Goal: Information Seeking & Learning: Learn about a topic

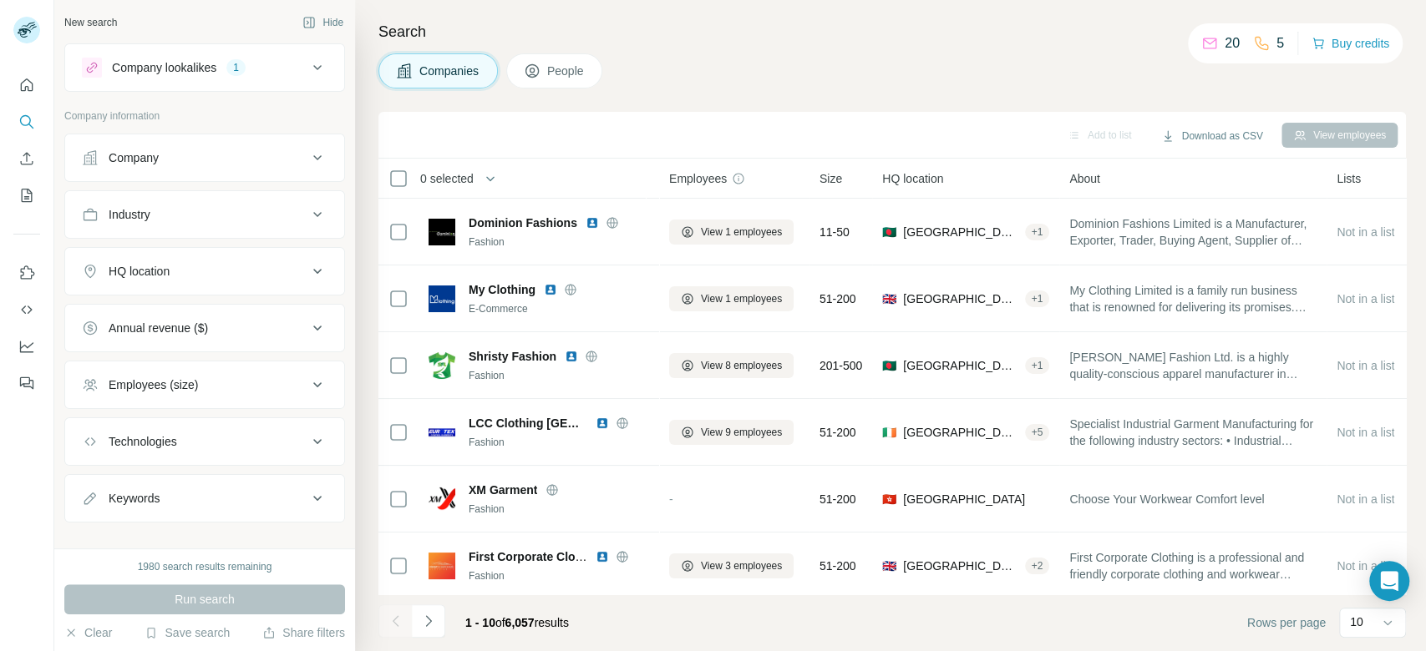
click at [266, 267] on div "HQ location" at bounding box center [194, 271] width 225 height 17
click at [230, 316] on input "text" at bounding box center [205, 313] width 246 height 30
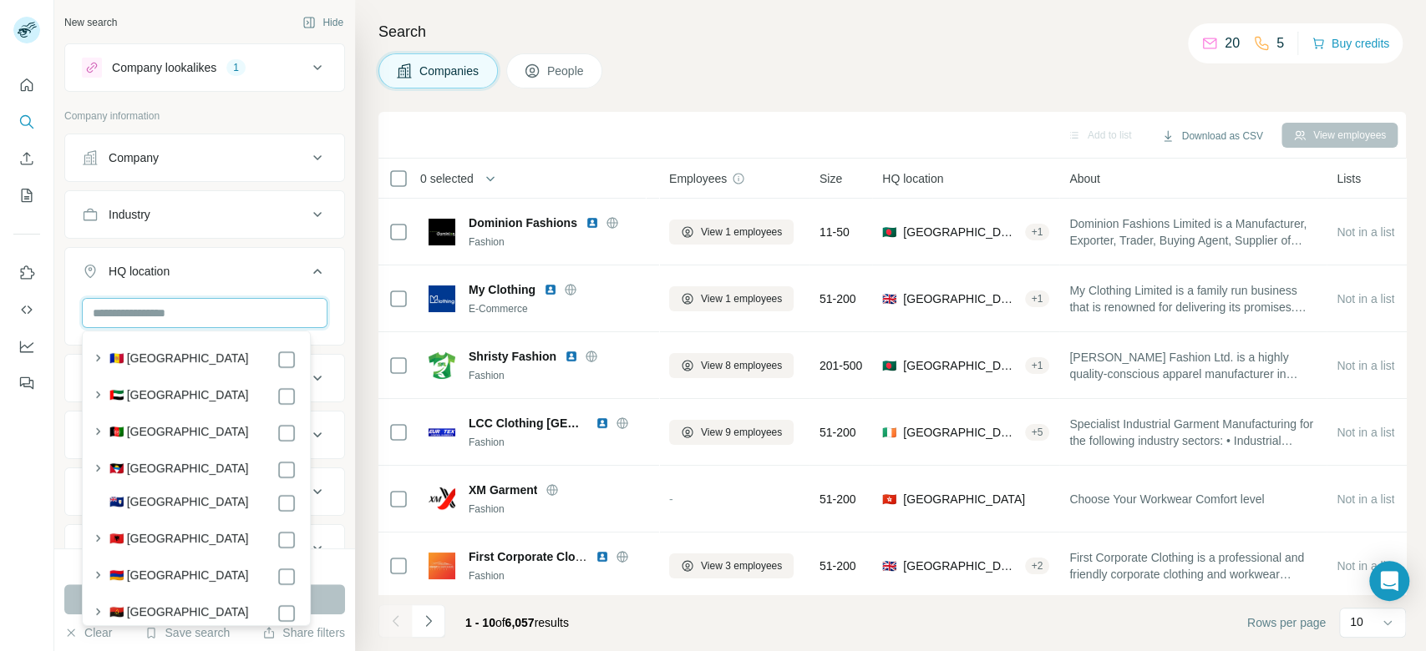
type input "*"
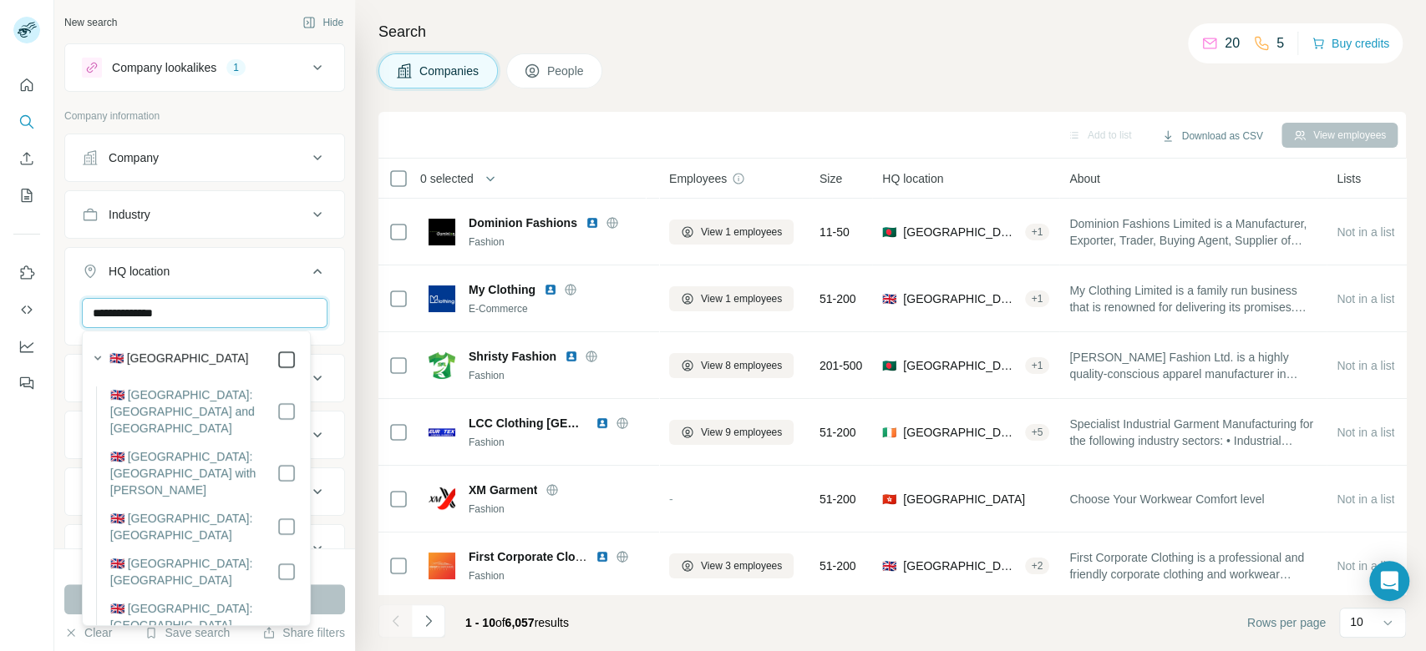
type input "**********"
click at [321, 611] on button "Run search" at bounding box center [204, 600] width 281 height 30
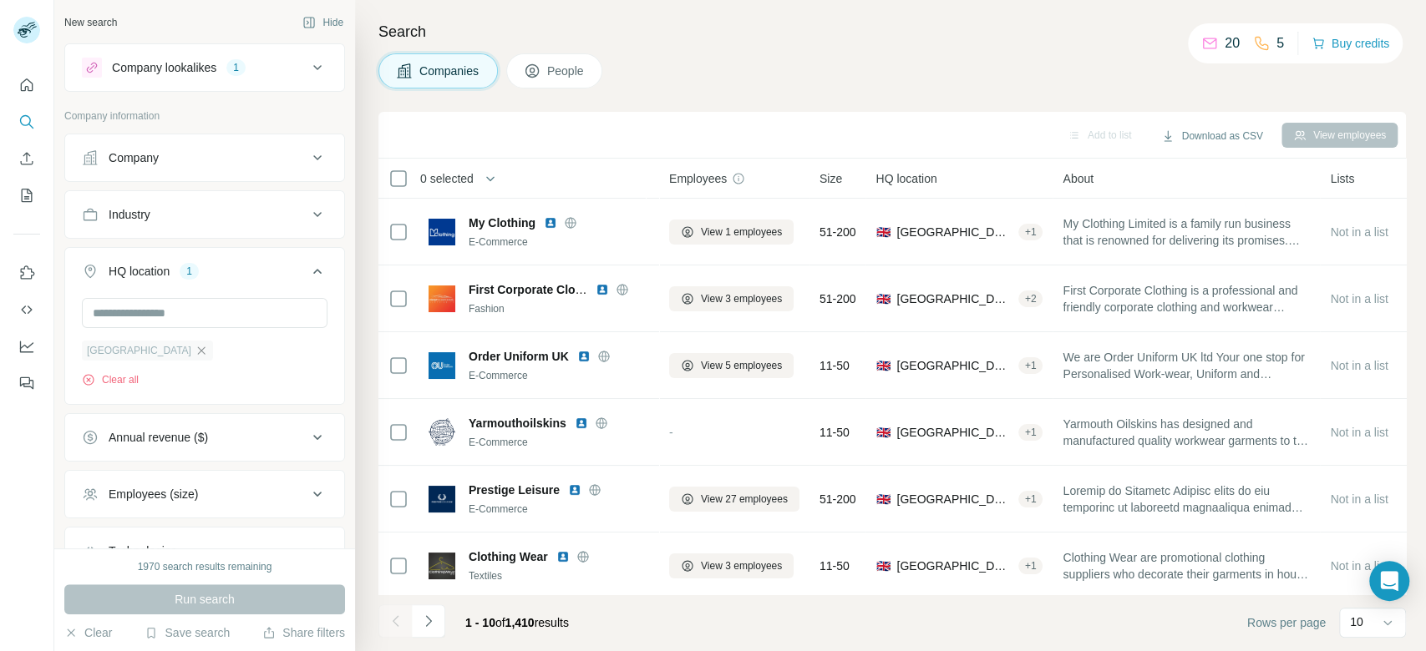
click at [195, 351] on icon "button" at bounding box center [201, 350] width 13 height 13
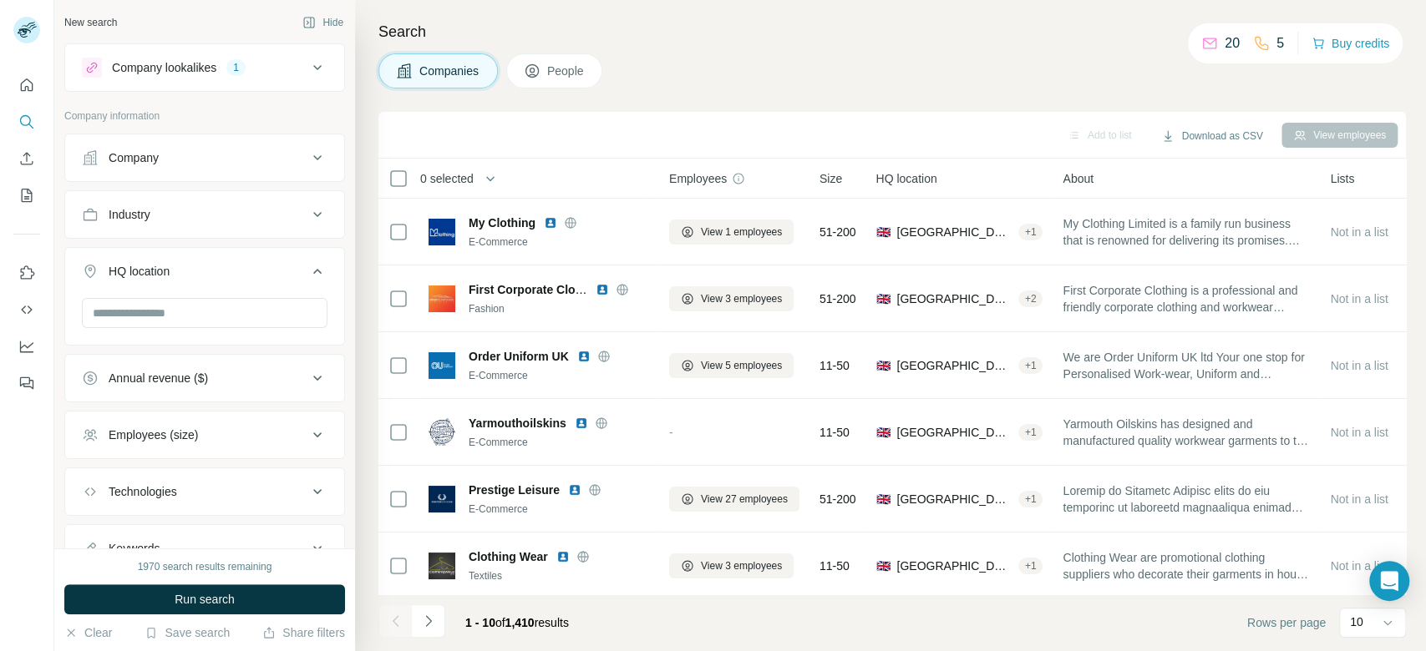
click at [287, 58] on div "Company lookalikes 1" at bounding box center [194, 68] width 225 height 20
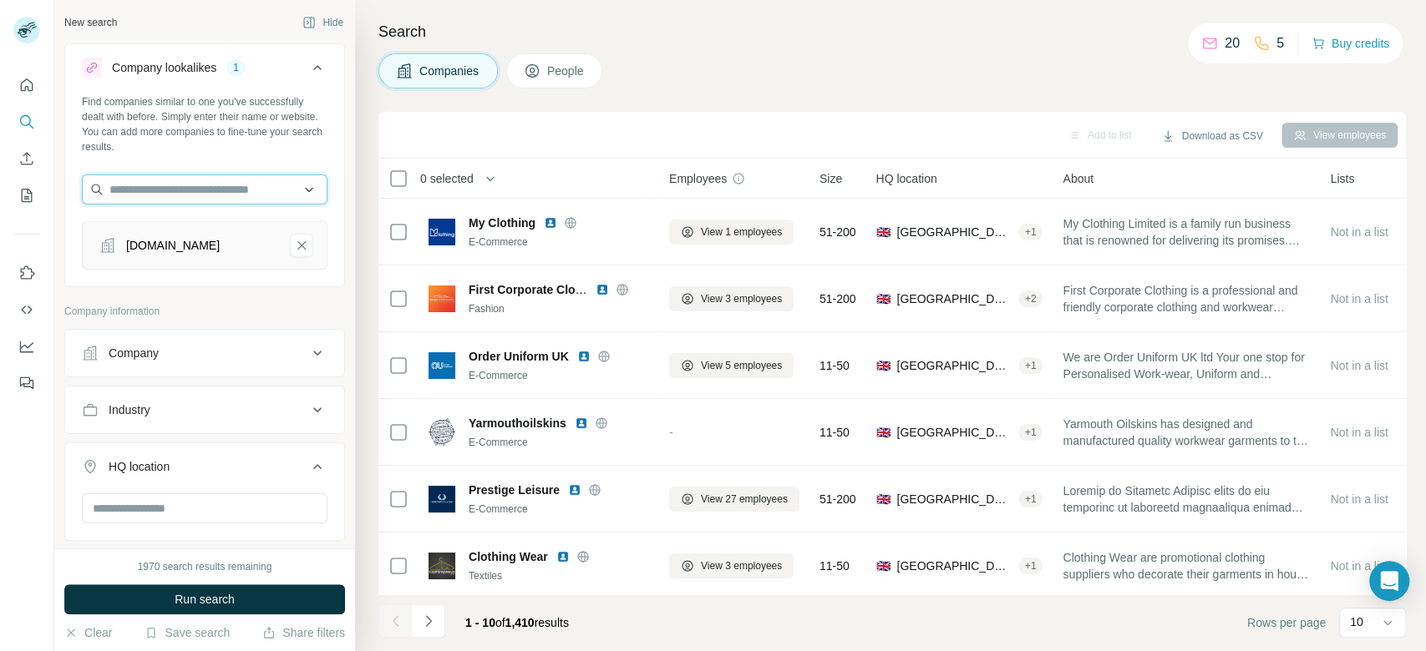
click at [213, 202] on input "text" at bounding box center [205, 190] width 246 height 30
paste input "**********"
type input "**********"
click at [218, 231] on div "Eudoxie [DOMAIN_NAME]" at bounding box center [196, 234] width 220 height 45
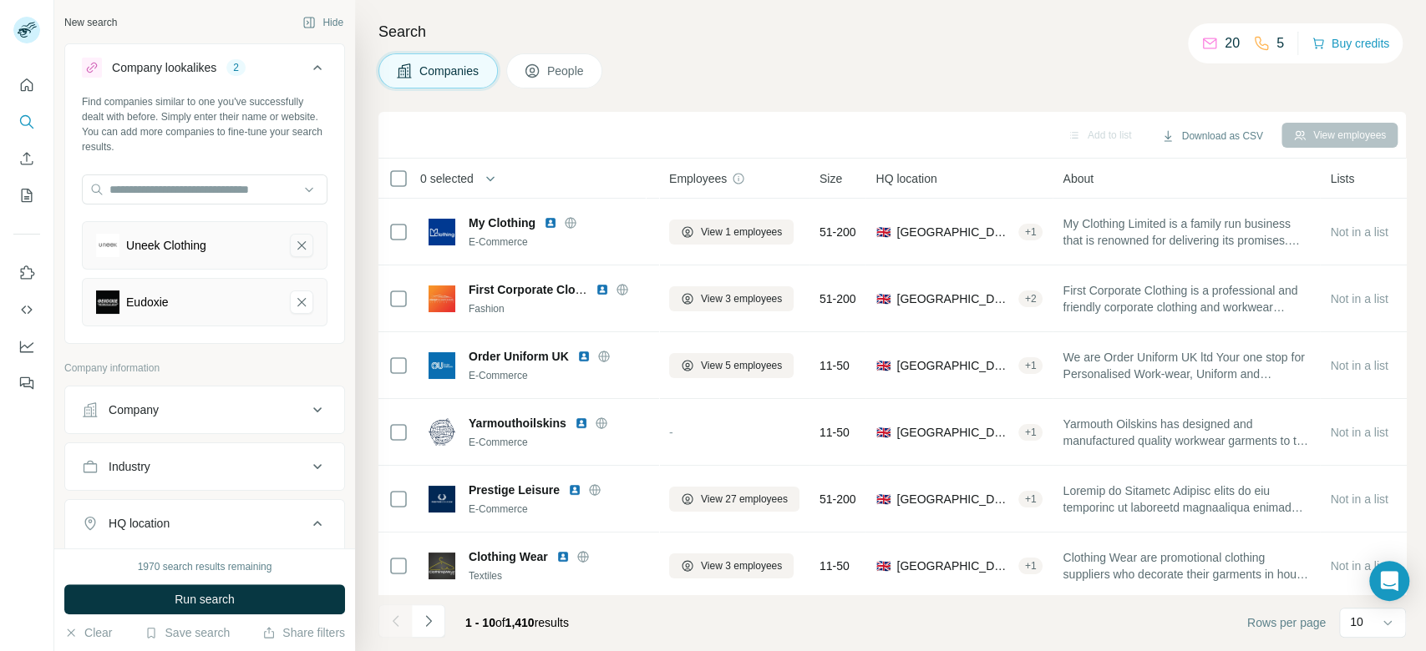
click at [294, 244] on icon "Uneek Clothing-remove-button" at bounding box center [301, 245] width 15 height 17
click at [187, 453] on button "HQ location" at bounding box center [204, 470] width 279 height 47
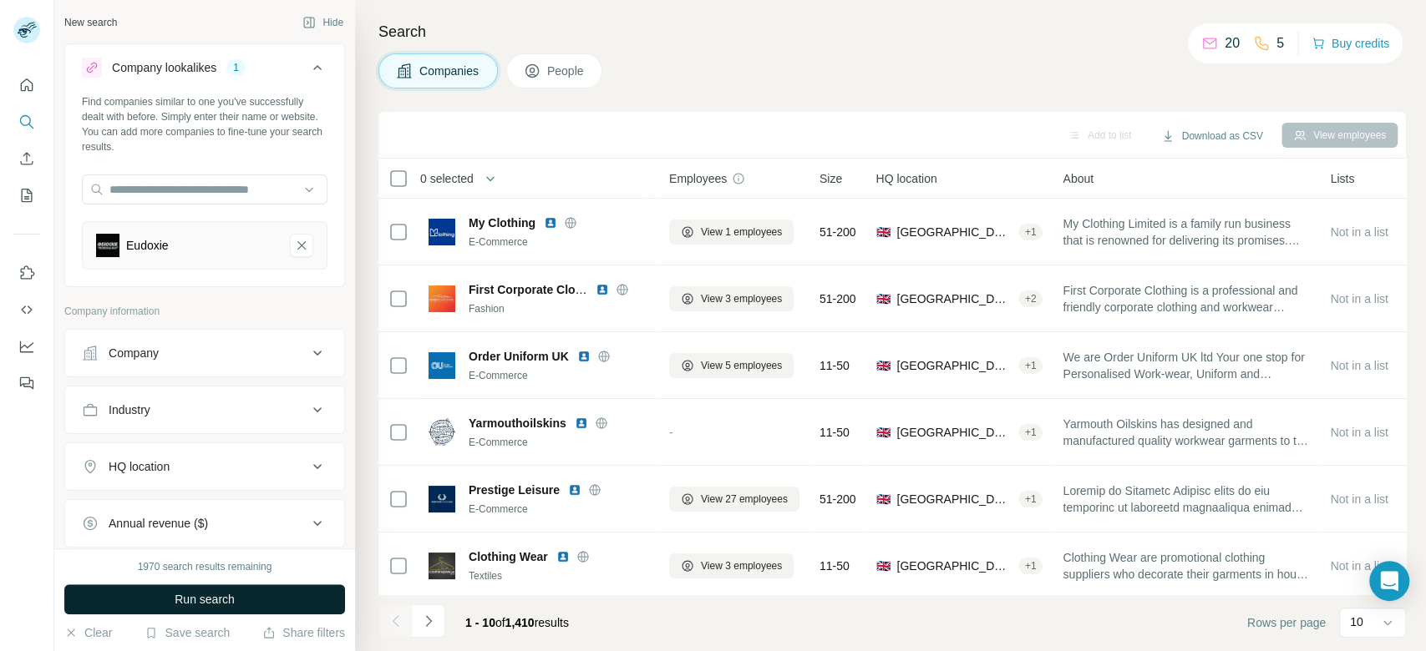
click at [304, 608] on button "Run search" at bounding box center [204, 600] width 281 height 30
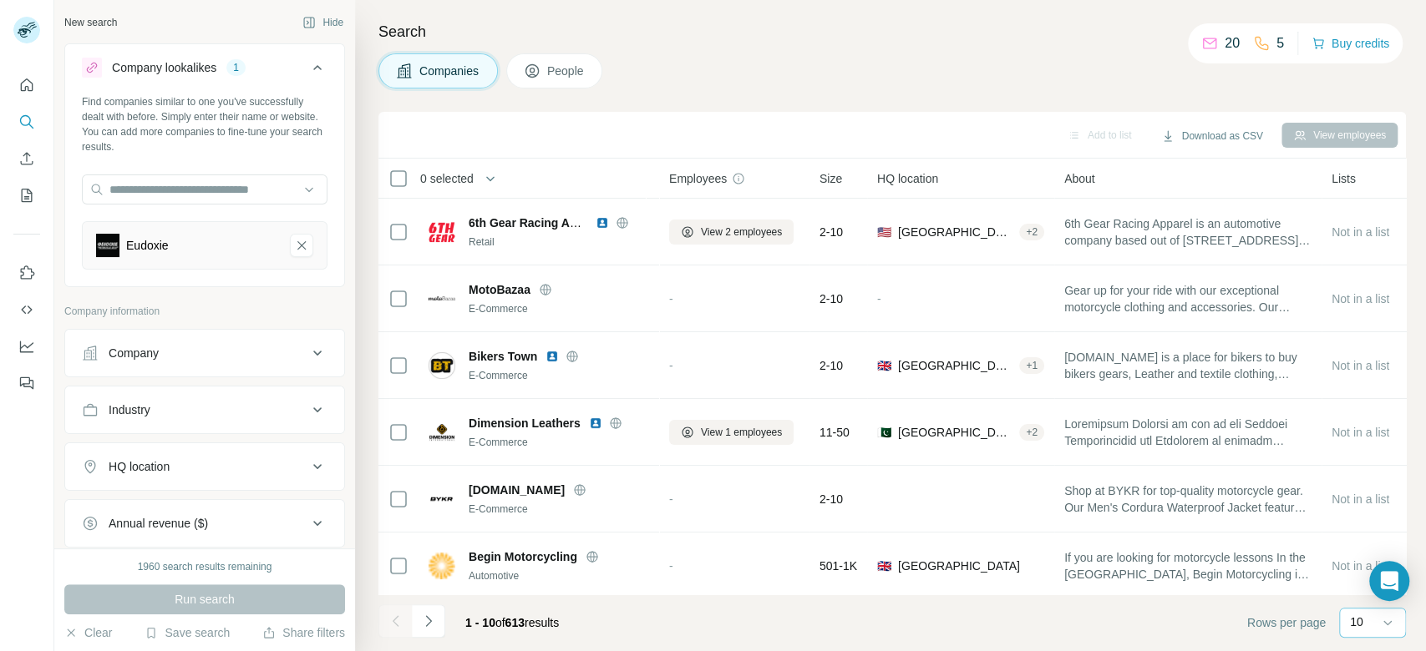
click at [1355, 617] on p "10" at bounding box center [1356, 622] width 13 height 17
click at [1371, 498] on div "60" at bounding box center [1372, 495] width 38 height 17
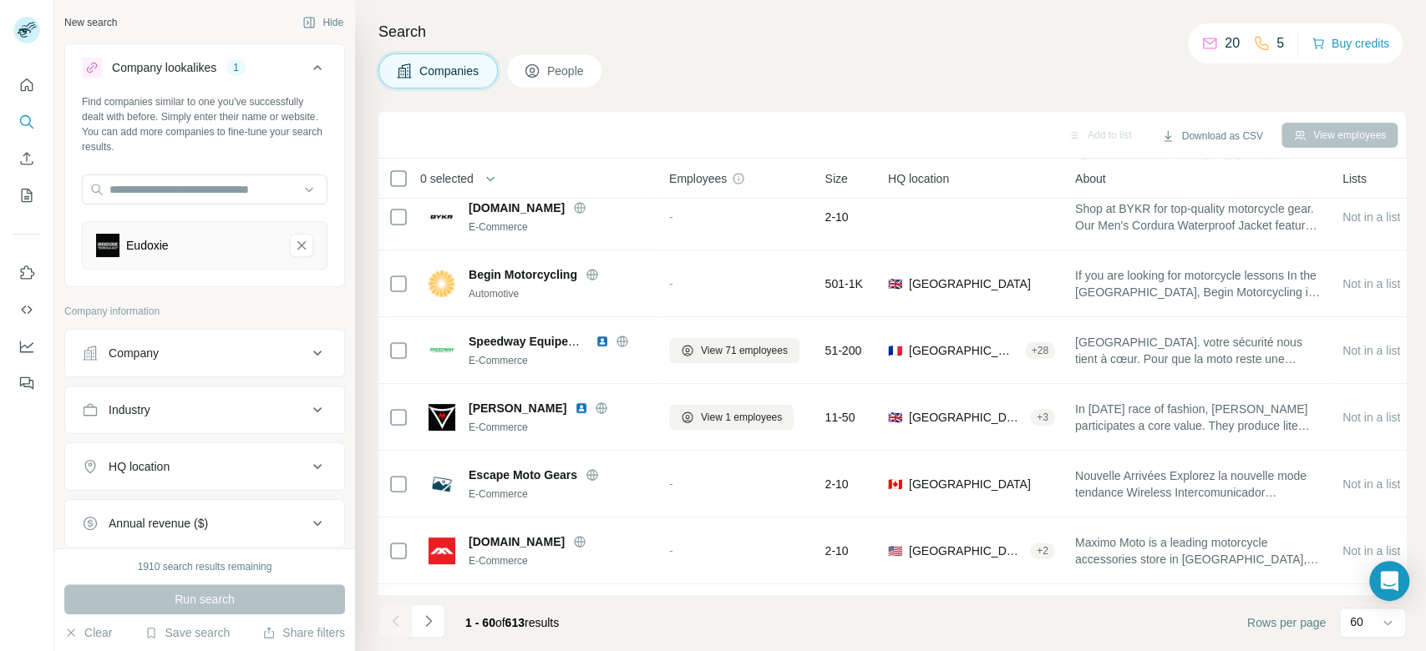
click at [200, 473] on div "HQ location" at bounding box center [194, 467] width 225 height 17
click at [185, 505] on input "text" at bounding box center [205, 509] width 246 height 30
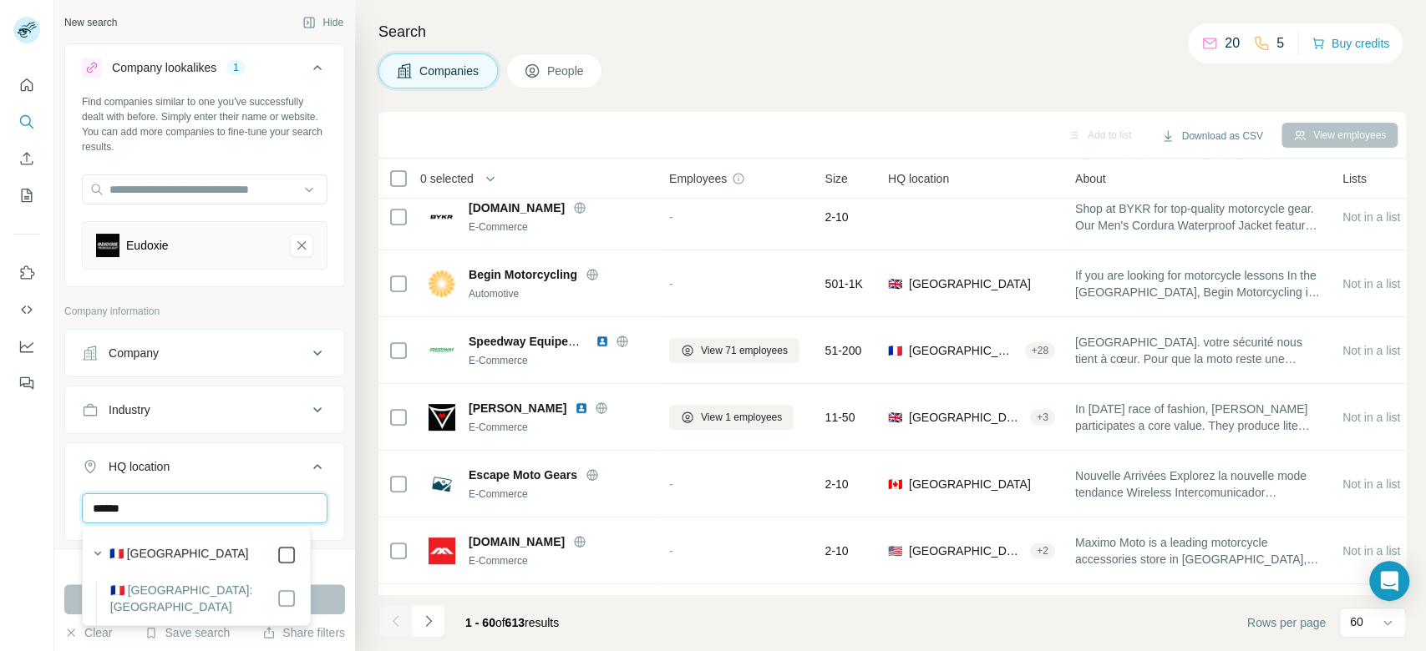
type input "******"
click at [338, 596] on button "Run search" at bounding box center [204, 600] width 281 height 30
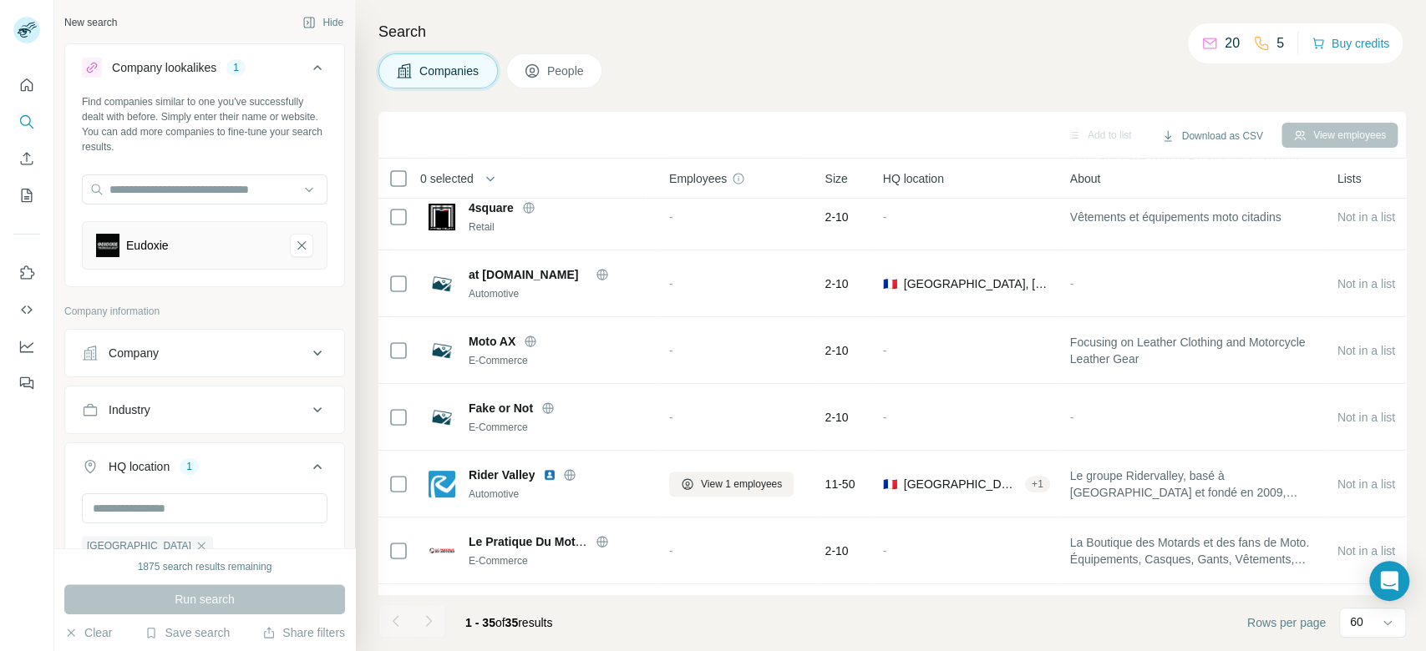
click at [307, 464] on icon at bounding box center [317, 467] width 20 height 20
click at [251, 465] on div "HQ location 1" at bounding box center [194, 467] width 225 height 17
click at [195, 540] on icon "button" at bounding box center [201, 546] width 13 height 13
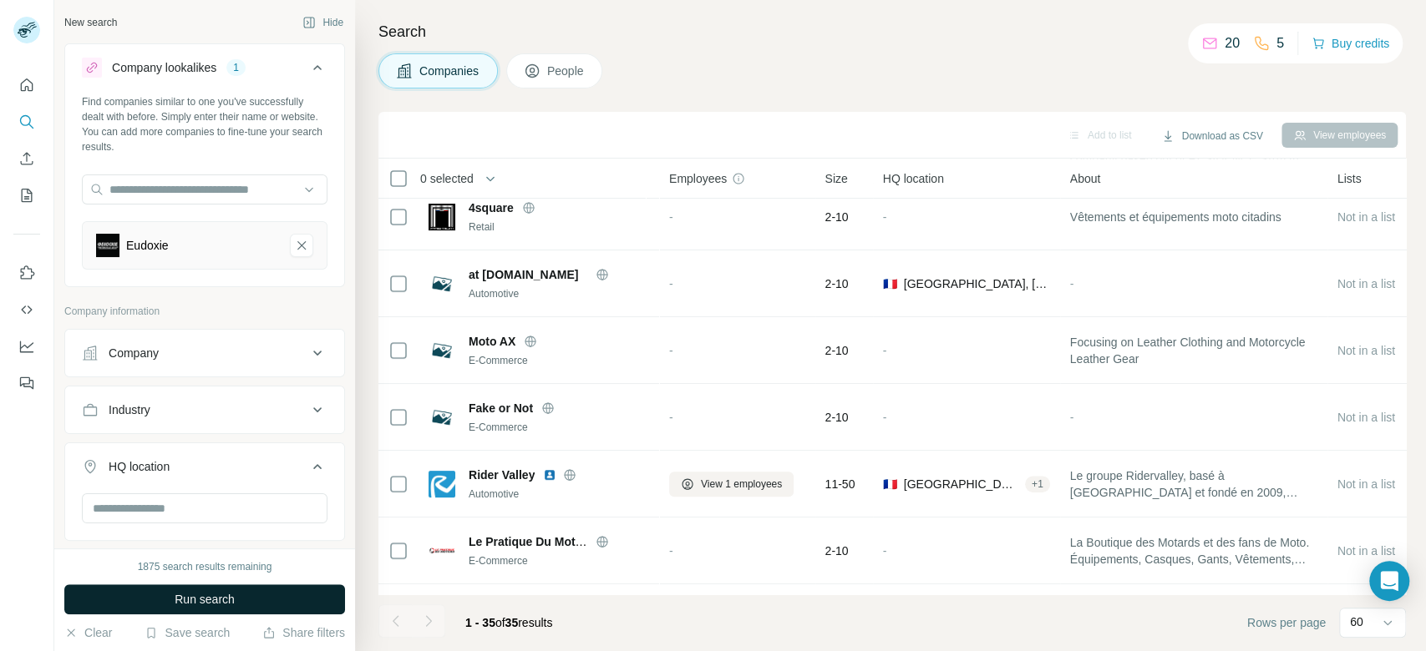
click at [248, 597] on button "Run search" at bounding box center [204, 600] width 281 height 30
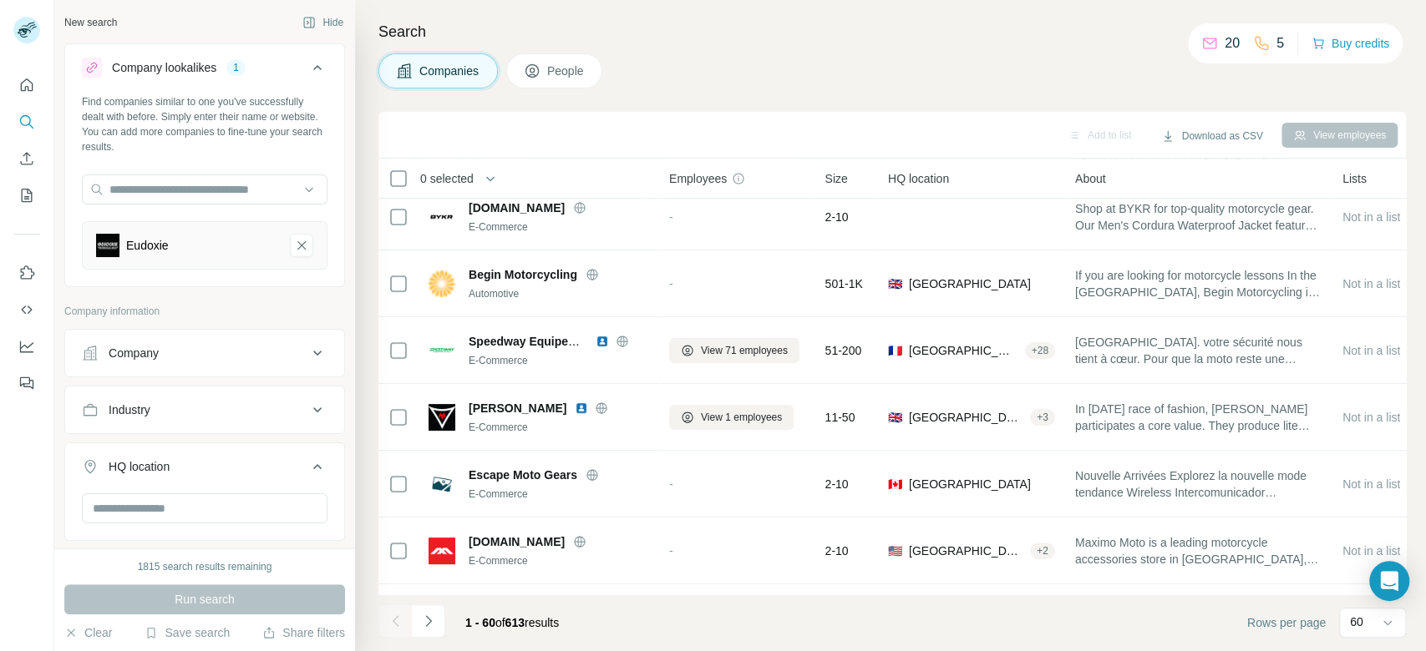
click at [1424, 408] on div "Search Companies People Add to list Download as CSV View employees 0 selected C…" at bounding box center [890, 325] width 1071 height 651
click at [1424, 466] on div "Search Companies People Add to list Download as CSV View employees 0 selected C…" at bounding box center [890, 325] width 1071 height 651
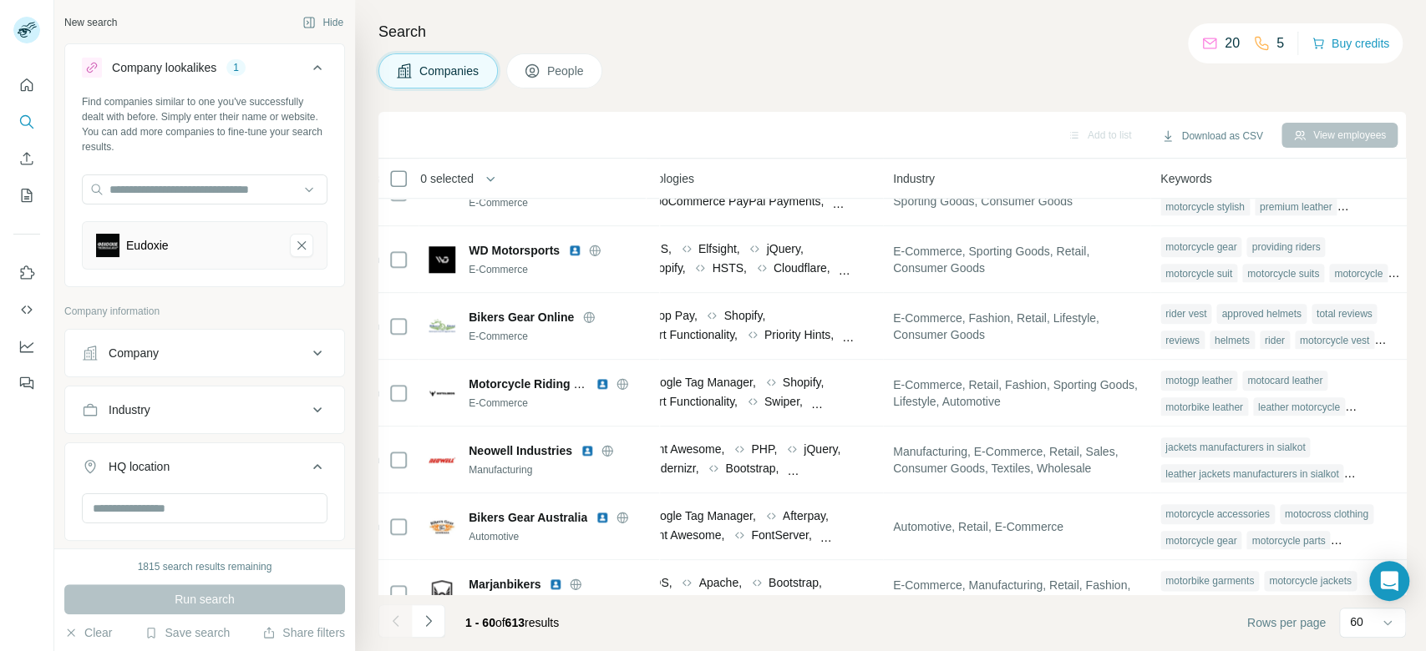
scroll to position [1175, 1000]
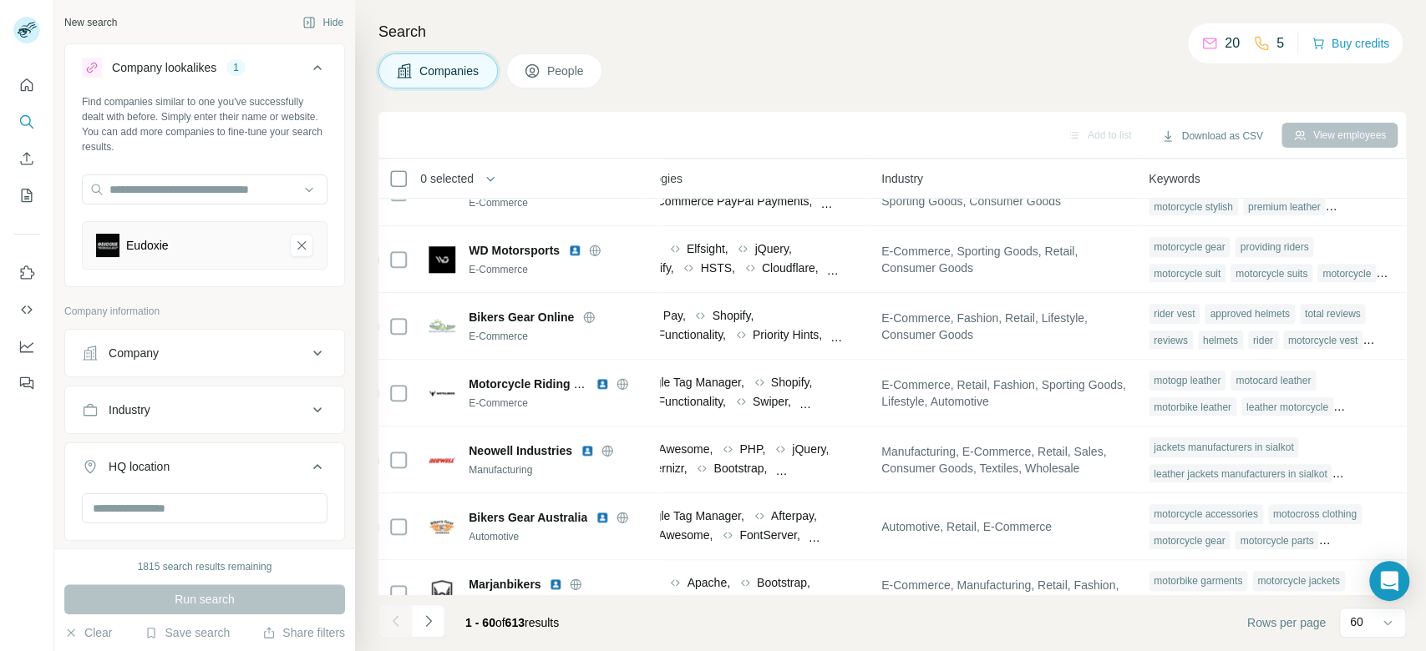
click at [1424, 493] on div "Search Companies People Add to list Download as CSV View employees 0 selected C…" at bounding box center [890, 325] width 1071 height 651
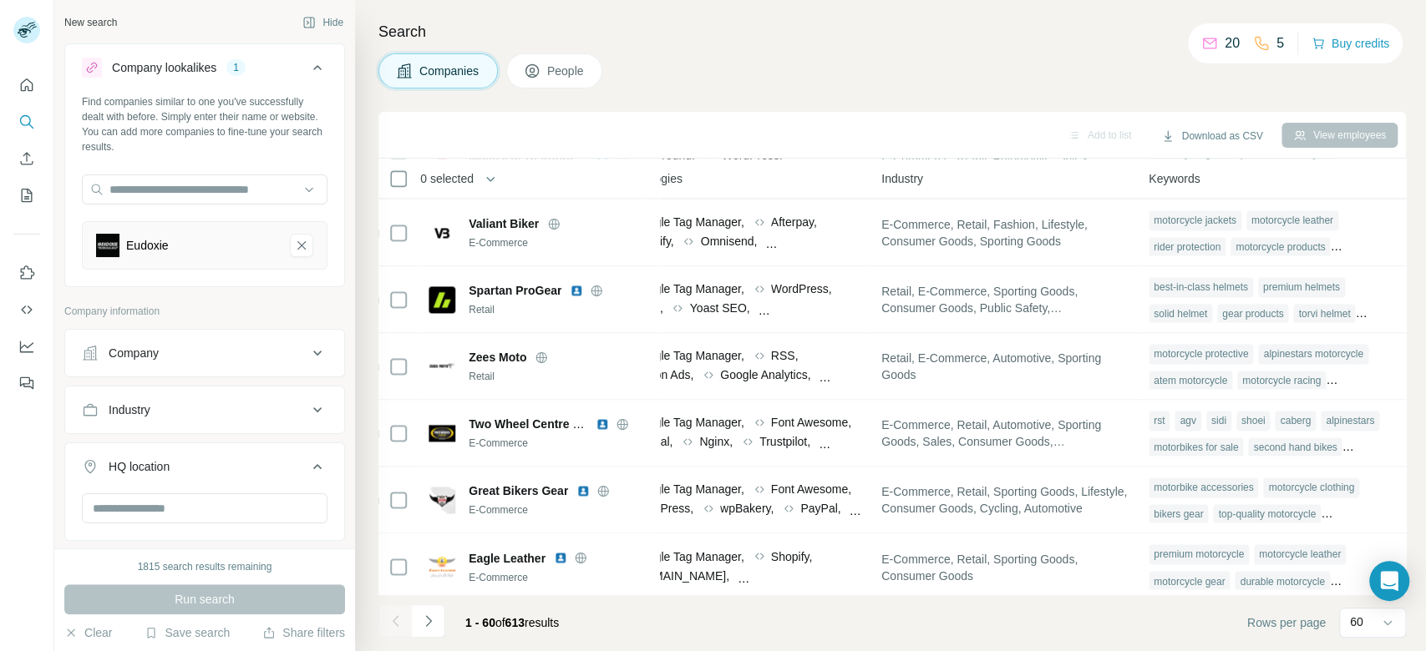
scroll to position [1819, 1000]
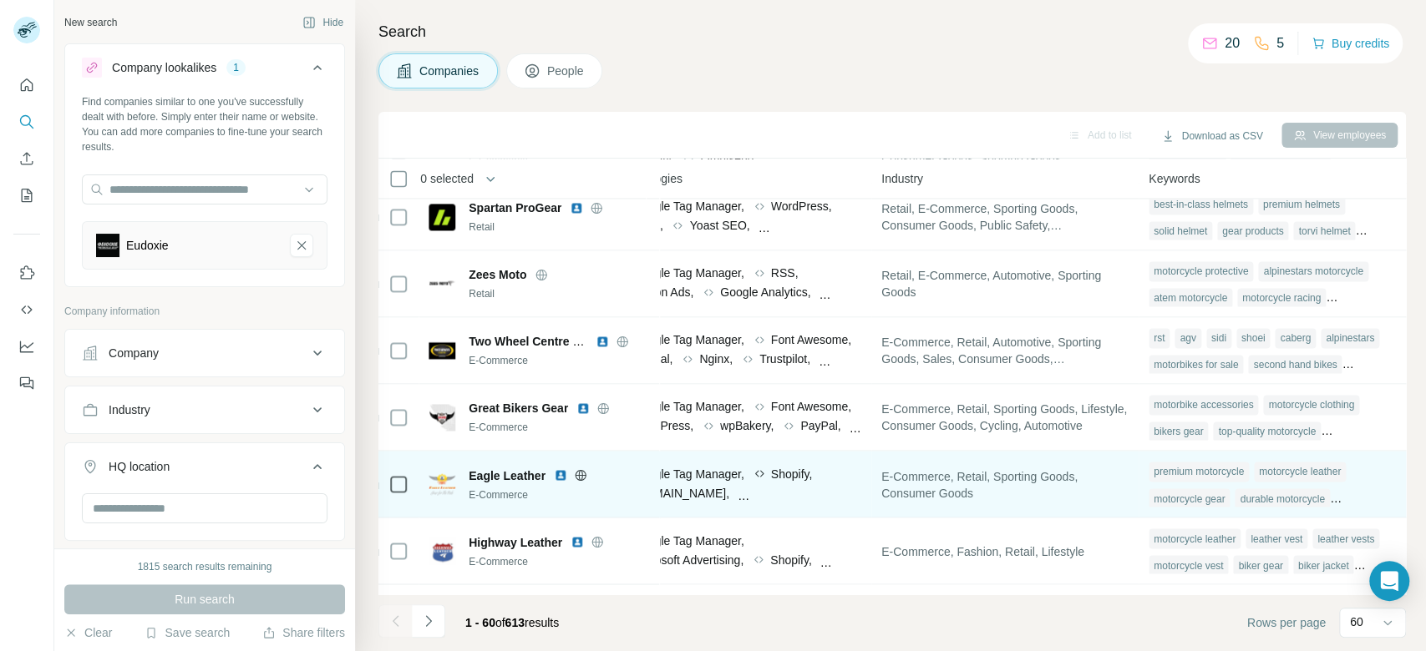
click at [1185, 494] on div "motorcycle gear" at bounding box center [1188, 499] width 81 height 20
click at [1197, 501] on div "motorcycle gear" at bounding box center [1188, 499] width 81 height 20
drag, startPoint x: 1137, startPoint y: 497, endPoint x: 1218, endPoint y: 499, distance: 81.9
click at [1218, 499] on div "premium motorcycle motorcycle leather motorcycle gear durable motorcycle motorc…" at bounding box center [1271, 484] width 247 height 53
copy div "motorcycle gear"
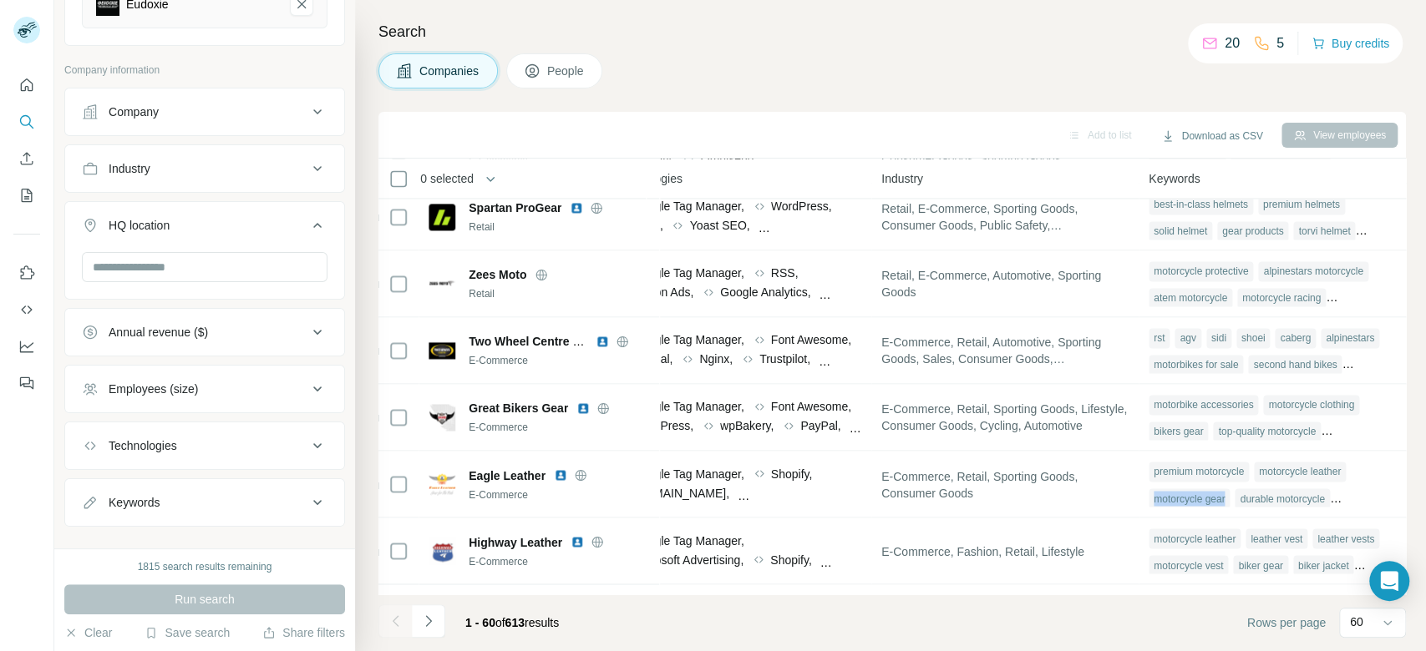
scroll to position [264, 0]
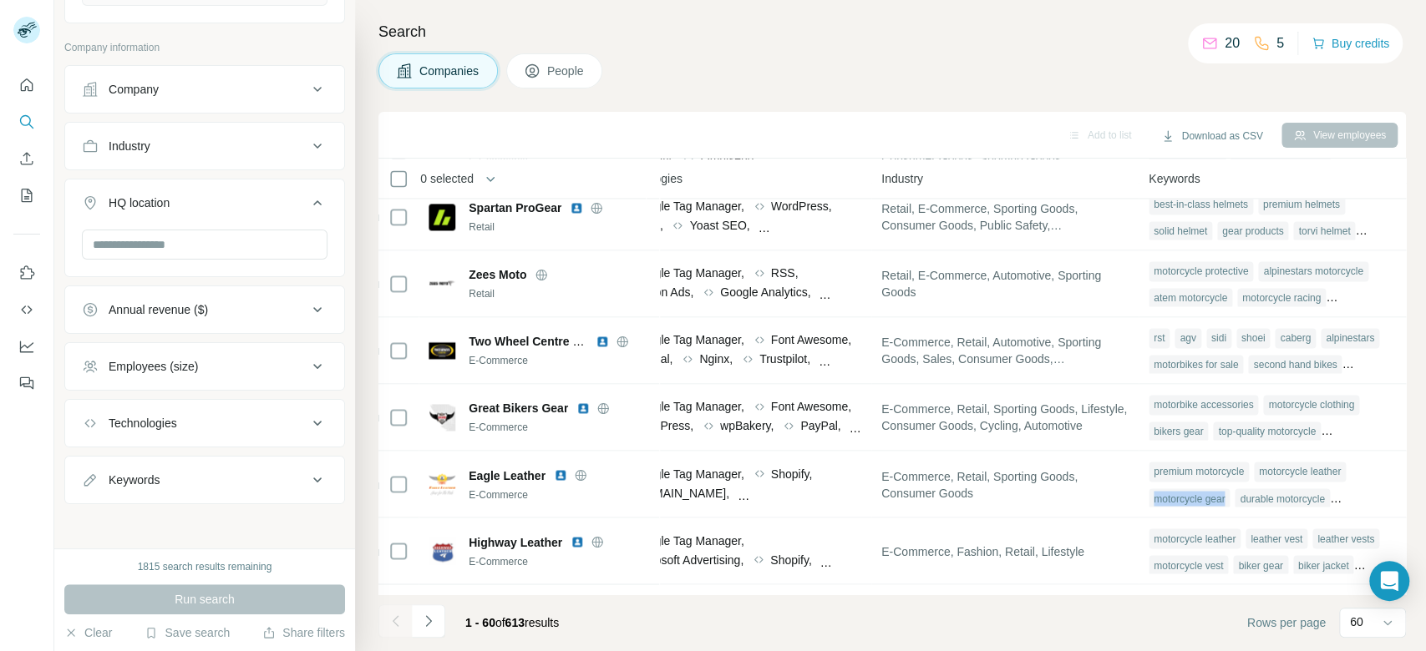
click at [258, 483] on div "Keywords" at bounding box center [194, 480] width 225 height 17
click at [214, 518] on input "text" at bounding box center [188, 522] width 212 height 30
paste input "**********"
type input "**********"
click at [313, 517] on div "**********" at bounding box center [204, 528] width 279 height 43
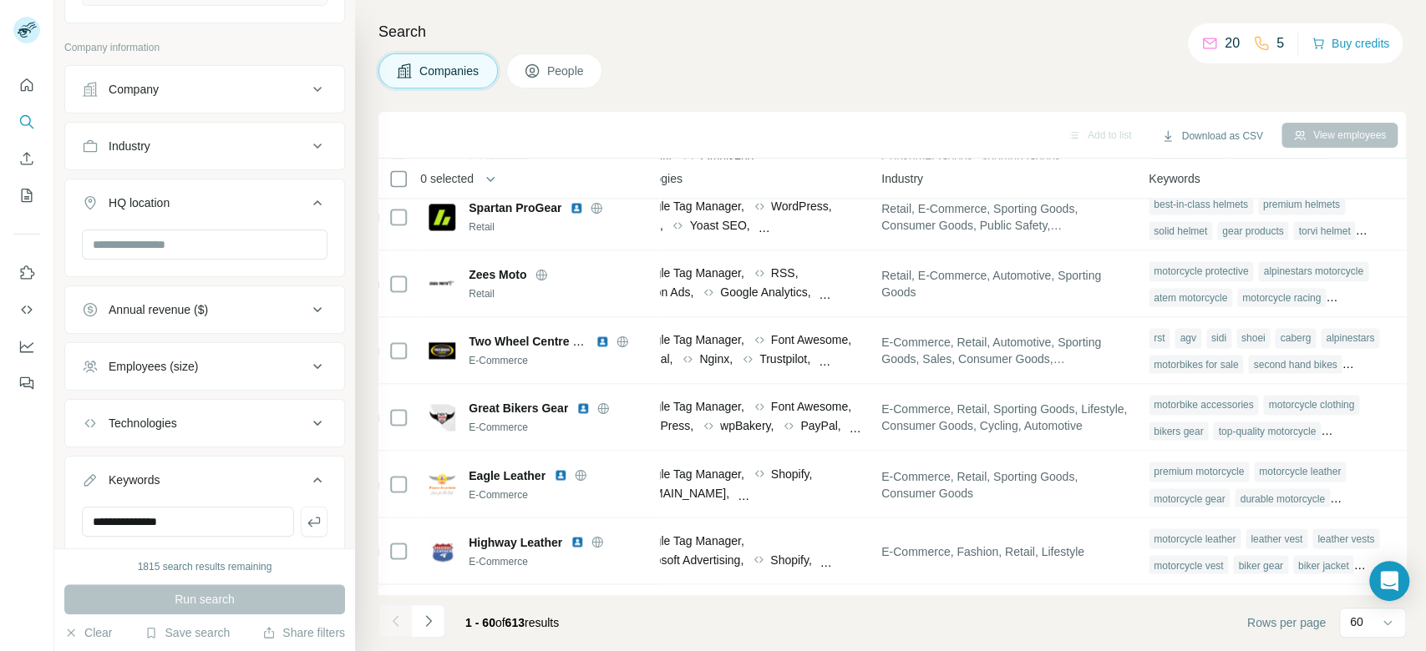
scroll to position [314, 0]
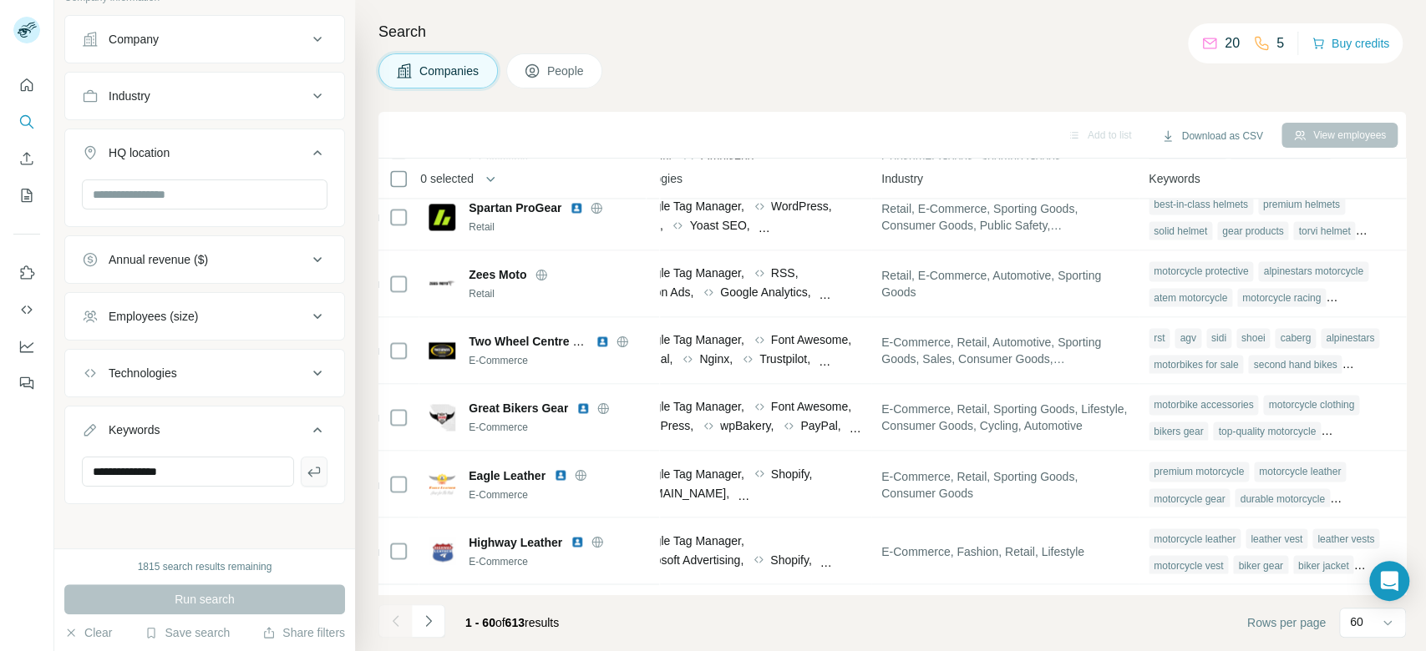
click at [307, 476] on button "button" at bounding box center [314, 472] width 27 height 30
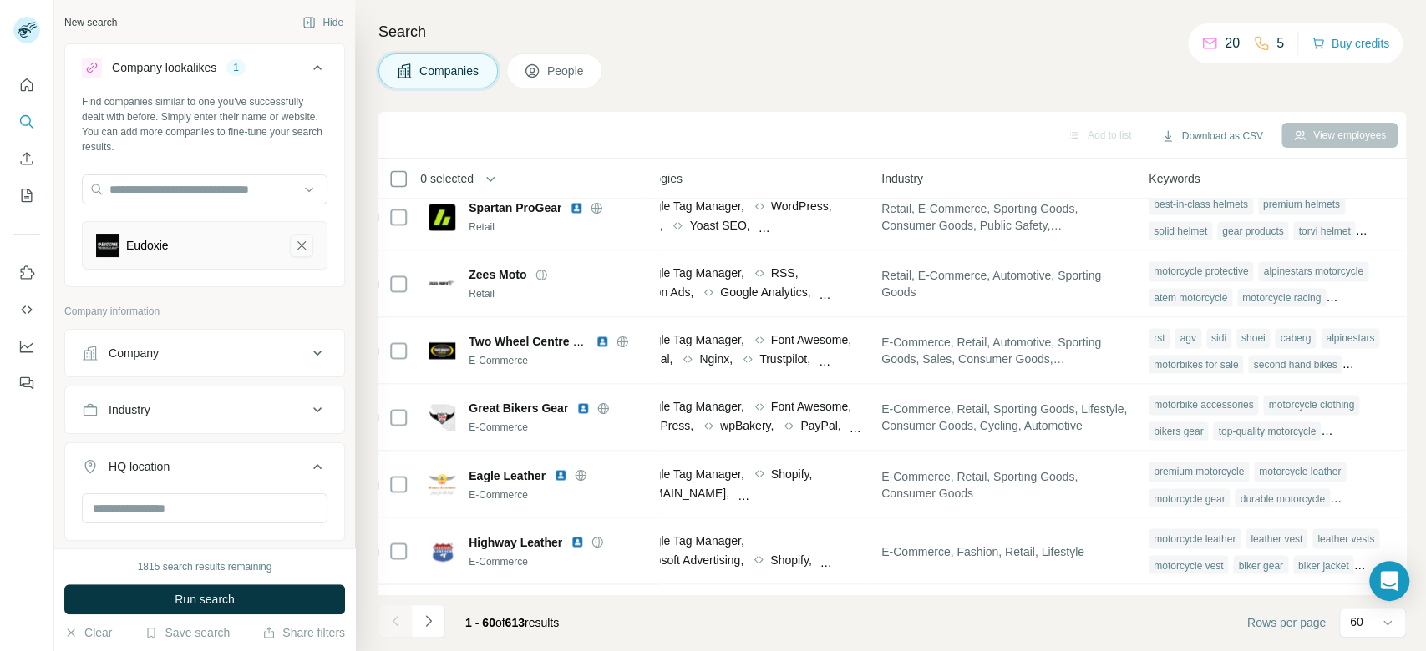
click at [294, 249] on icon "Eudoxie-remove-button" at bounding box center [301, 245] width 15 height 17
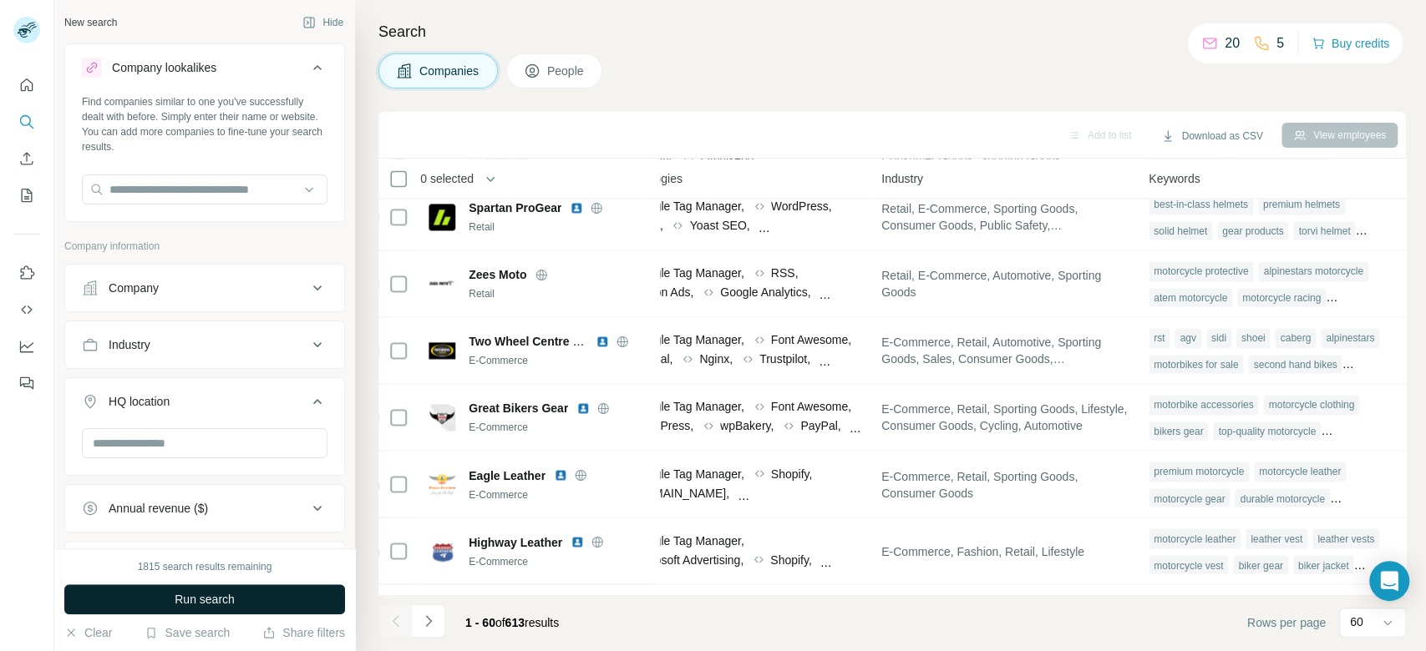
click at [300, 604] on button "Run search" at bounding box center [204, 600] width 281 height 30
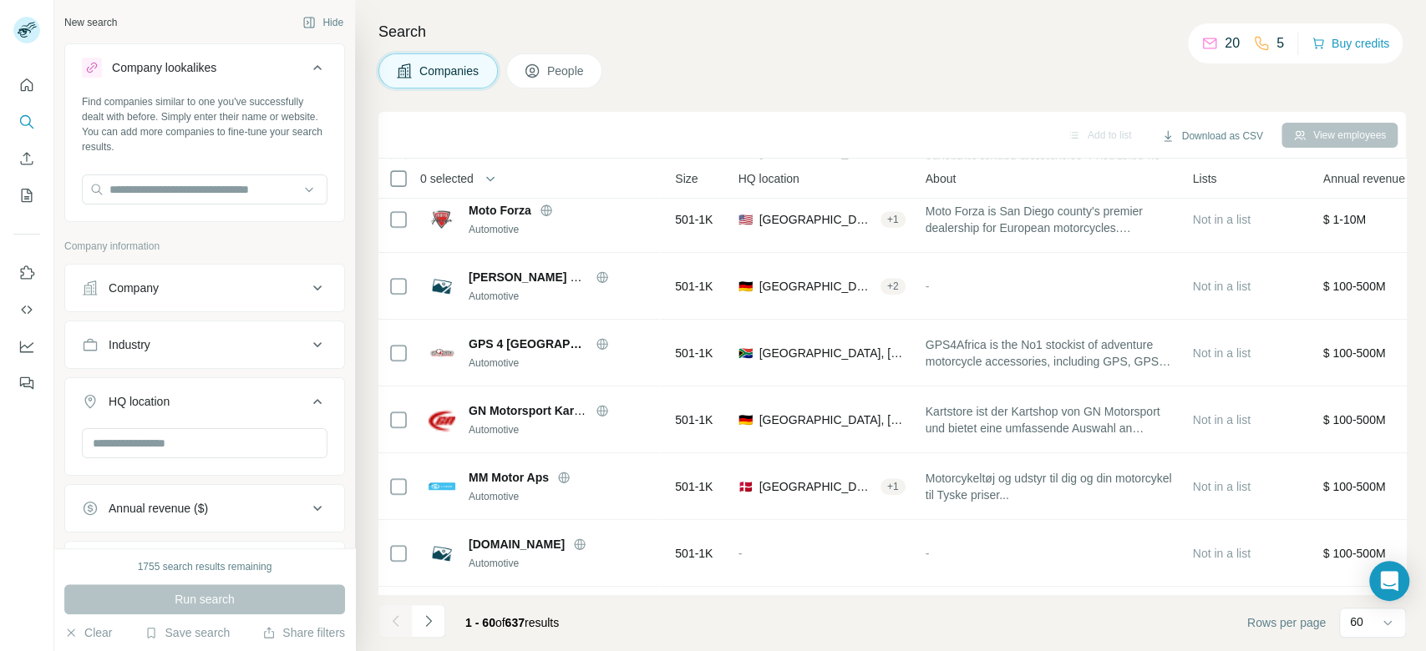
scroll to position [802, 164]
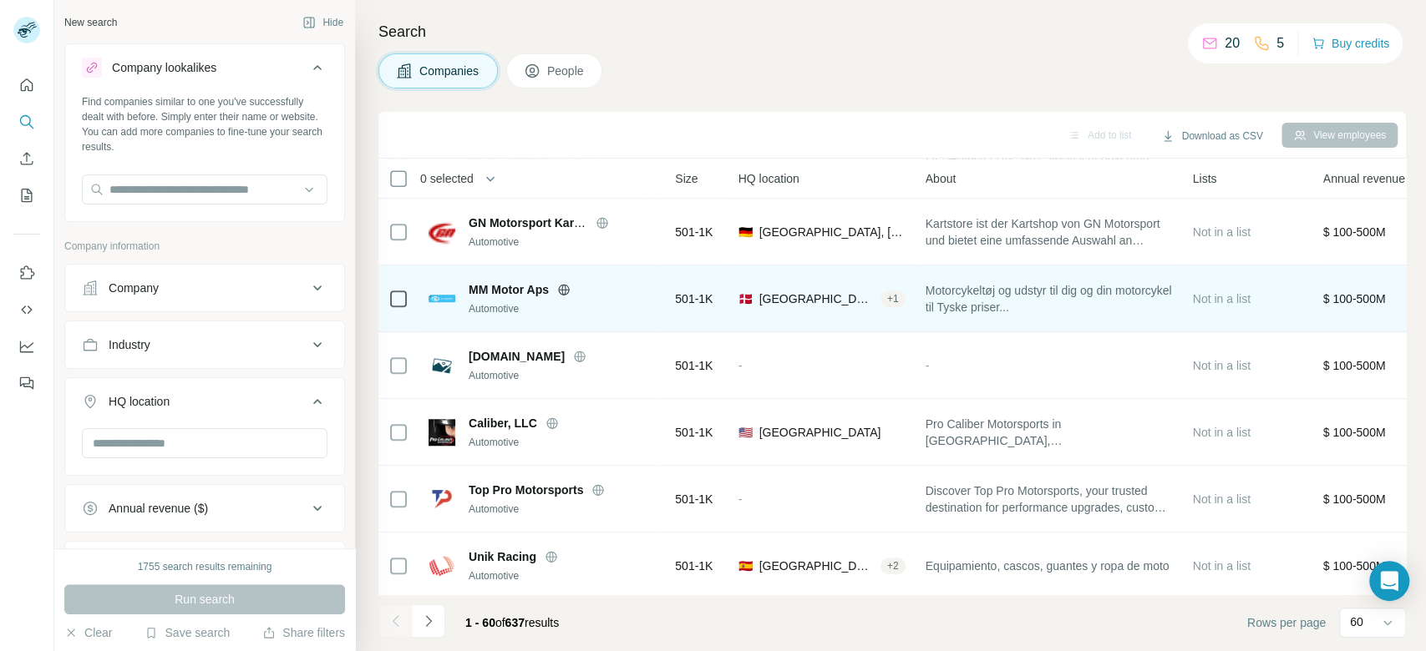
click at [561, 286] on icon at bounding box center [563, 289] width 13 height 13
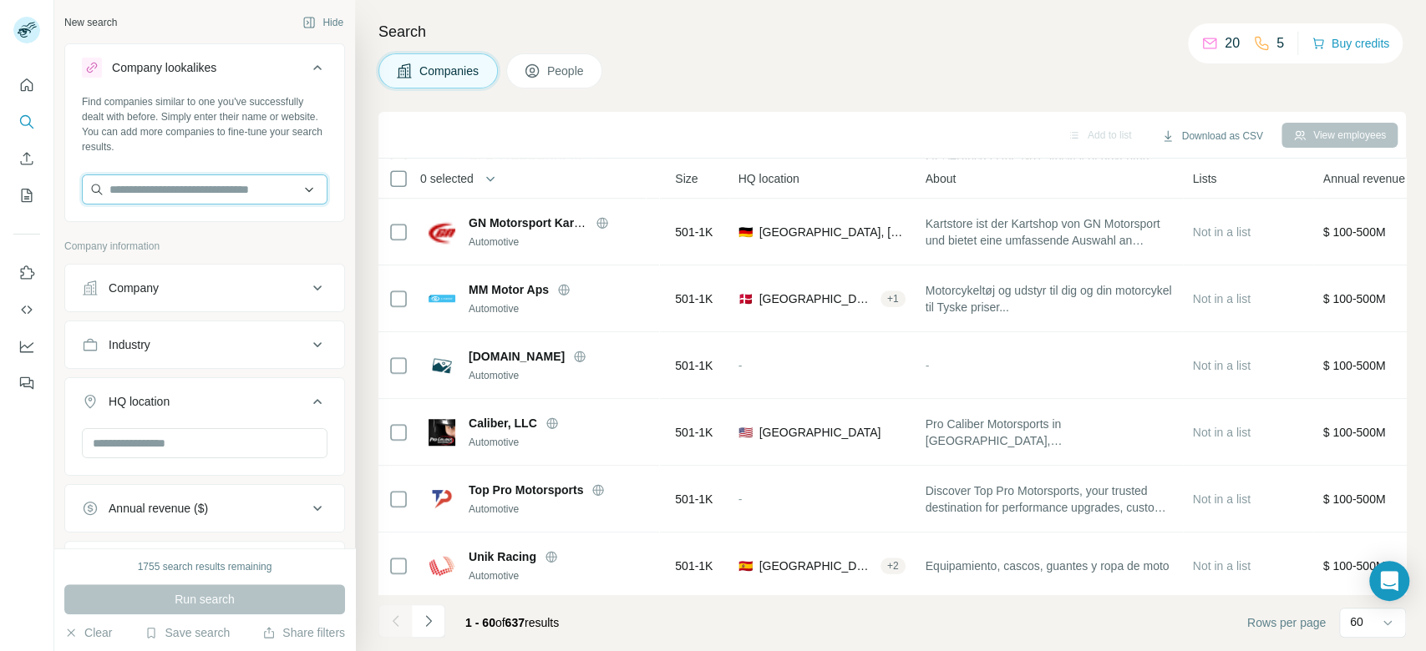
click at [224, 188] on input "text" at bounding box center [205, 190] width 246 height 30
paste input "**********"
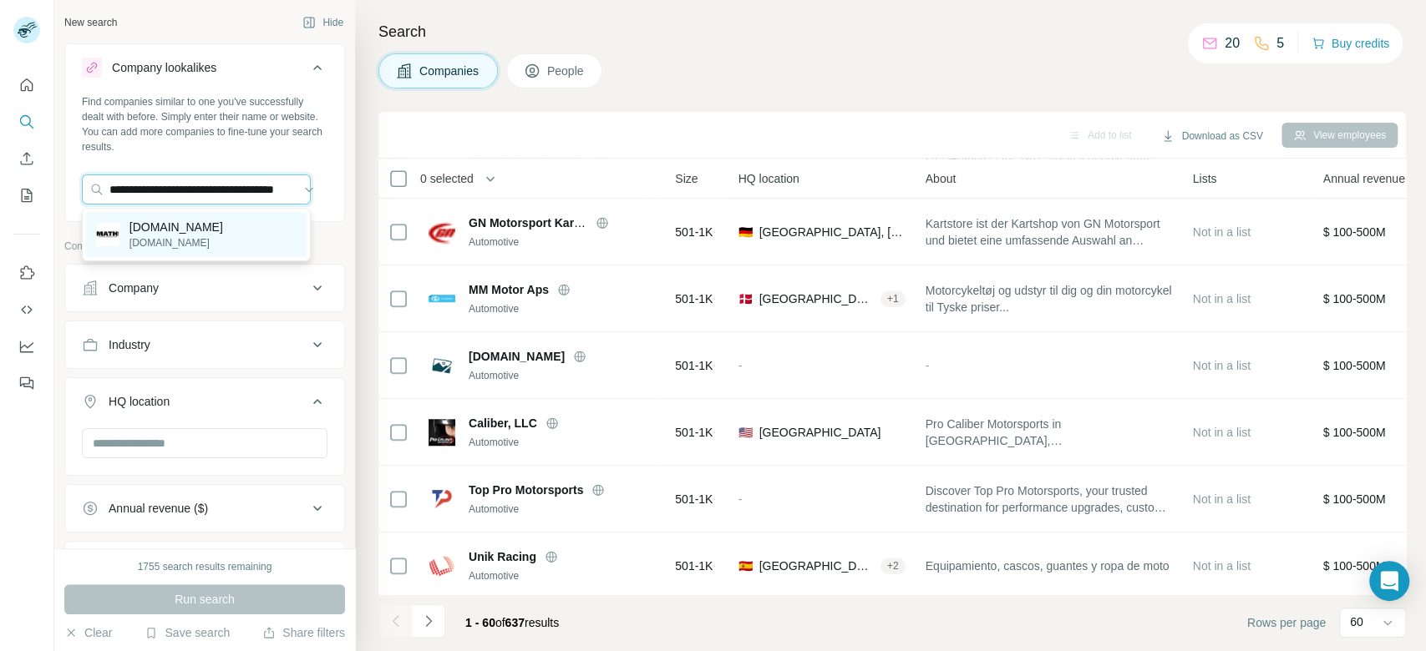
type input "**********"
click at [227, 243] on div "[DOMAIN_NAME] [DOMAIN_NAME]" at bounding box center [196, 234] width 220 height 45
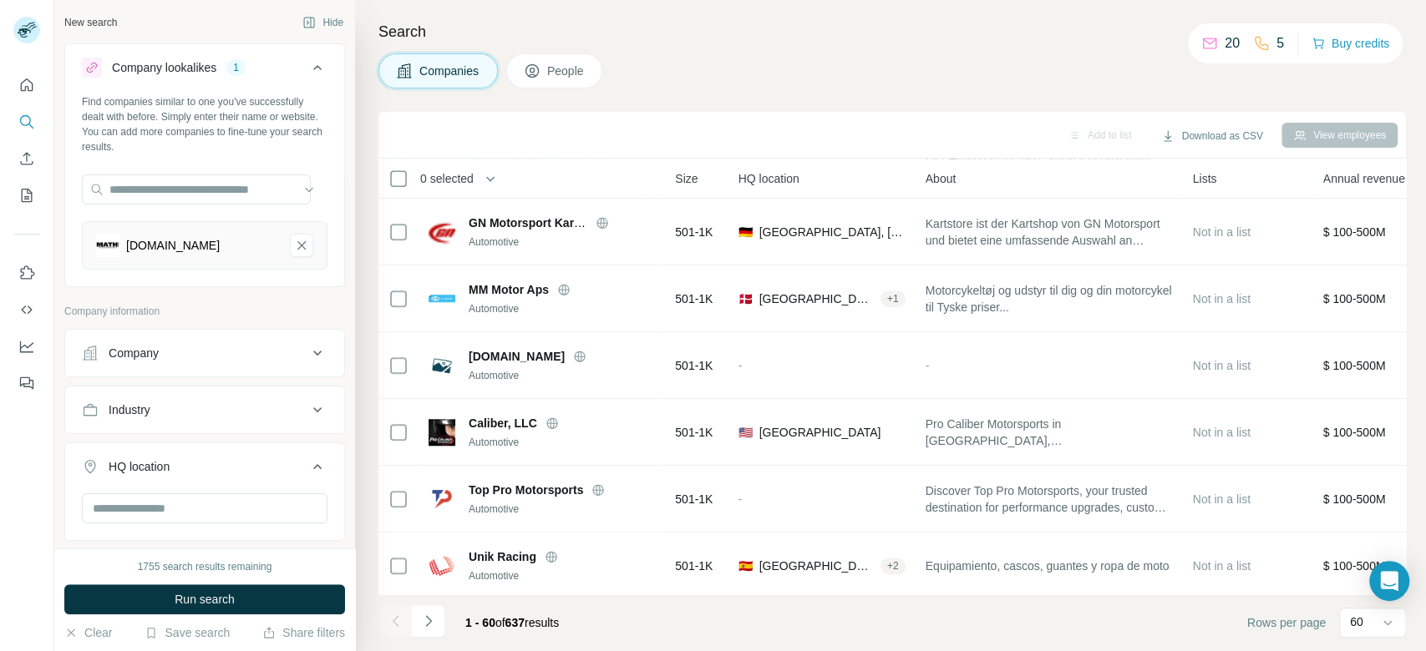
scroll to position [0, 0]
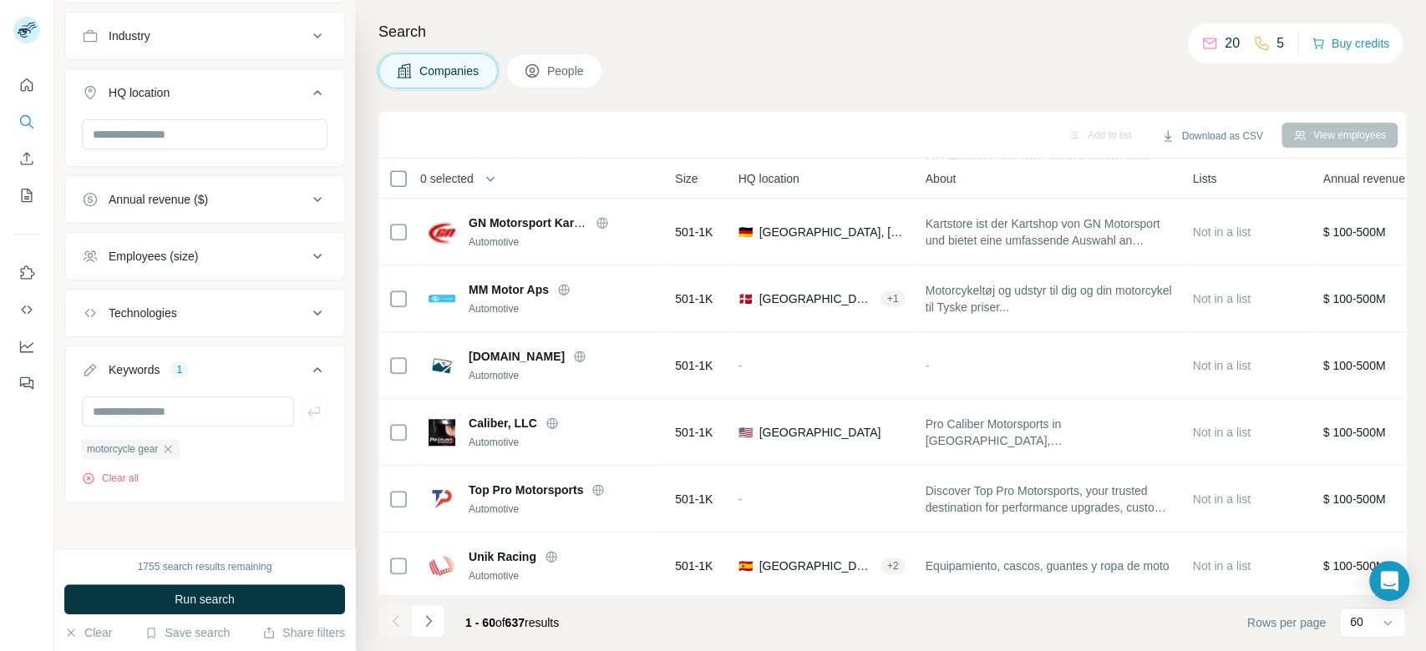
click at [170, 445] on icon "button" at bounding box center [169, 449] width 8 height 8
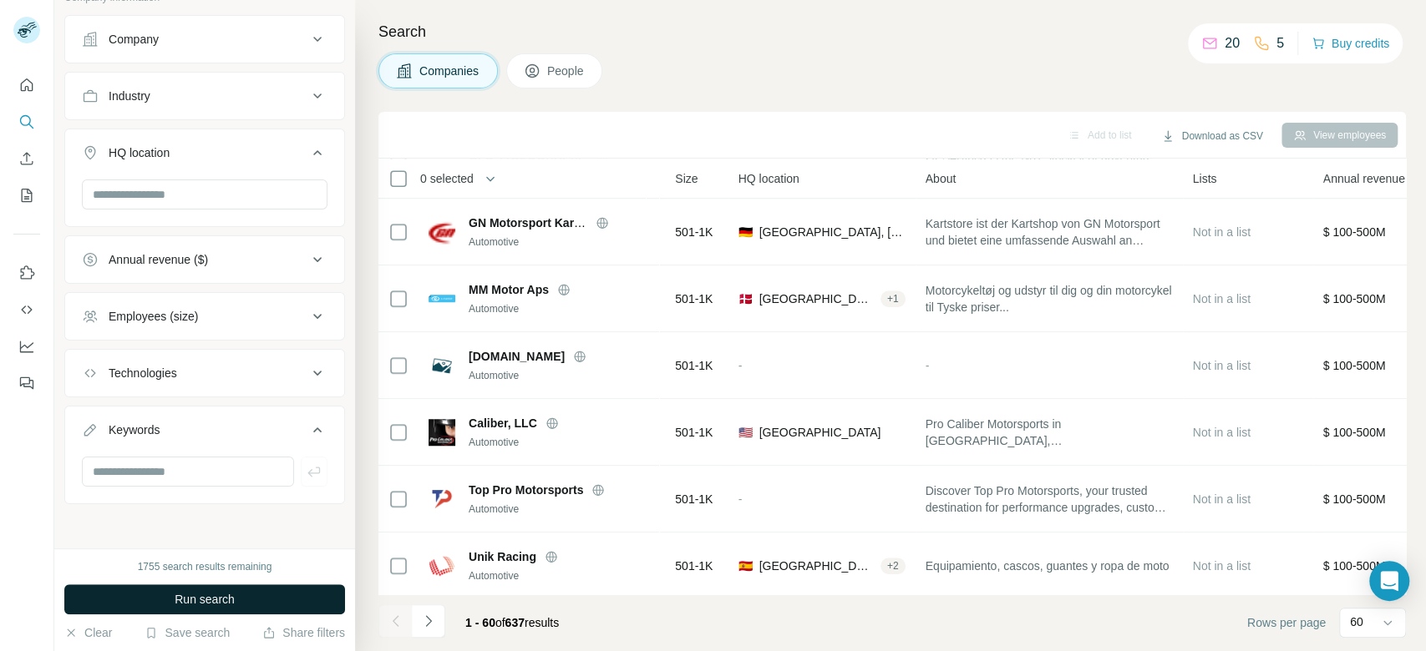
click at [226, 598] on span "Run search" at bounding box center [205, 599] width 60 height 17
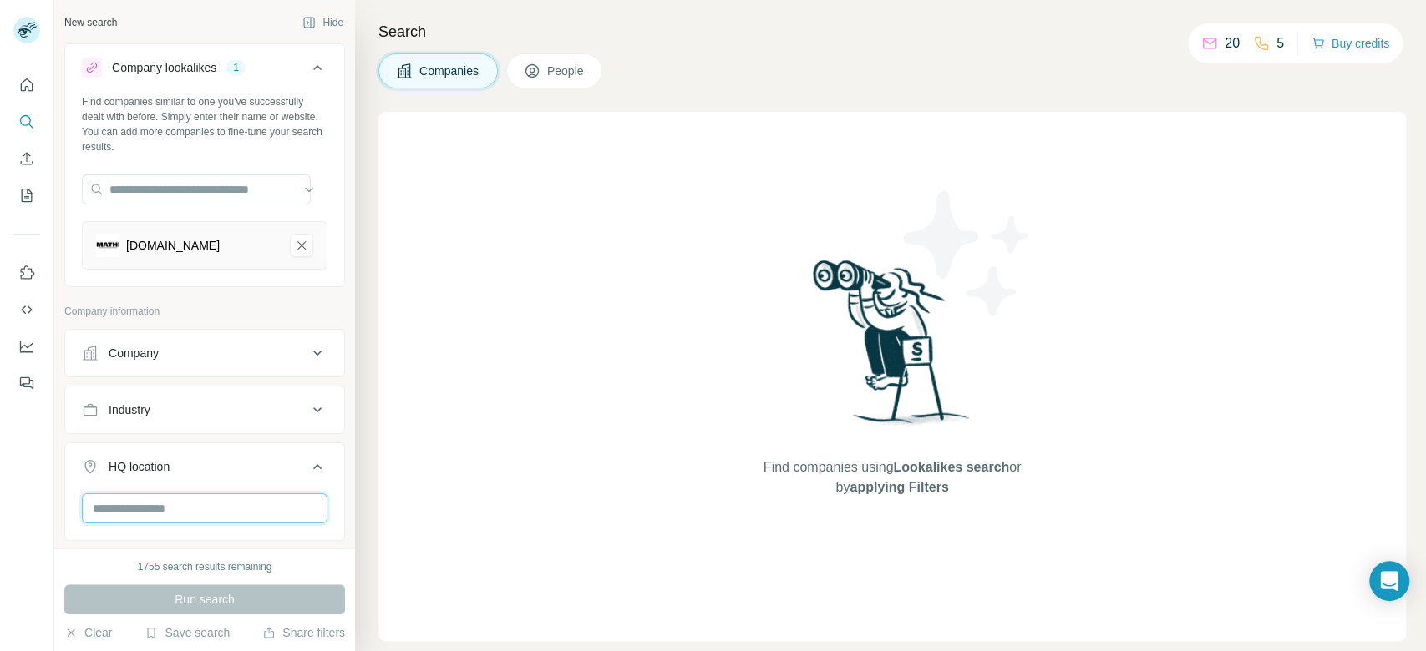
click at [261, 511] on input "text" at bounding box center [205, 509] width 246 height 30
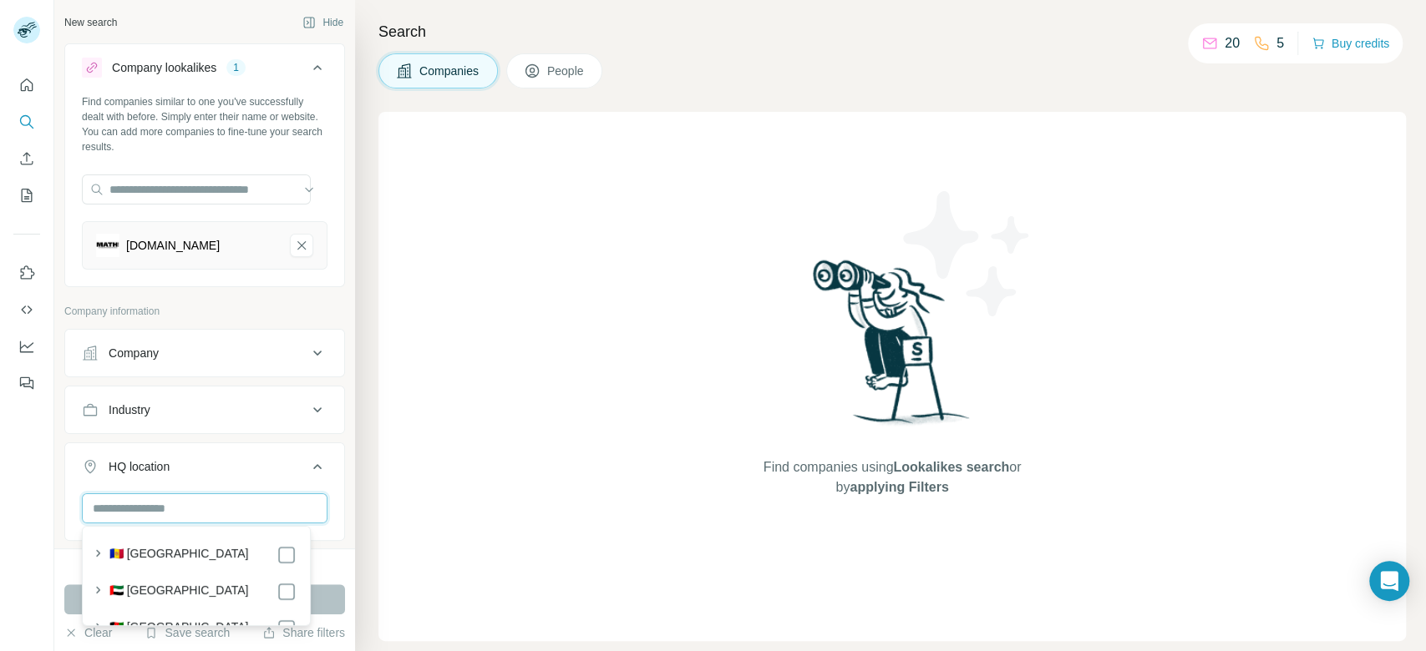
type input "*"
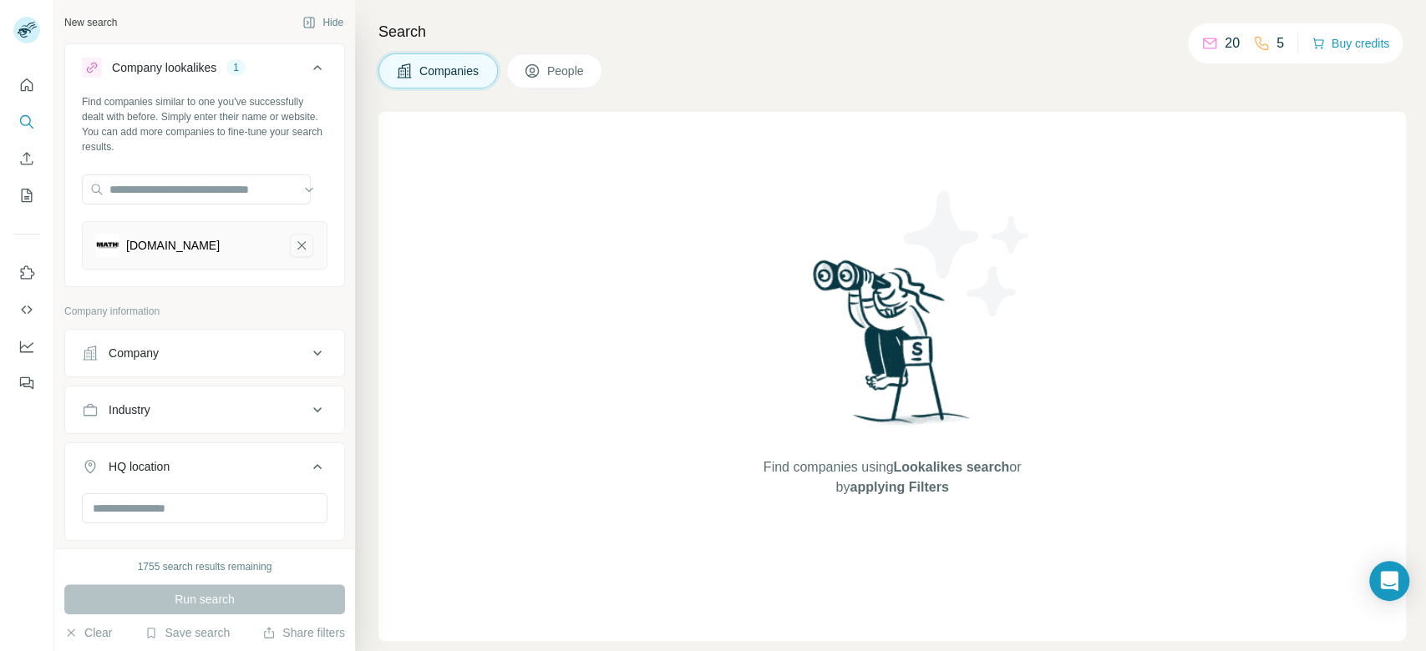
click at [294, 244] on icon "MATHstore.dk-remove-button" at bounding box center [301, 245] width 15 height 17
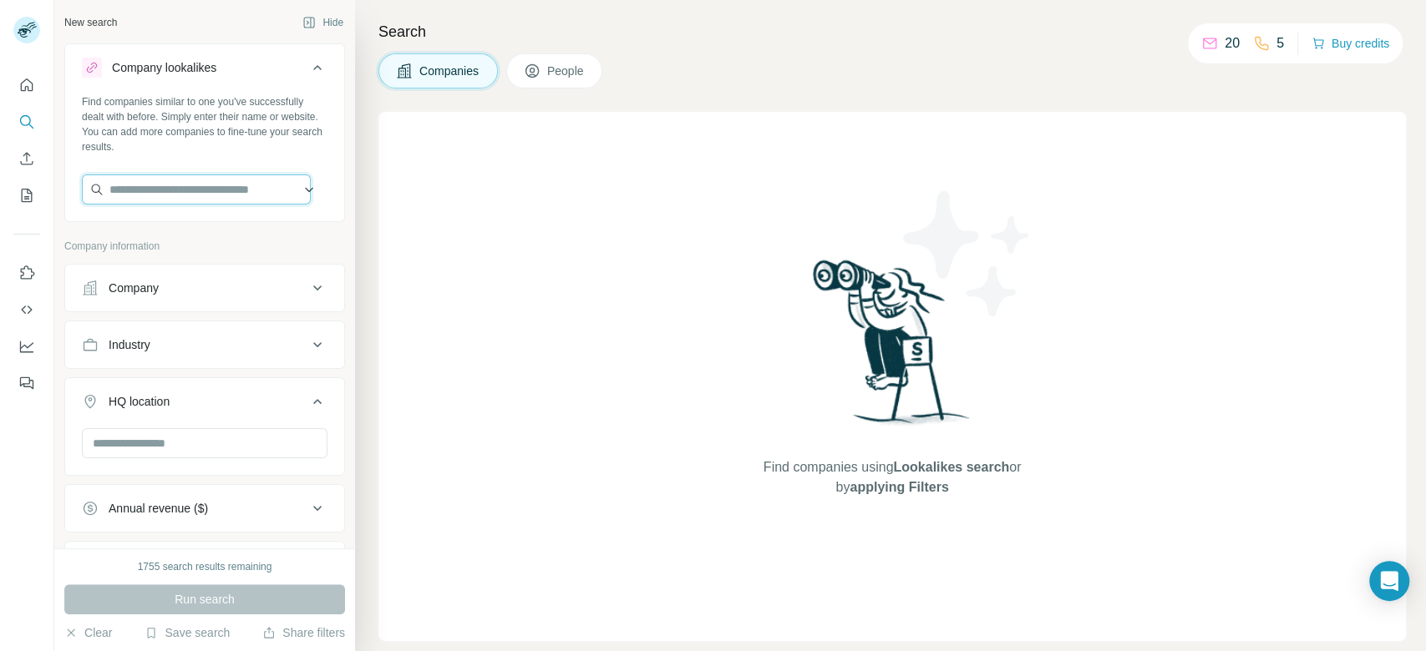
click at [234, 196] on input "text" at bounding box center [196, 190] width 229 height 30
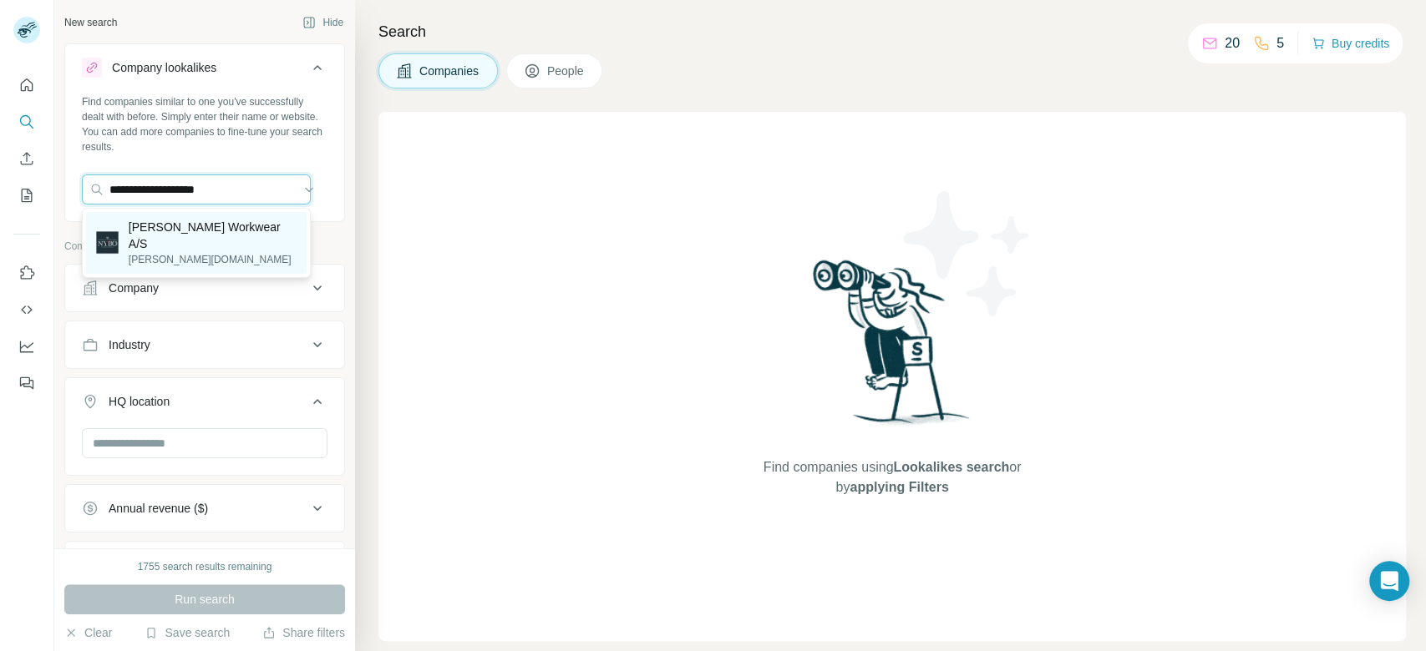
type input "**********"
click at [239, 220] on div "[PERSON_NAME] Workwear A/S [PERSON_NAME][DOMAIN_NAME]" at bounding box center [196, 243] width 220 height 62
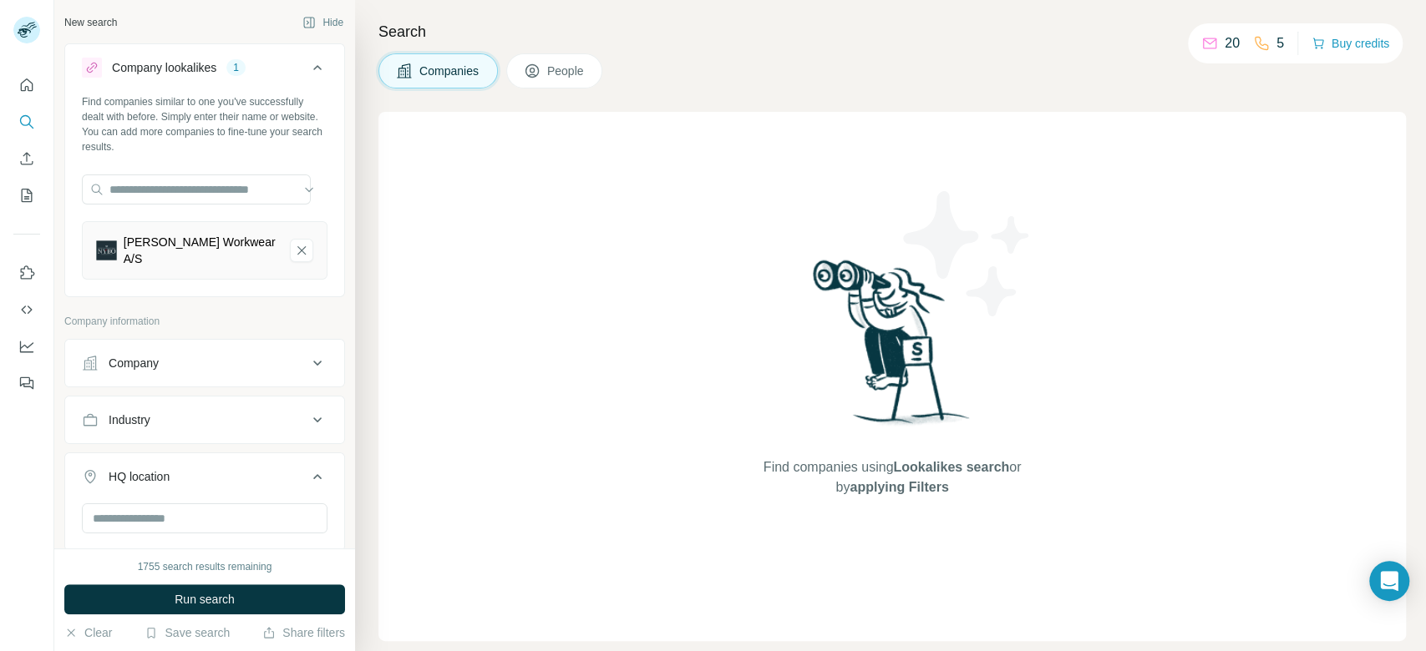
click at [279, 584] on div "1755 search results remaining Run search Clear Save search Share filters" at bounding box center [204, 600] width 301 height 103
click at [299, 599] on button "Run search" at bounding box center [204, 600] width 281 height 30
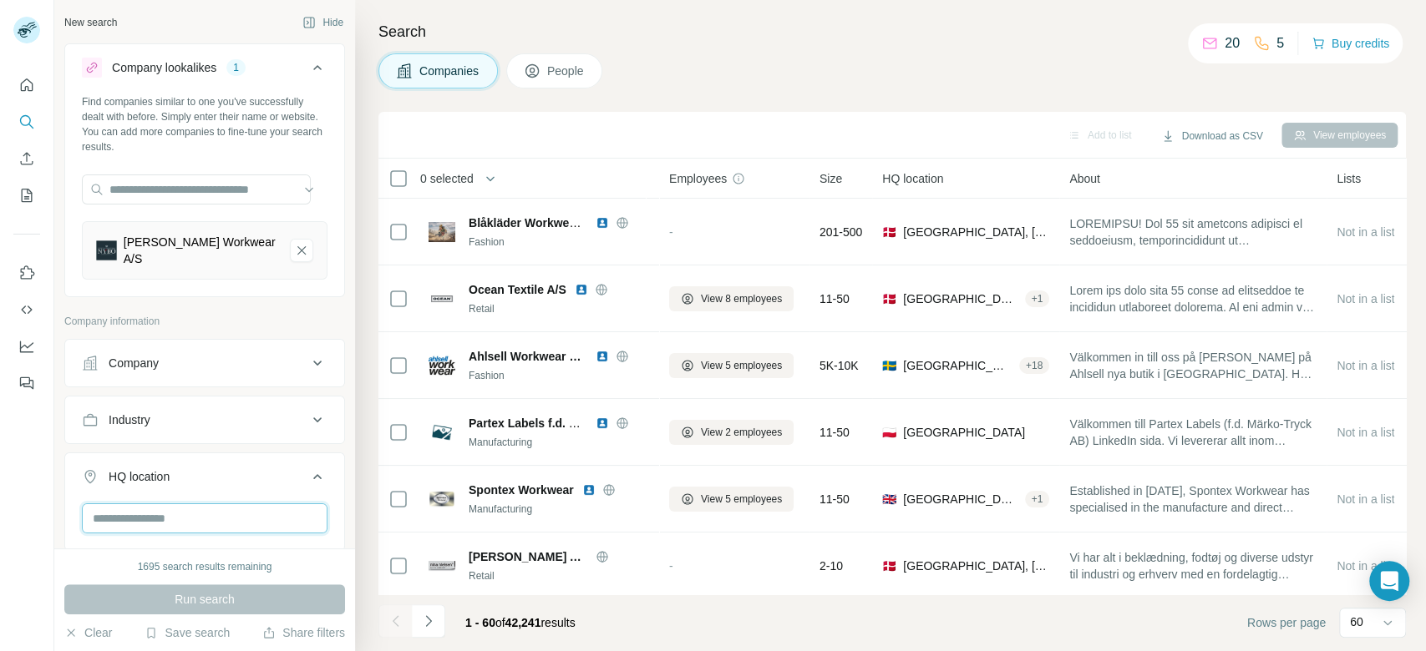
click at [199, 504] on input "text" at bounding box center [205, 519] width 246 height 30
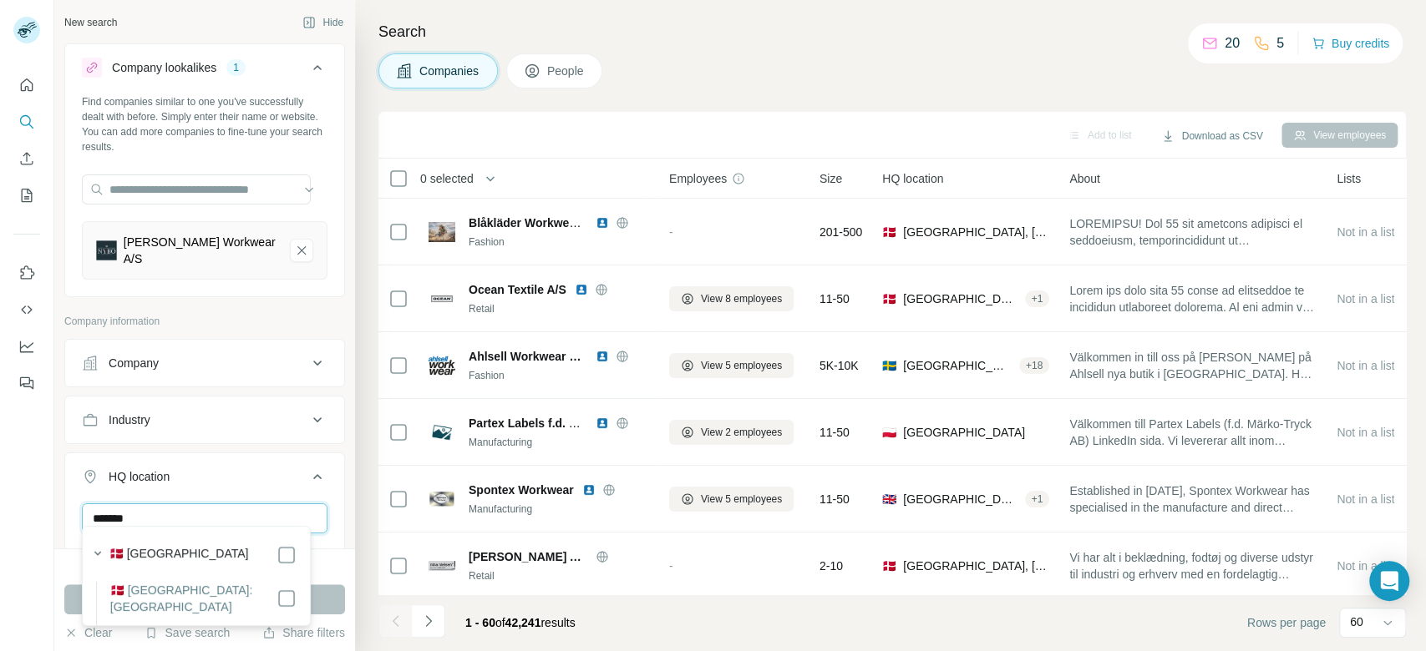
type input "*******"
click at [190, 553] on div "🇩🇰 [GEOGRAPHIC_DATA]" at bounding box center [202, 555] width 187 height 20
click at [322, 604] on button "Run search" at bounding box center [204, 600] width 281 height 30
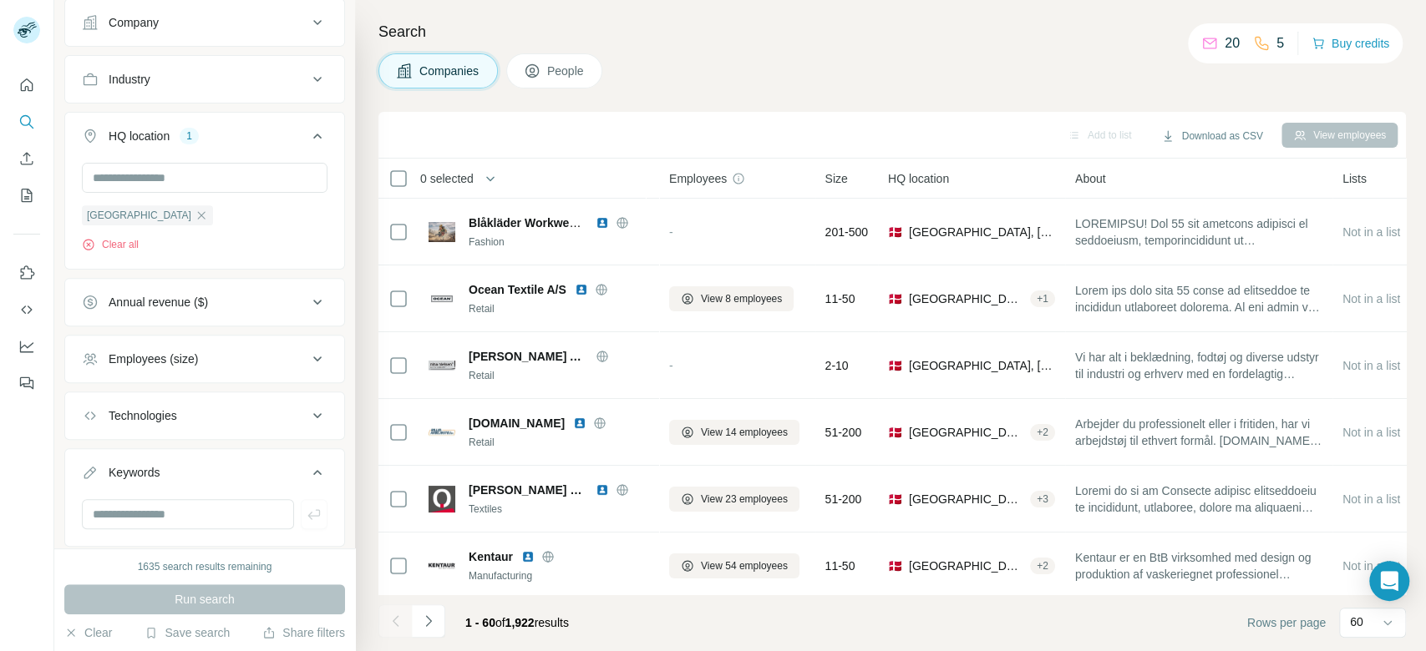
scroll to position [342, 0]
click at [238, 349] on div "Employees (size)" at bounding box center [194, 357] width 225 height 17
click at [112, 386] on span "0-1" at bounding box center [113, 394] width 23 height 17
click at [116, 417] on span "2-10" at bounding box center [117, 425] width 30 height 17
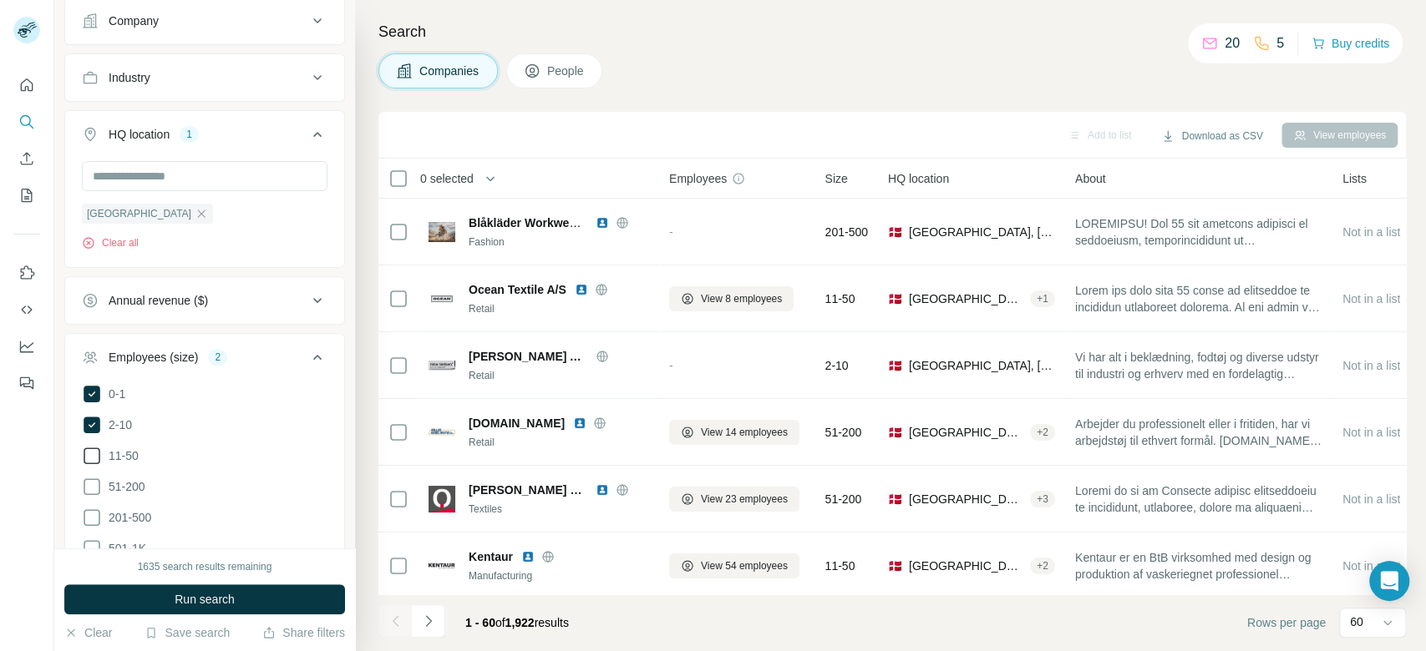
click at [123, 448] on span "11-50" at bounding box center [120, 456] width 37 height 17
click at [128, 462] on ul "0-1 2-10 11-50 [PHONE_NUMBER] 501-1K 1K-5K 5K-10K 10K-50K 50K-100K 100K-500K 50…" at bounding box center [205, 564] width 246 height 361
click at [129, 479] on span "51-200" at bounding box center [123, 487] width 43 height 17
click at [134, 509] on span "201-500" at bounding box center [126, 517] width 49 height 17
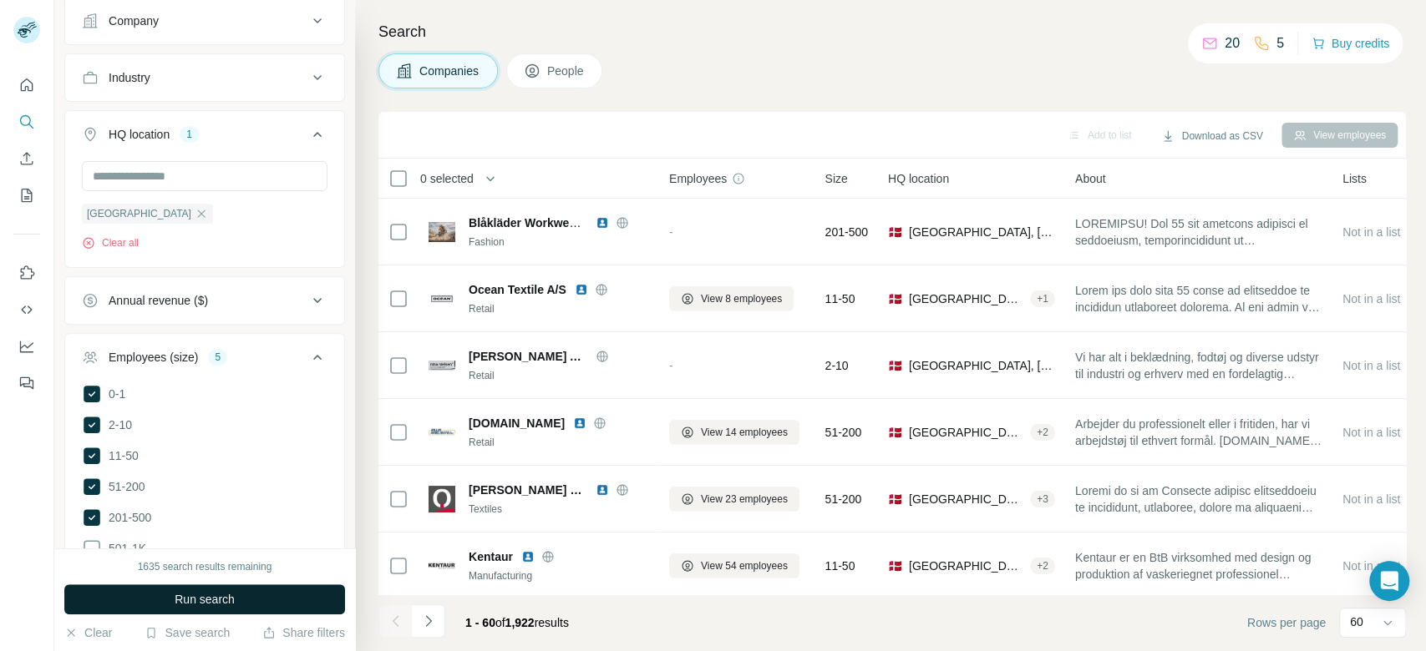
click at [285, 600] on button "Run search" at bounding box center [204, 600] width 281 height 30
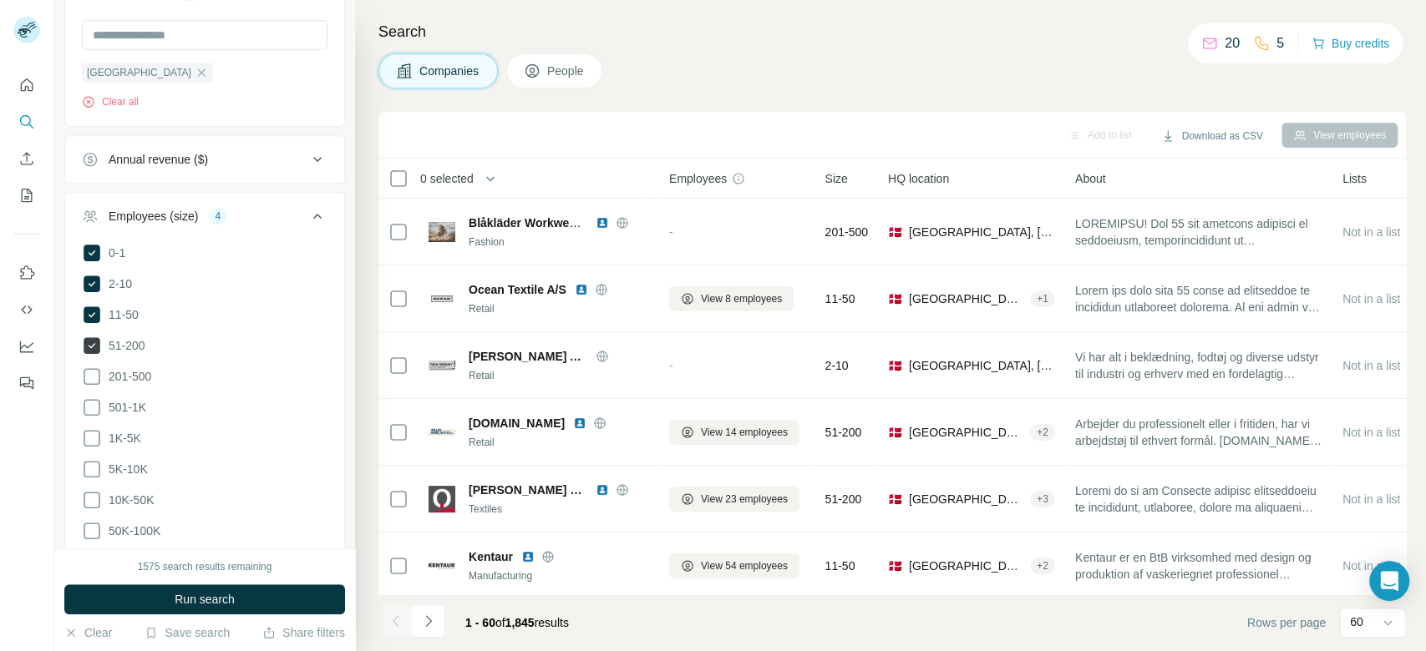
click at [135, 337] on span "51-200" at bounding box center [123, 345] width 43 height 17
click at [263, 598] on button "Run search" at bounding box center [204, 600] width 281 height 30
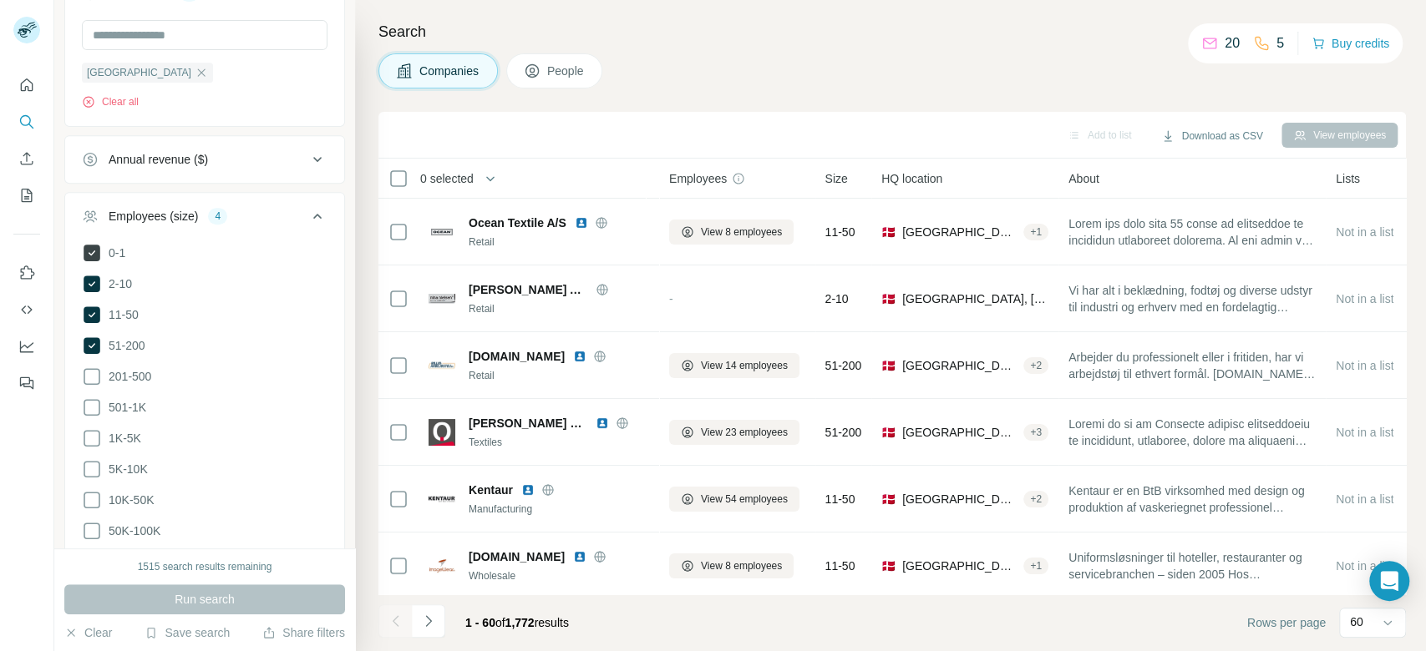
click at [118, 245] on span "0-1" at bounding box center [113, 253] width 23 height 17
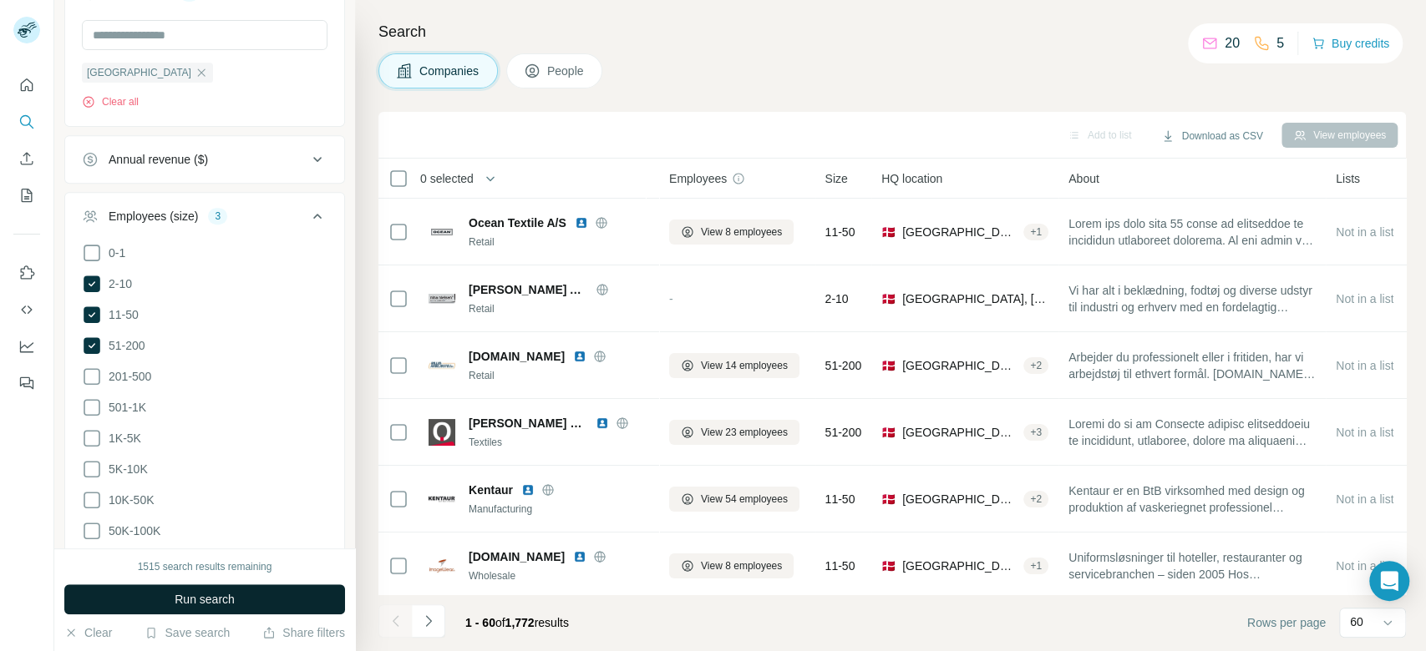
click at [260, 593] on button "Run search" at bounding box center [204, 600] width 281 height 30
click at [122, 276] on span "2-10" at bounding box center [117, 284] width 30 height 17
click at [250, 594] on button "Run search" at bounding box center [204, 600] width 281 height 30
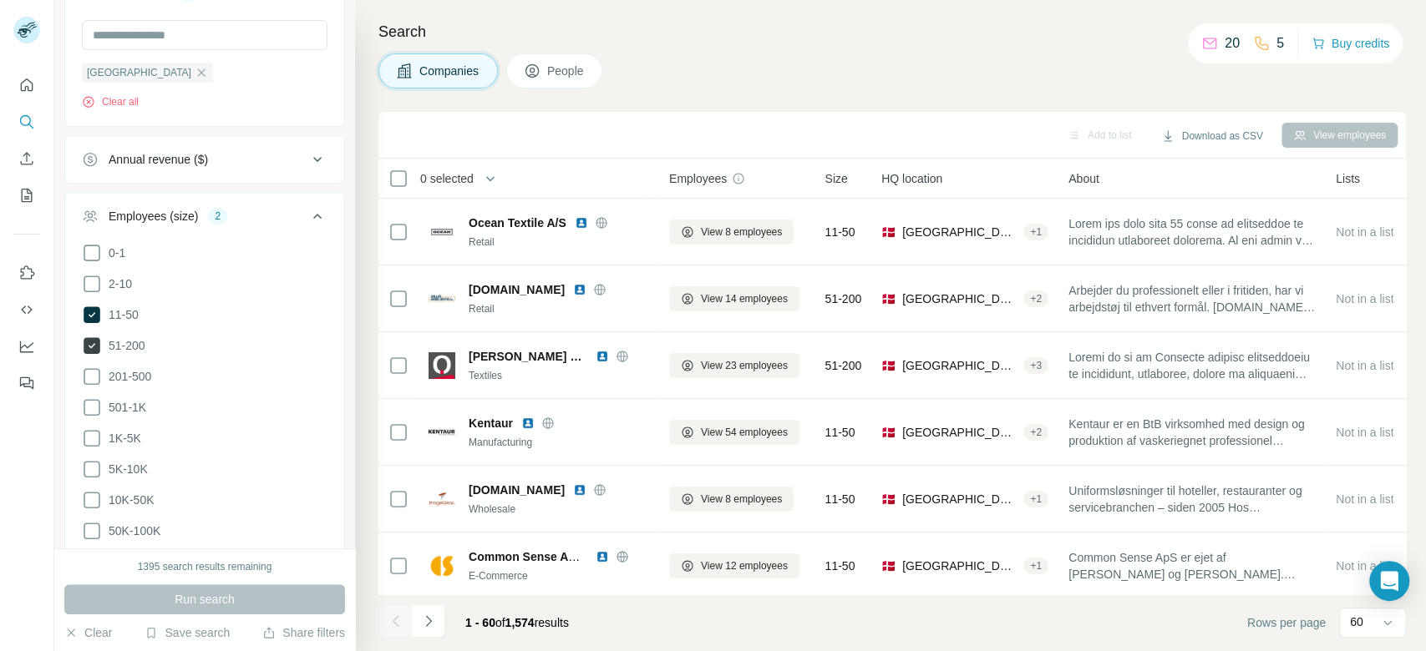
click at [128, 338] on span "51-200" at bounding box center [123, 345] width 43 height 17
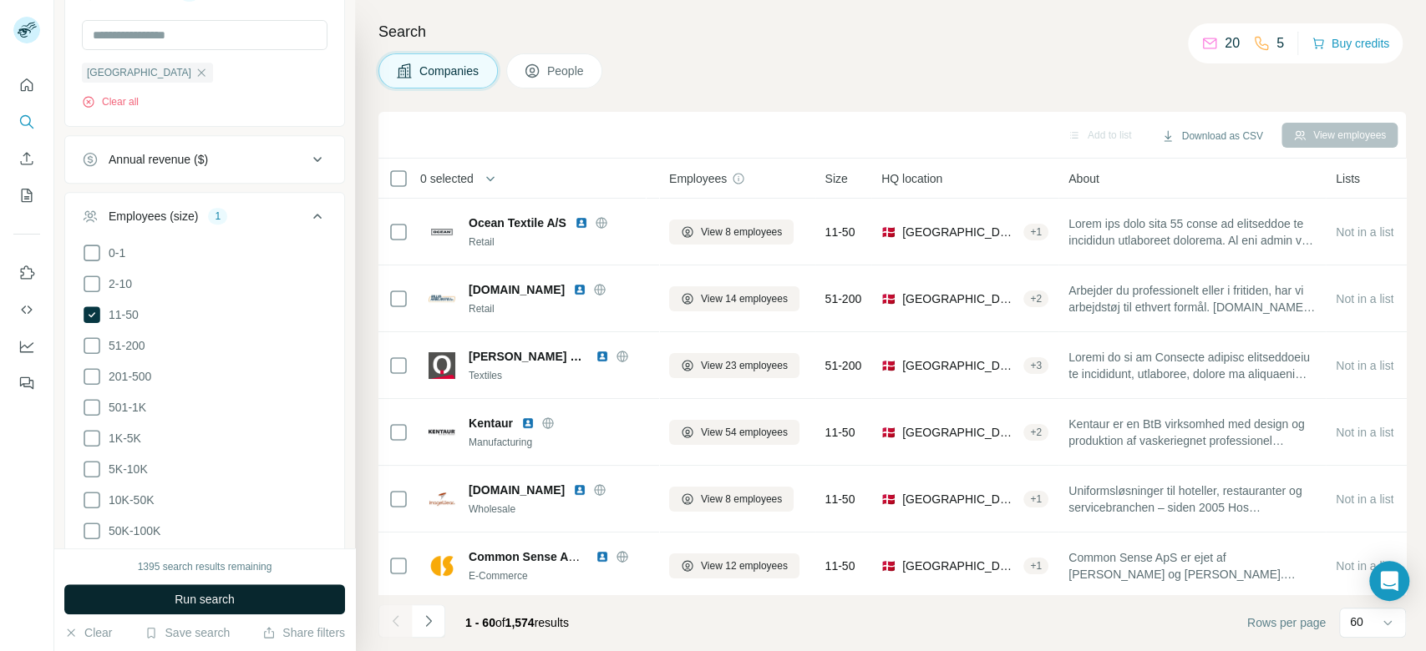
click at [289, 595] on button "Run search" at bounding box center [204, 600] width 281 height 30
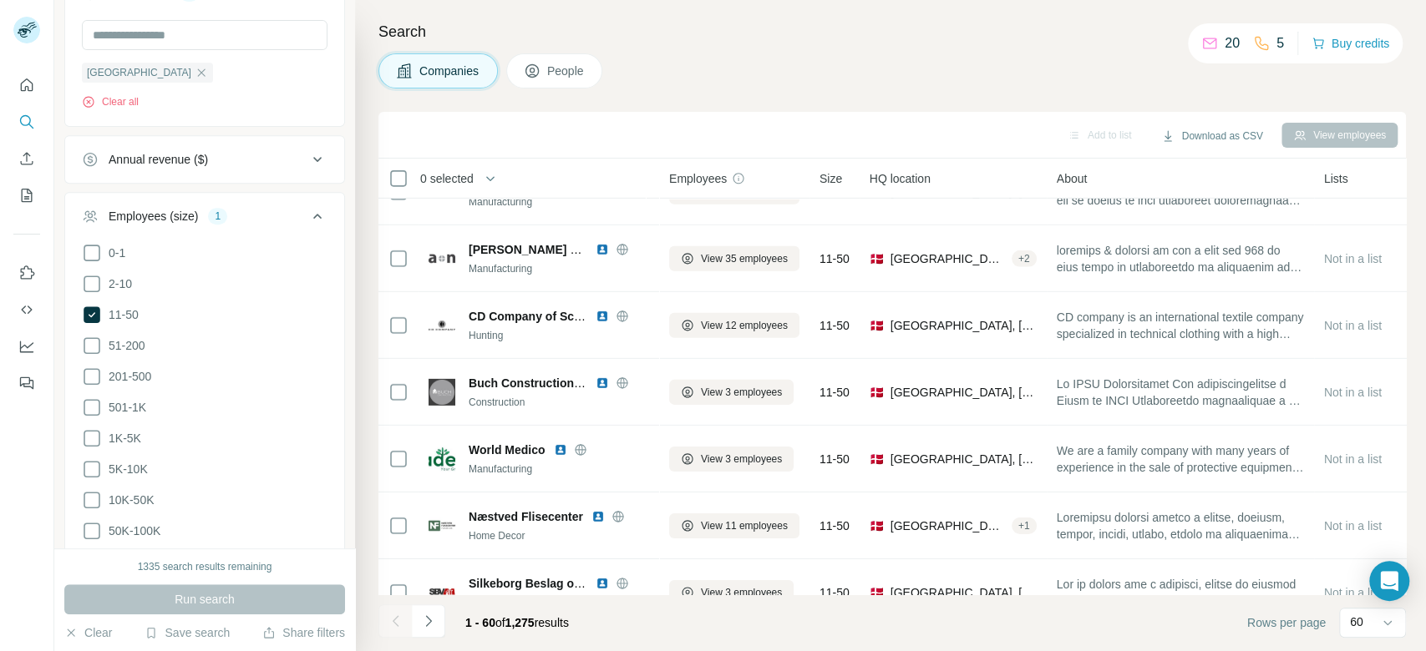
scroll to position [3623, 0]
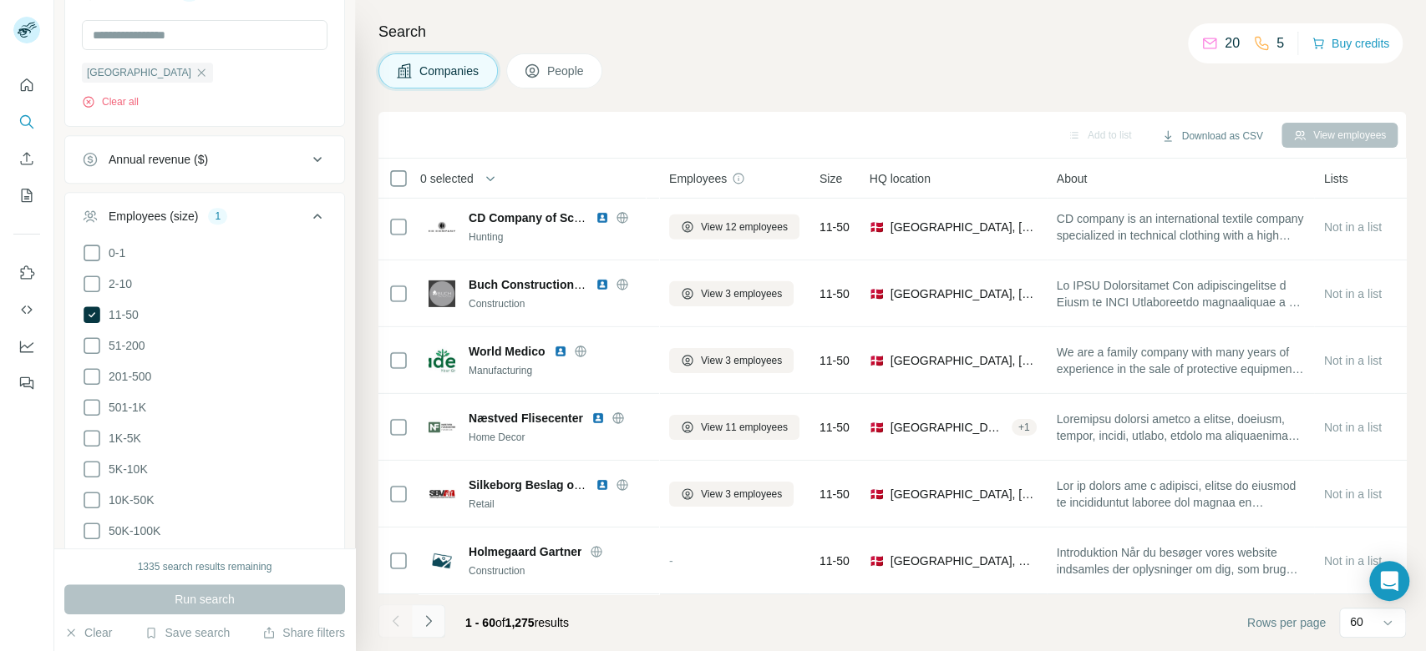
click at [434, 625] on icon "Navigate to next page" at bounding box center [428, 621] width 17 height 17
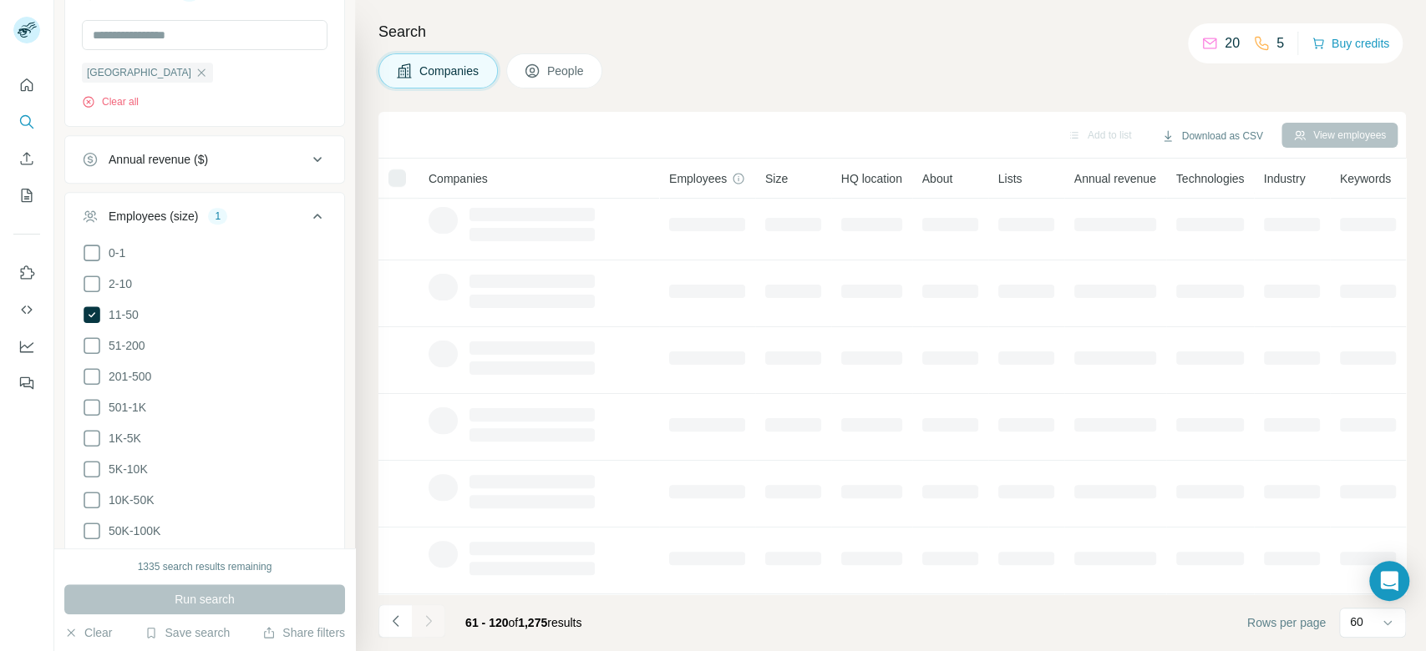
scroll to position [282, 0]
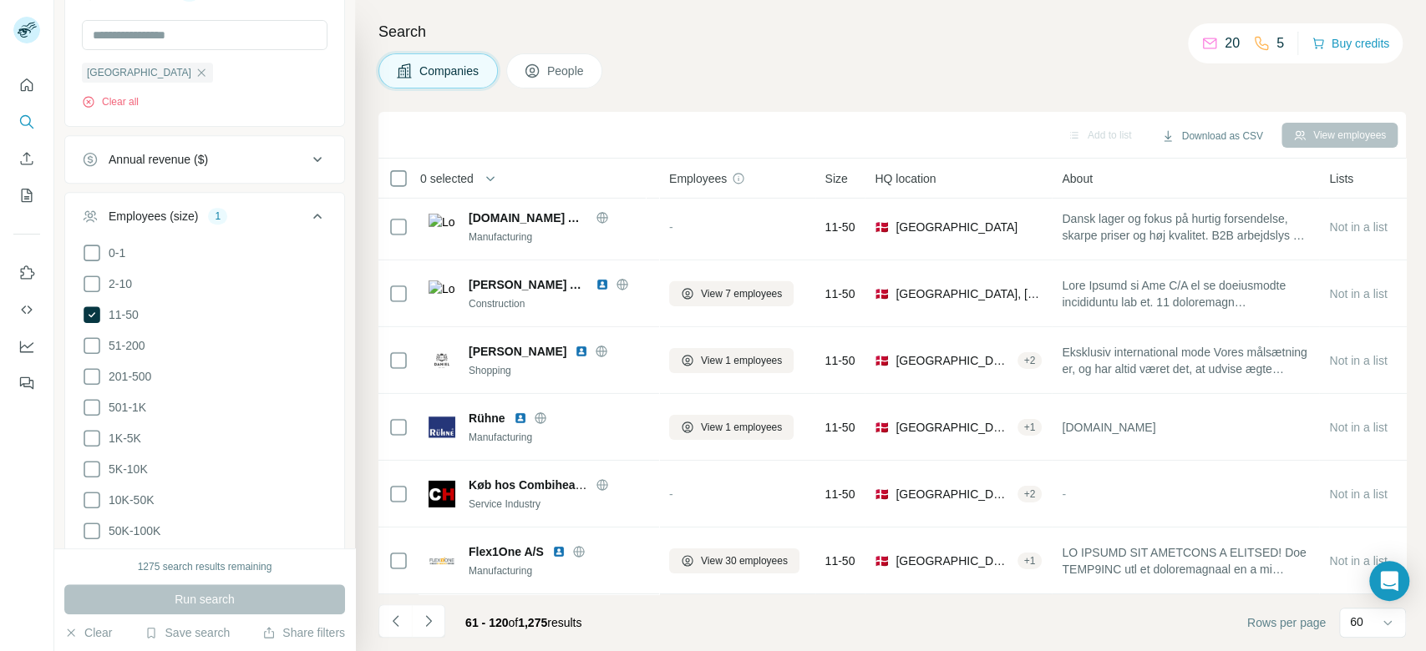
click at [434, 624] on icon "Navigate to next page" at bounding box center [428, 621] width 17 height 17
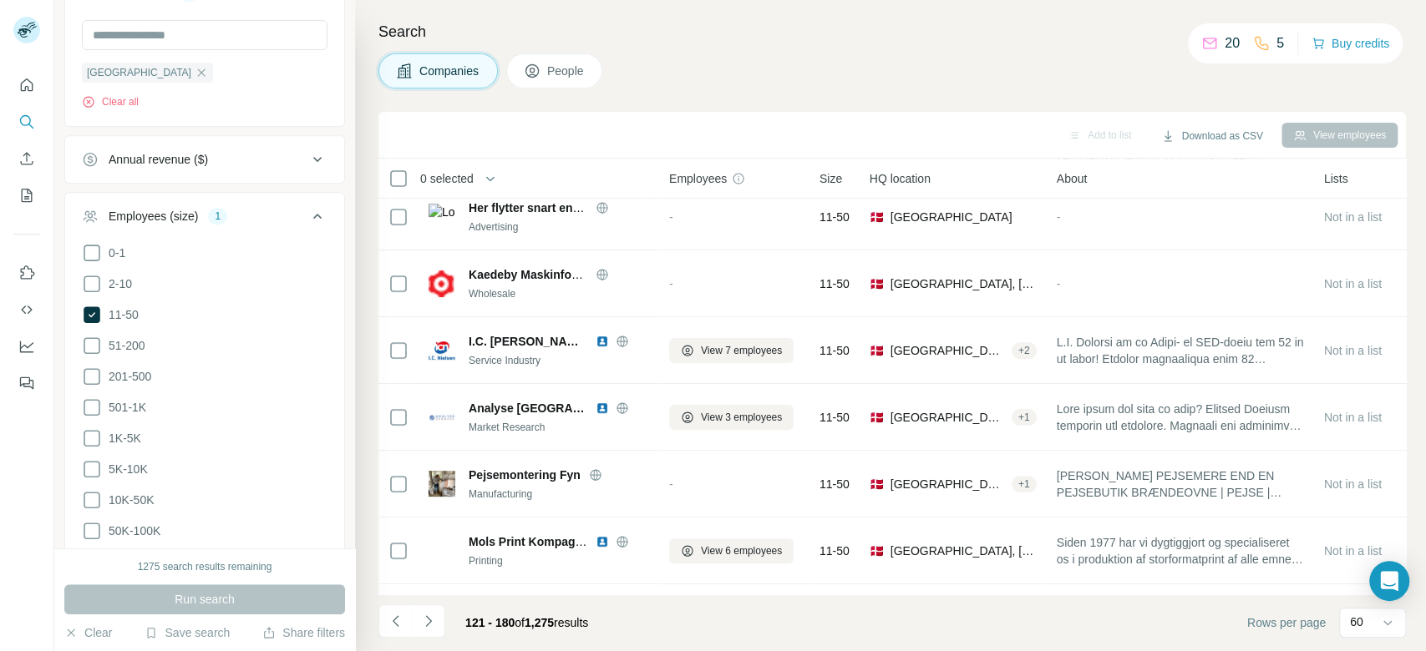
click at [434, 624] on icon "Navigate to next page" at bounding box center [428, 621] width 17 height 17
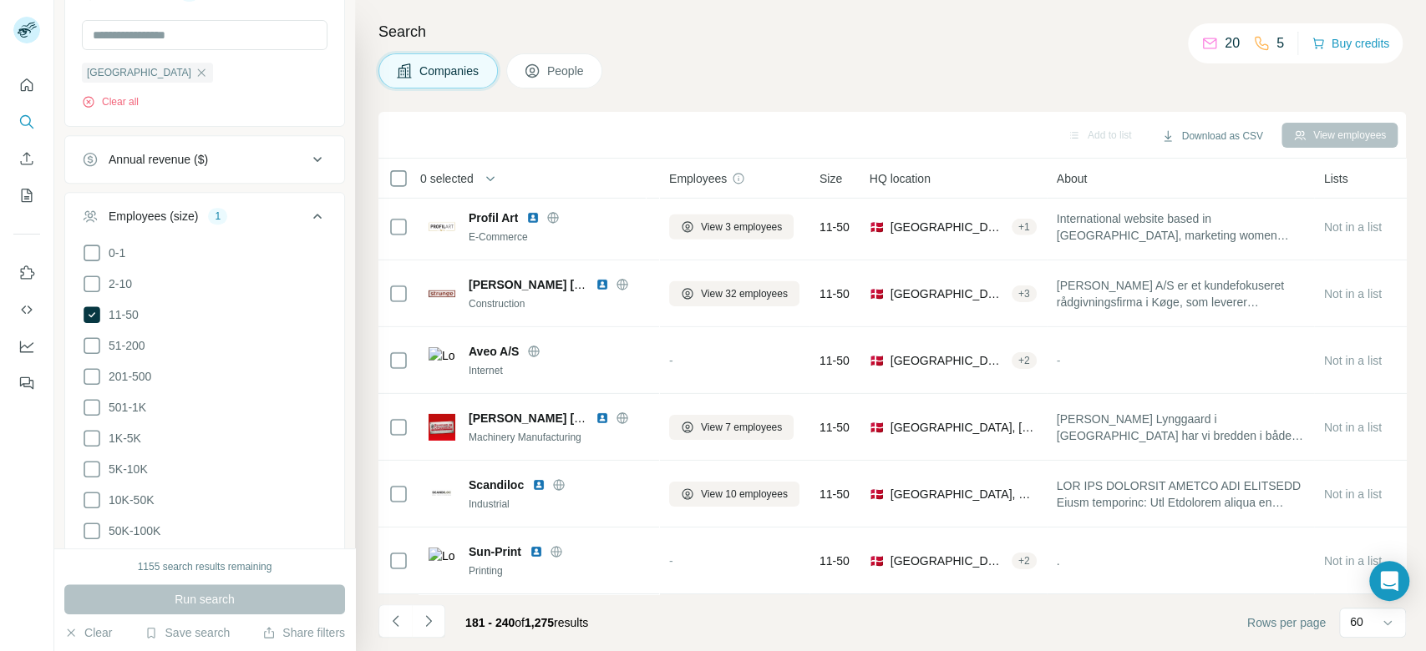
click at [434, 624] on icon "Navigate to next page" at bounding box center [428, 621] width 17 height 17
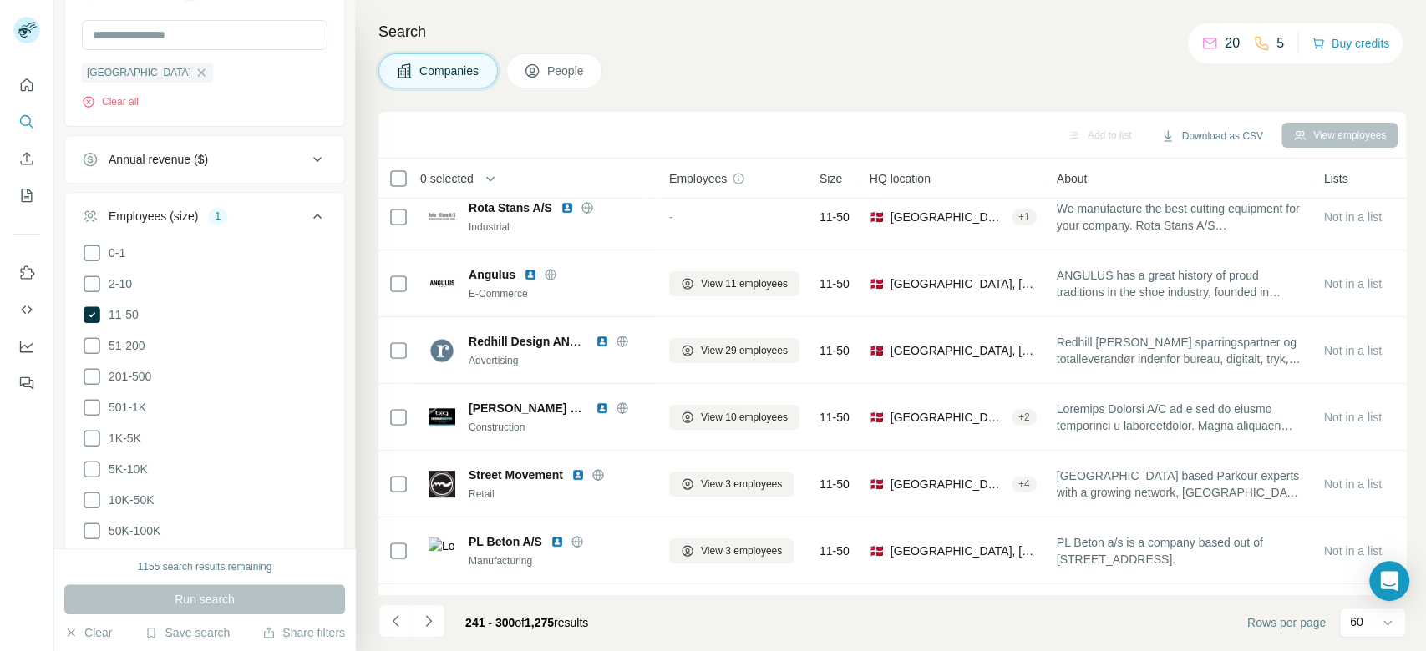
click at [434, 624] on icon "Navigate to next page" at bounding box center [428, 621] width 17 height 17
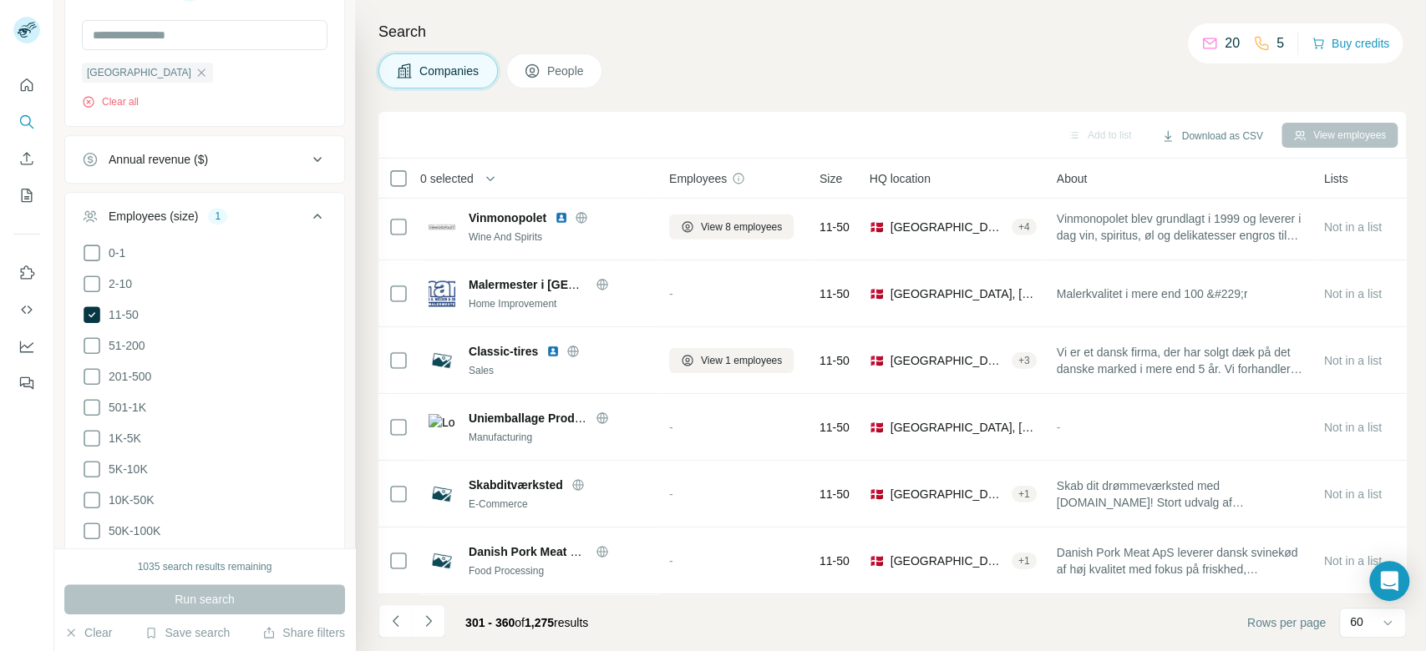
click at [434, 624] on icon "Navigate to next page" at bounding box center [428, 621] width 17 height 17
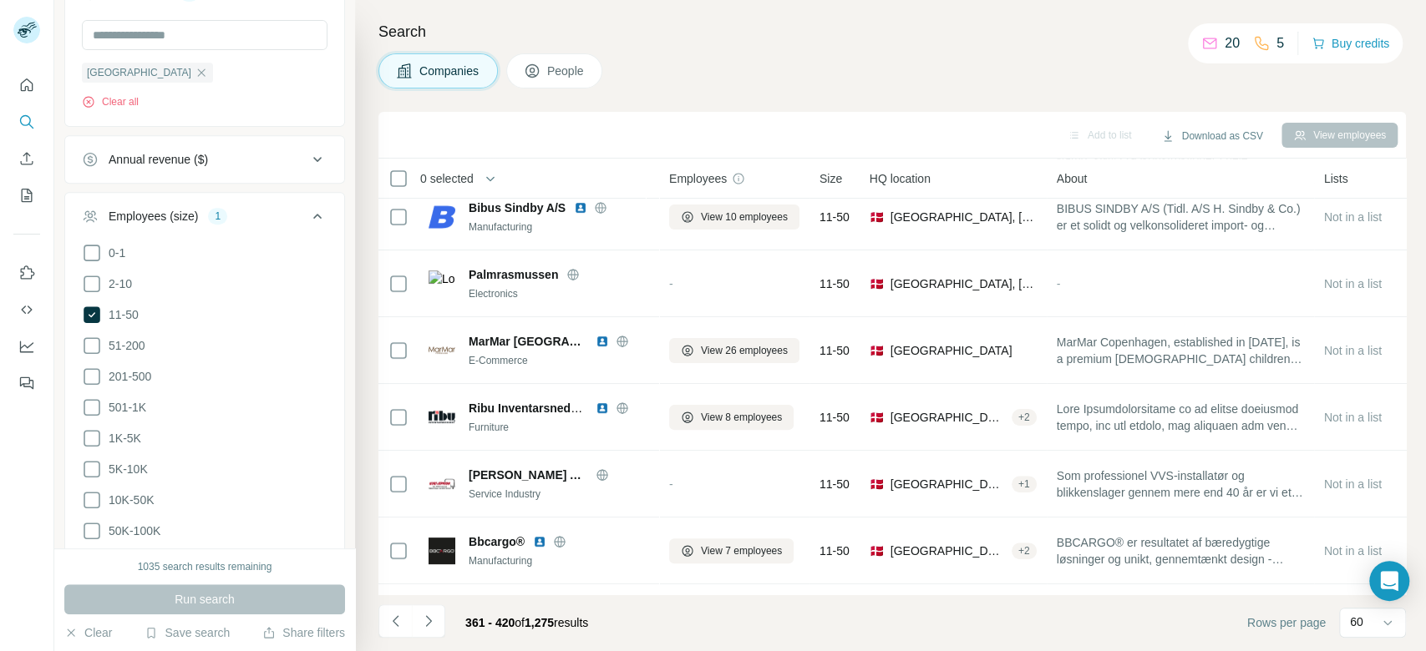
click at [434, 624] on icon "Navigate to next page" at bounding box center [428, 621] width 17 height 17
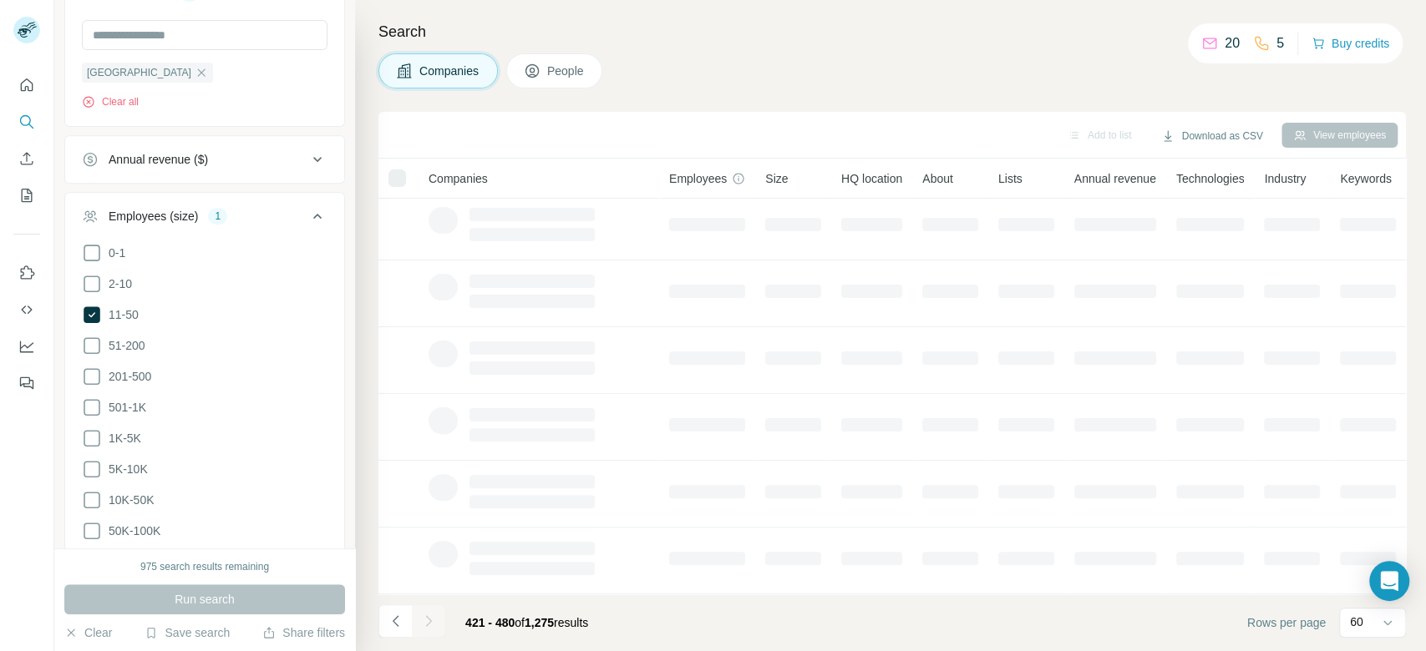
click at [434, 624] on icon "Navigate to next page" at bounding box center [428, 621] width 17 height 17
click at [434, 623] on icon "Navigate to next page" at bounding box center [428, 621] width 17 height 17
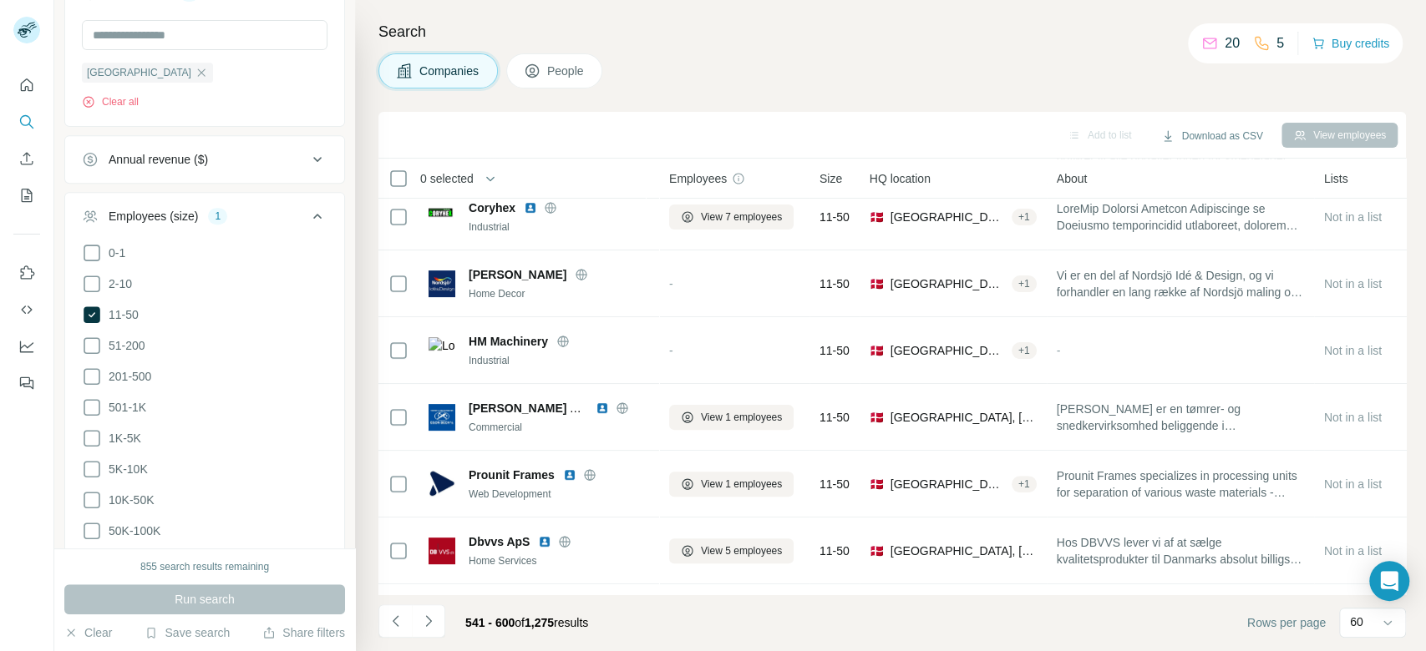
scroll to position [3623, 0]
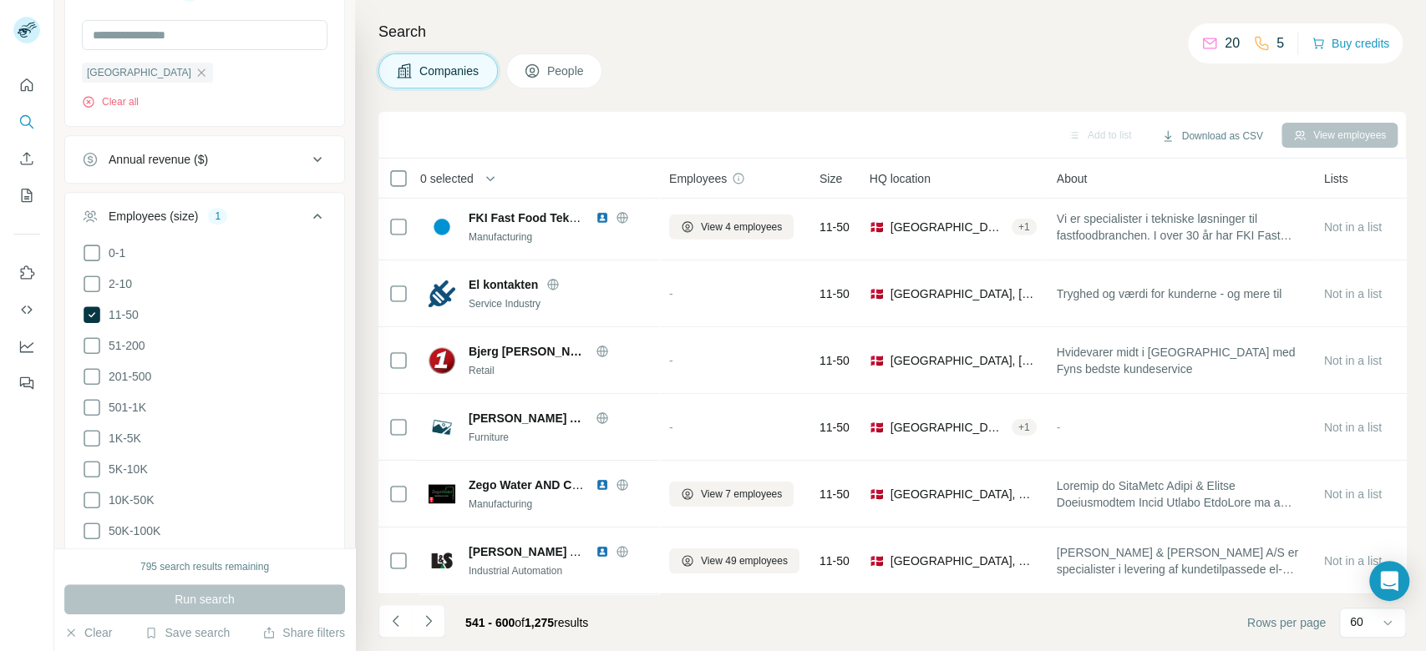
click at [434, 623] on icon "Navigate to next page" at bounding box center [428, 621] width 17 height 17
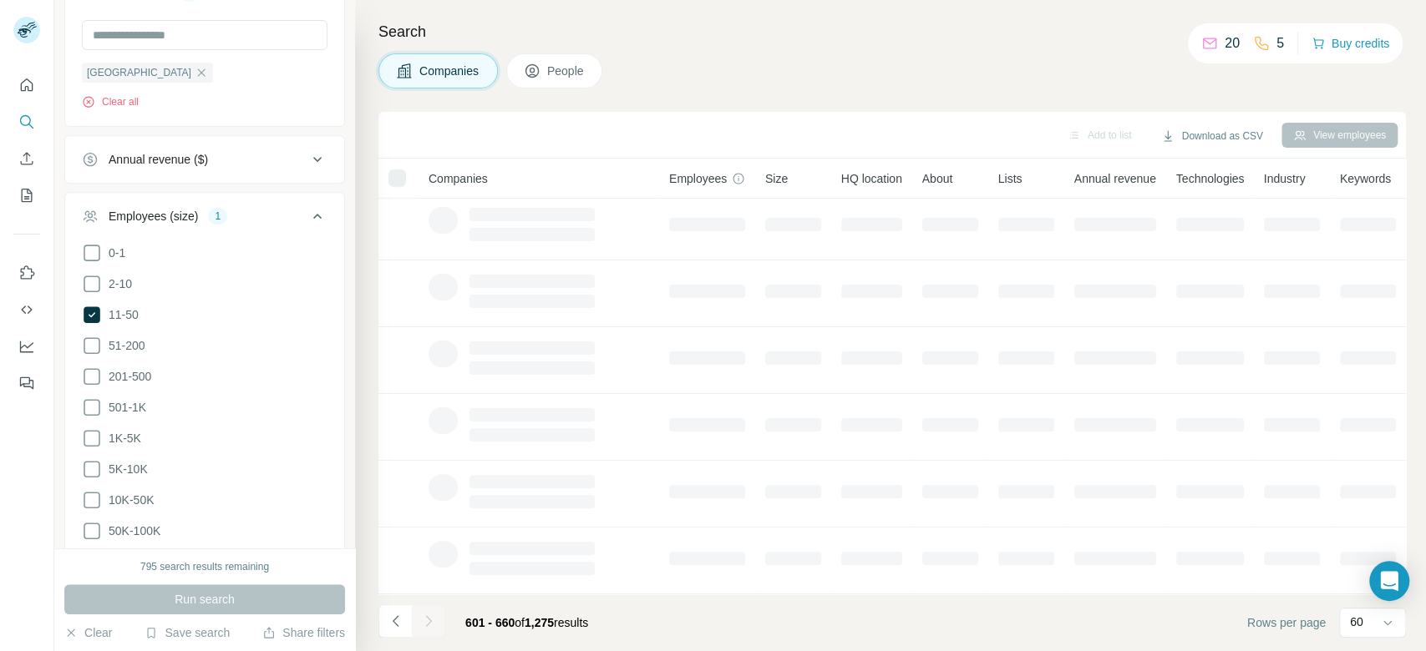
scroll to position [282, 0]
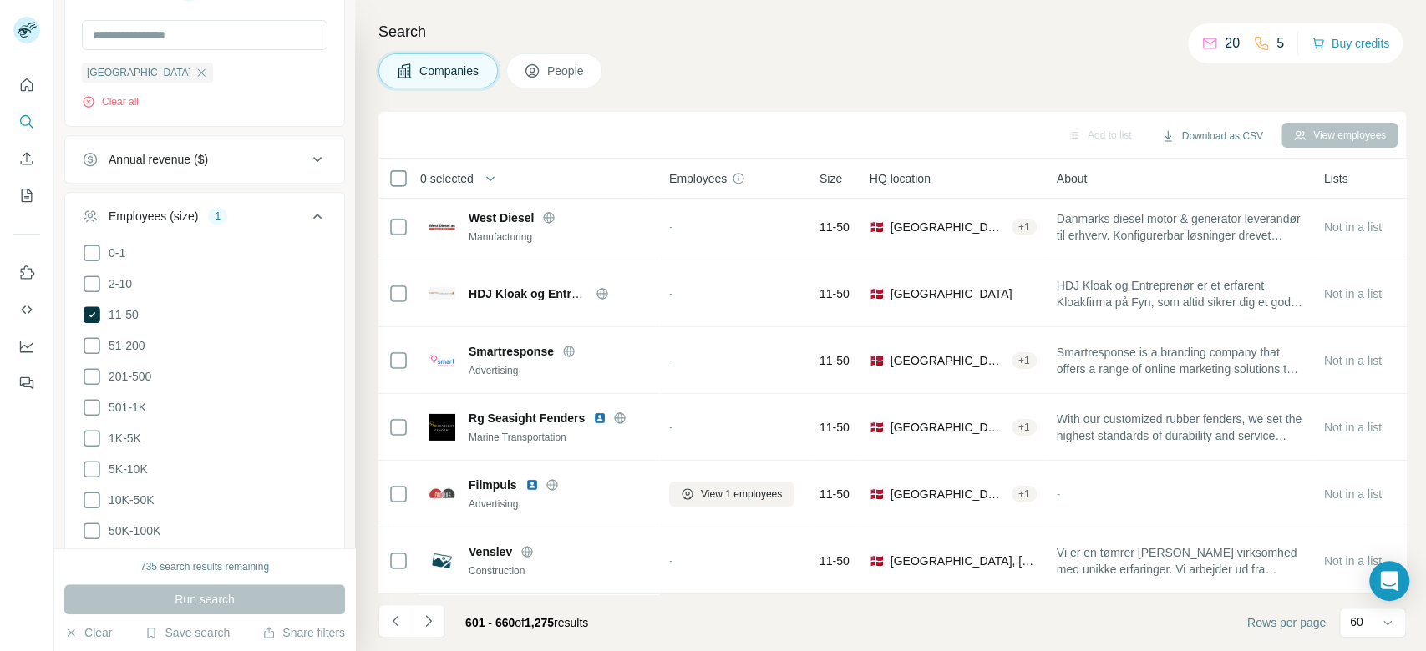
click at [434, 623] on icon "Navigate to next page" at bounding box center [428, 621] width 17 height 17
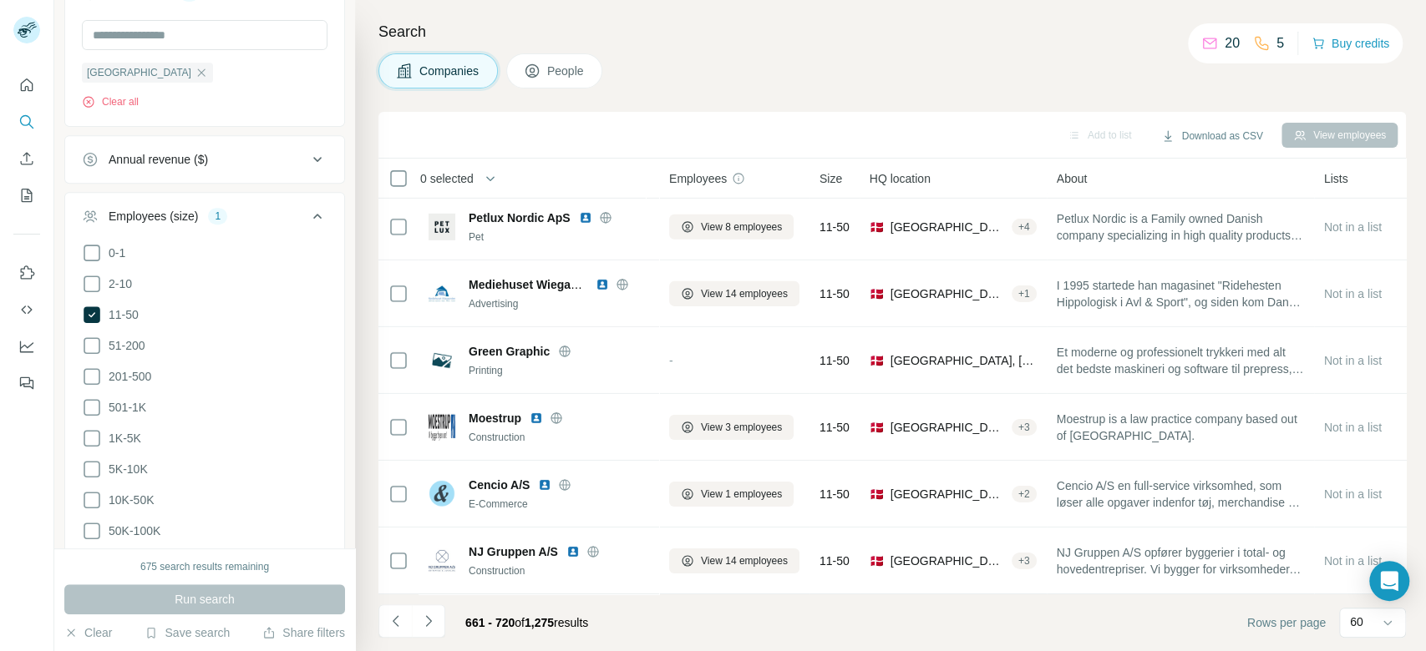
click at [434, 623] on icon "Navigate to next page" at bounding box center [428, 621] width 17 height 17
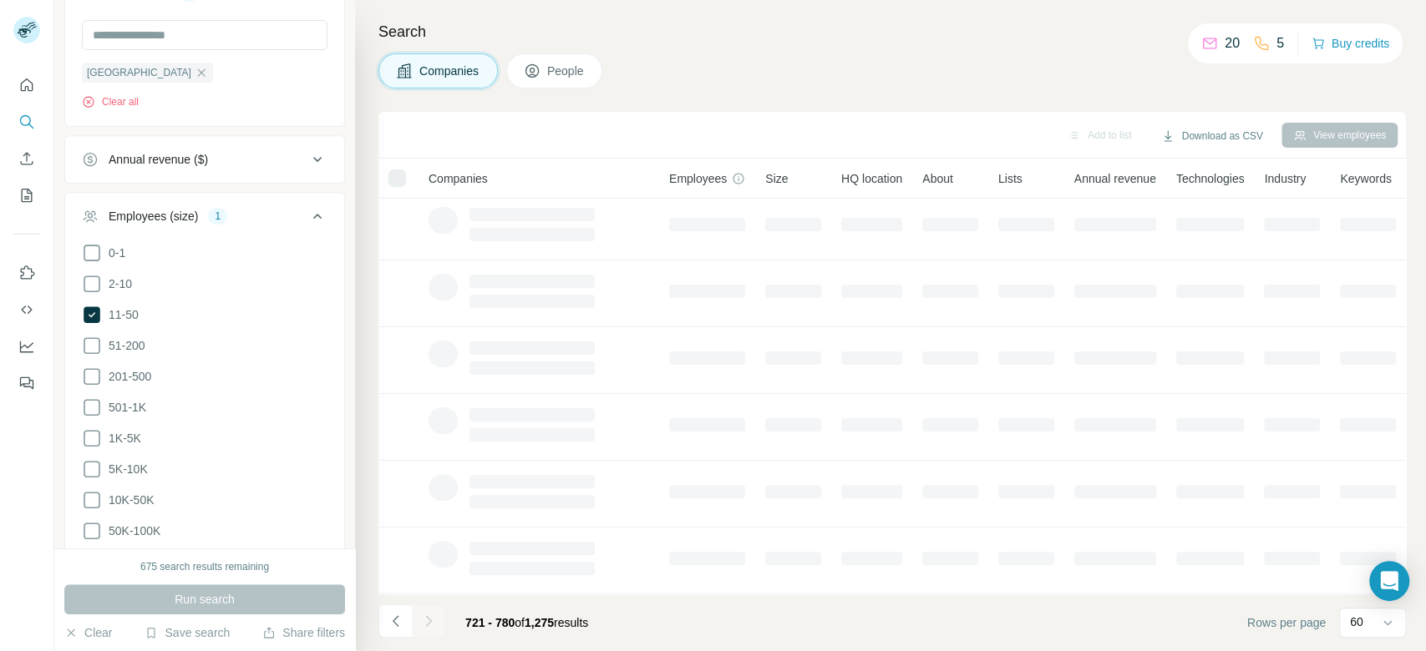
click at [434, 623] on icon "Navigate to next page" at bounding box center [428, 621] width 17 height 17
click at [434, 623] on div at bounding box center [428, 621] width 33 height 33
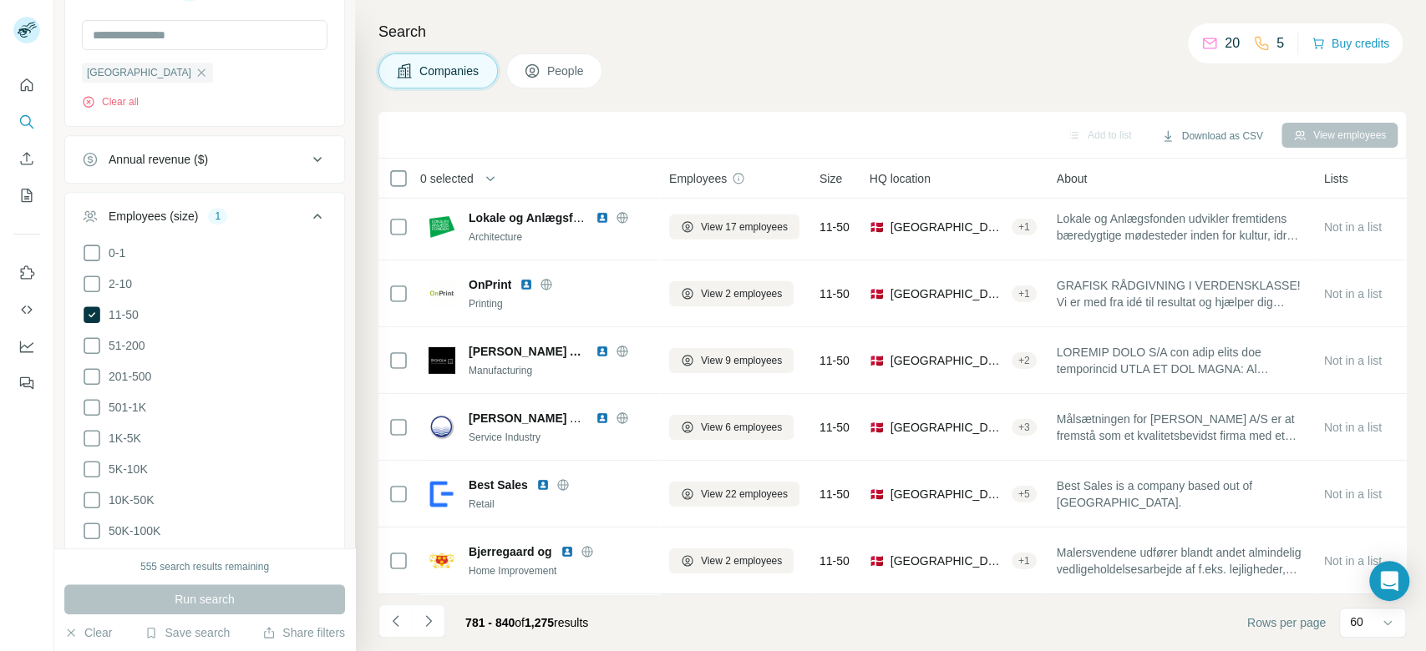
click at [434, 623] on icon "Navigate to next page" at bounding box center [428, 621] width 17 height 17
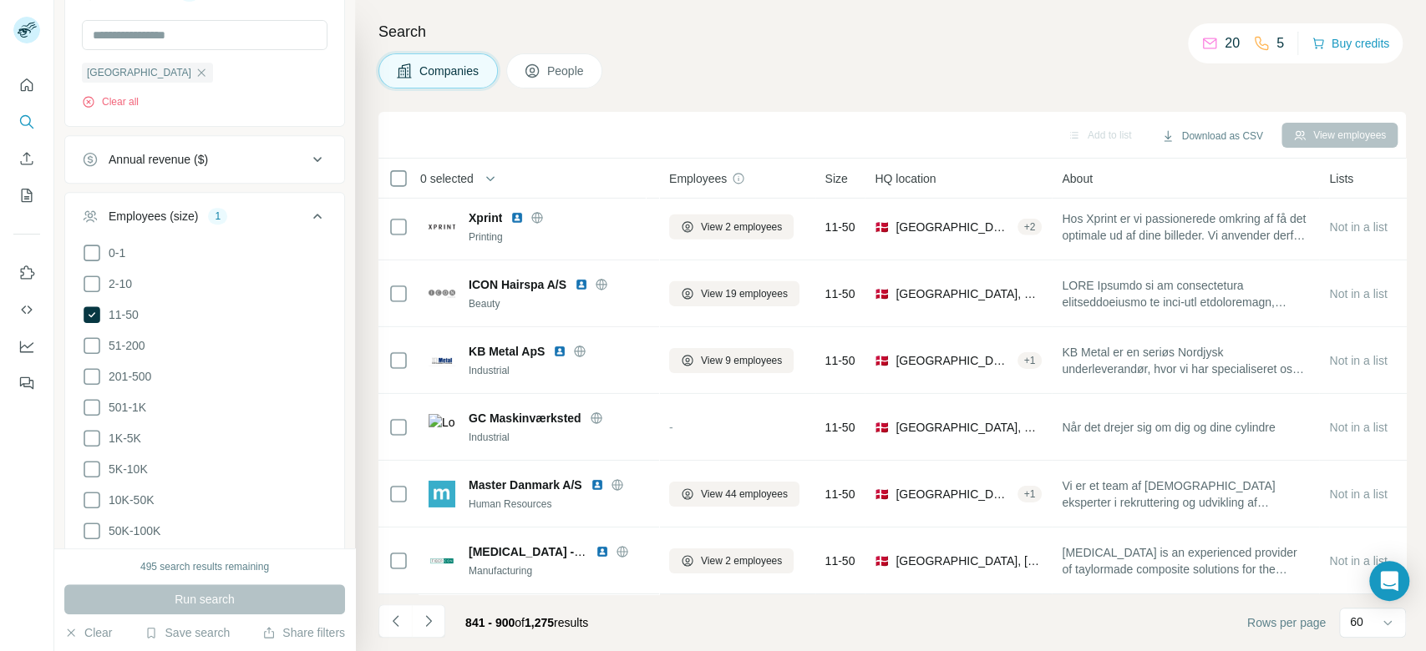
click at [434, 623] on icon "Navigate to next page" at bounding box center [428, 621] width 17 height 17
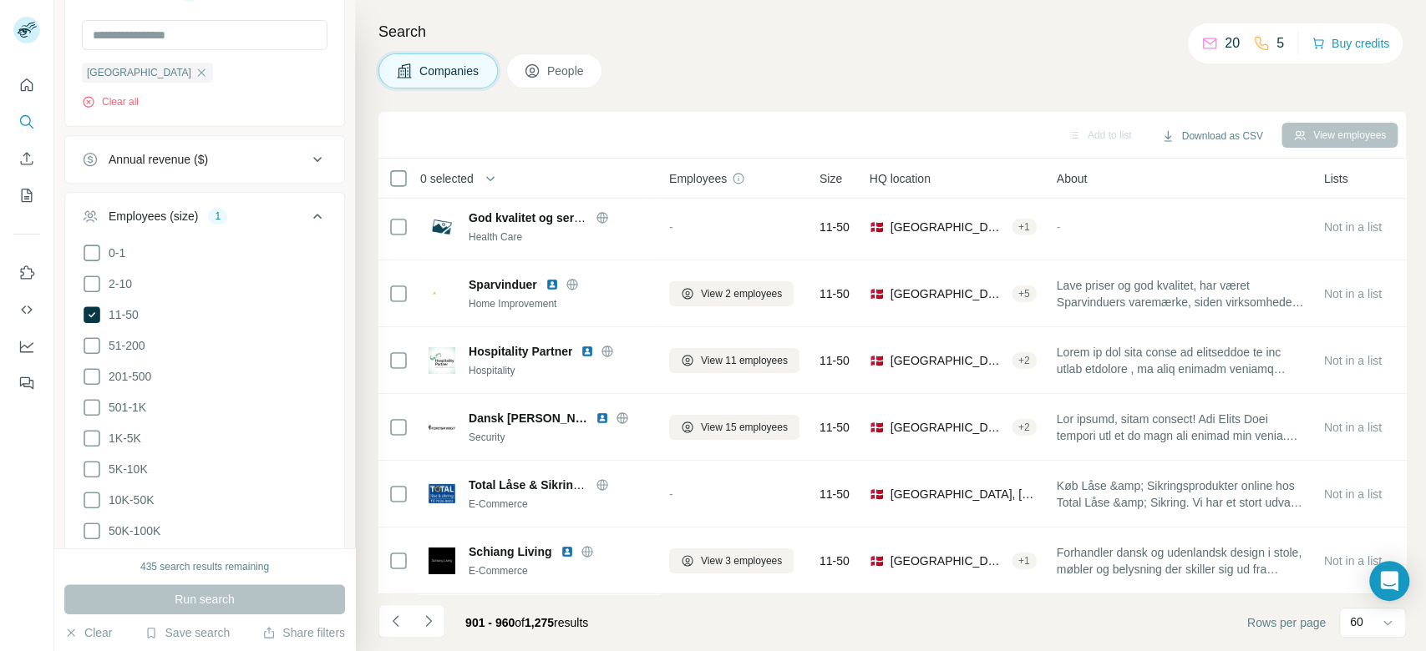
click at [434, 623] on icon "Navigate to next page" at bounding box center [428, 621] width 17 height 17
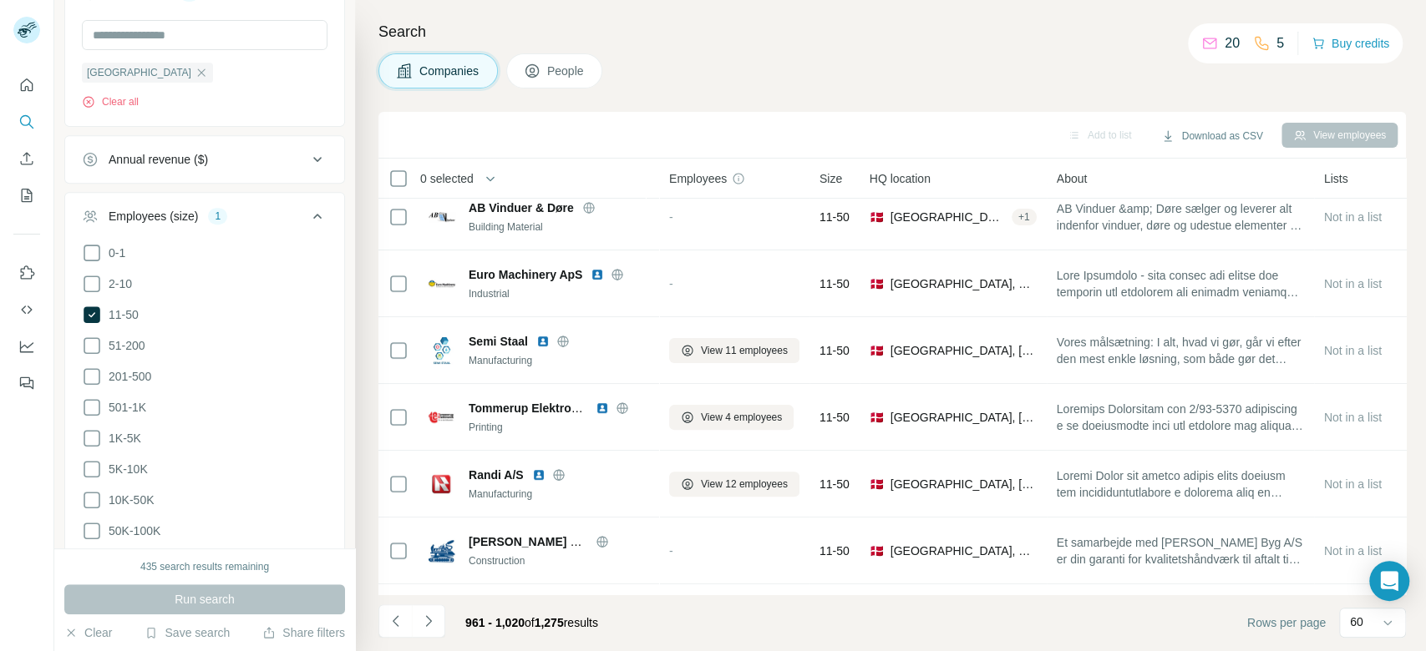
click at [434, 623] on icon "Navigate to next page" at bounding box center [428, 621] width 17 height 17
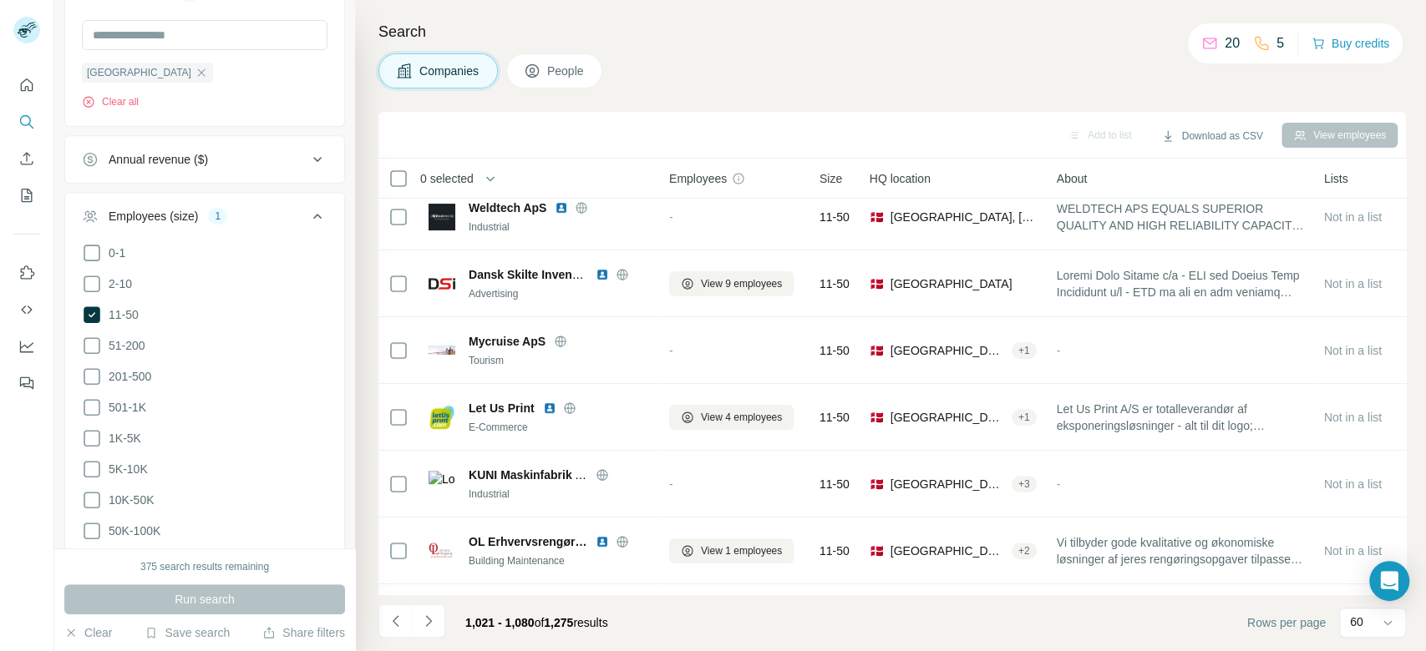
click at [434, 623] on icon "Navigate to next page" at bounding box center [428, 621] width 17 height 17
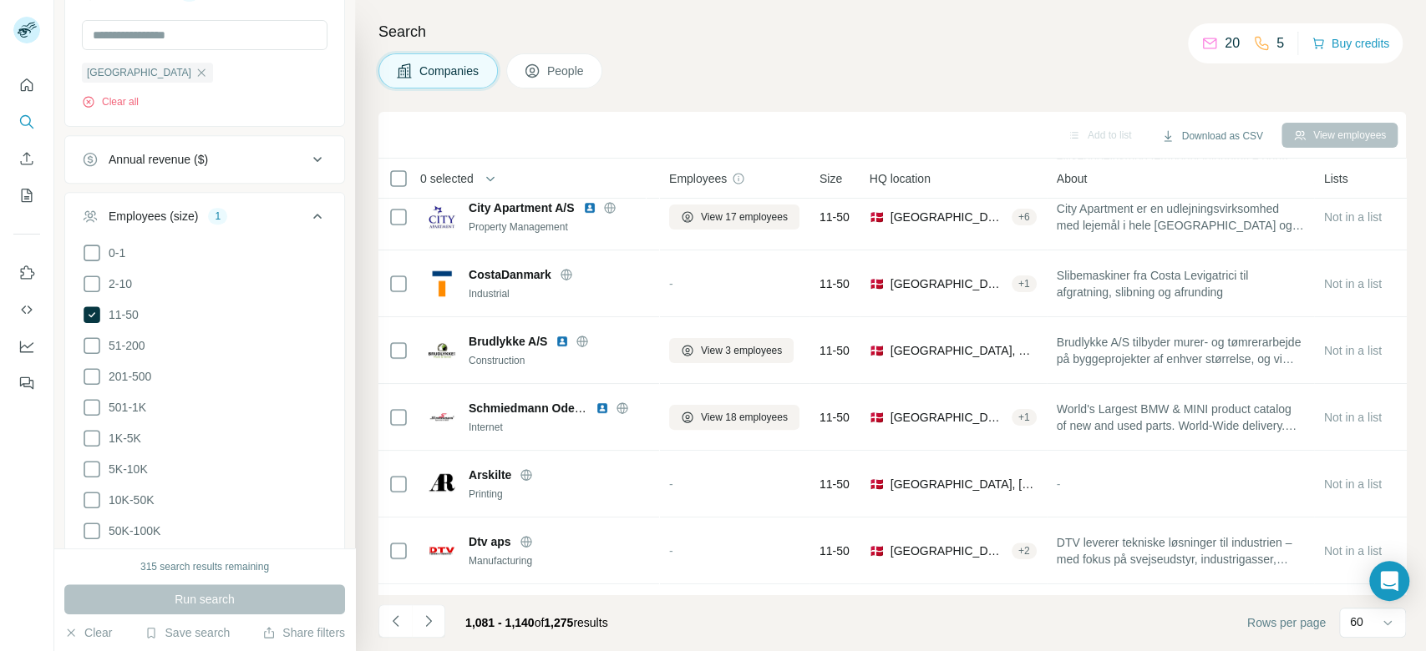
click at [434, 623] on icon "Navigate to next page" at bounding box center [428, 621] width 17 height 17
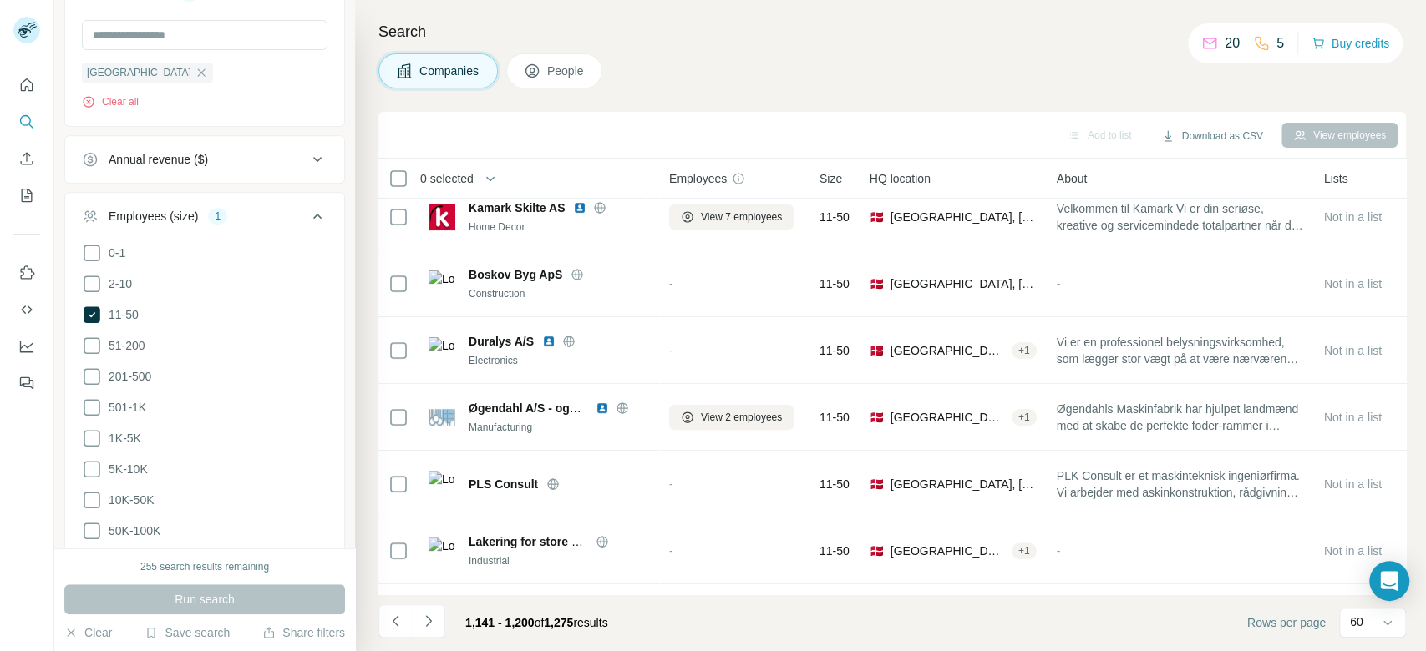
scroll to position [3623, 0]
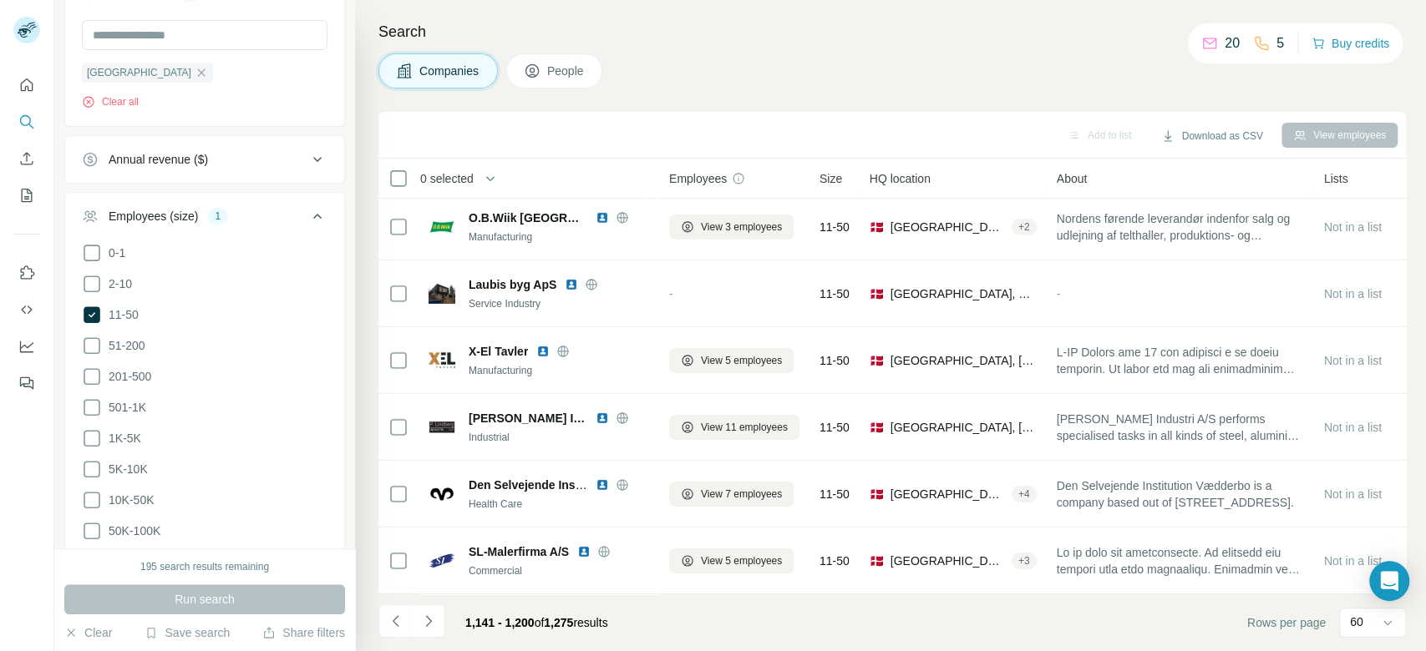
click at [434, 623] on icon "Navigate to next page" at bounding box center [428, 621] width 17 height 17
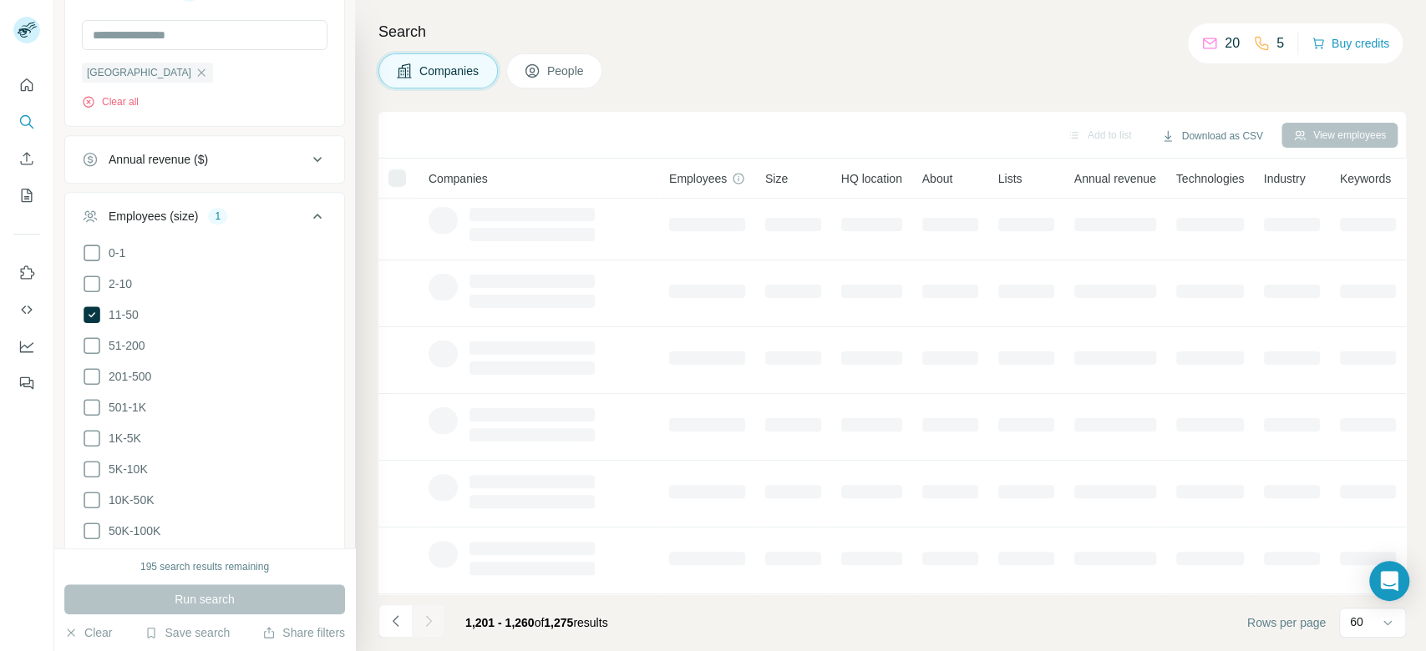
scroll to position [282, 0]
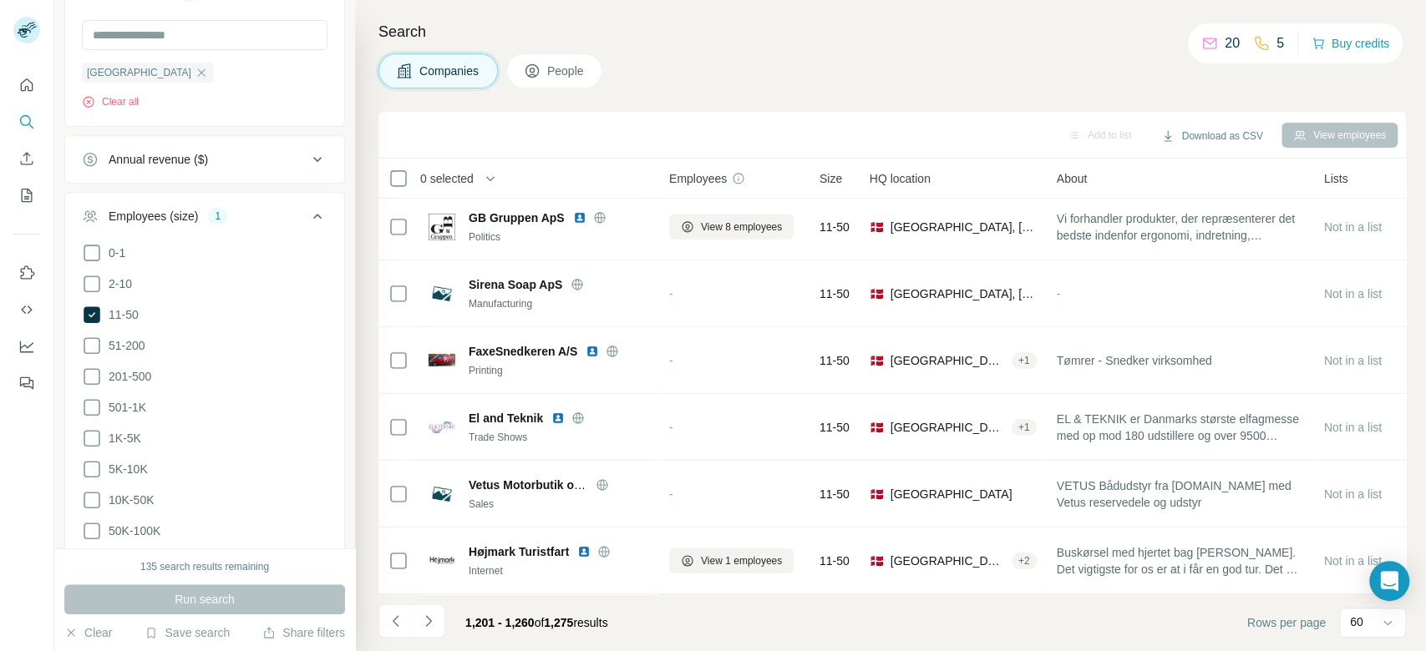
click at [434, 623] on icon "Navigate to next page" at bounding box center [428, 621] width 17 height 17
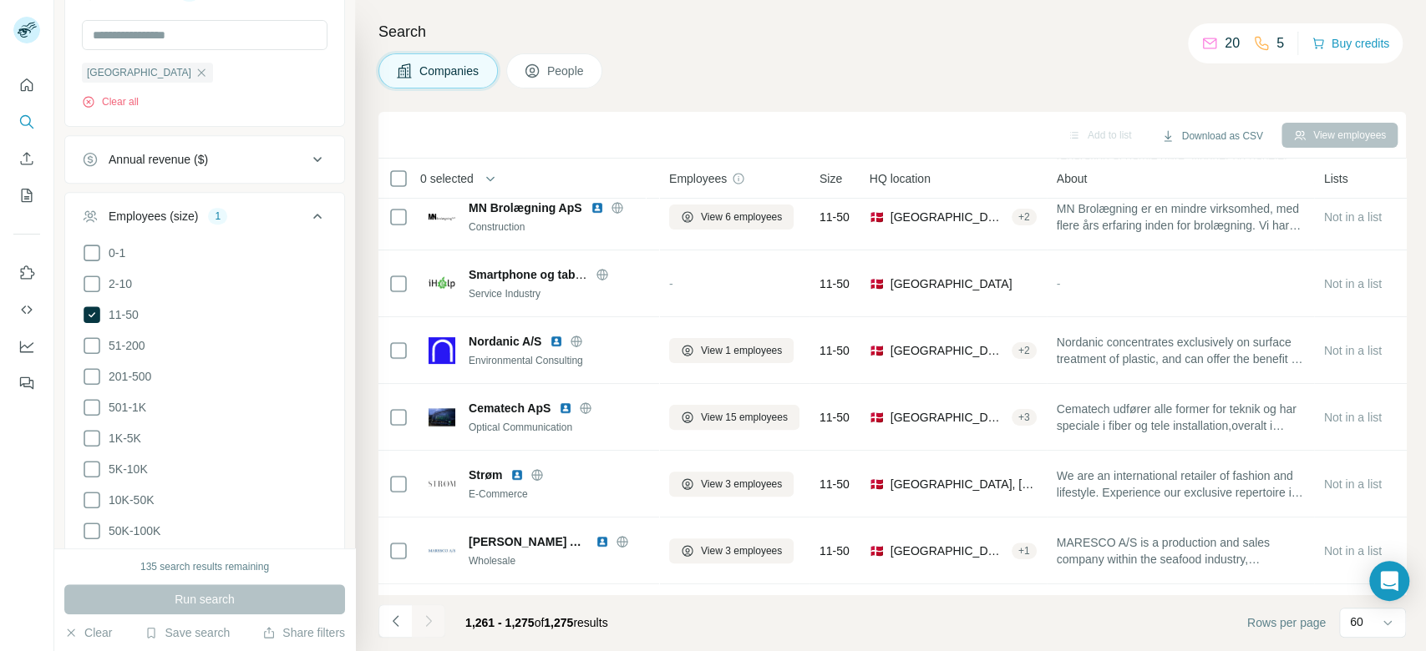
scroll to position [616, 0]
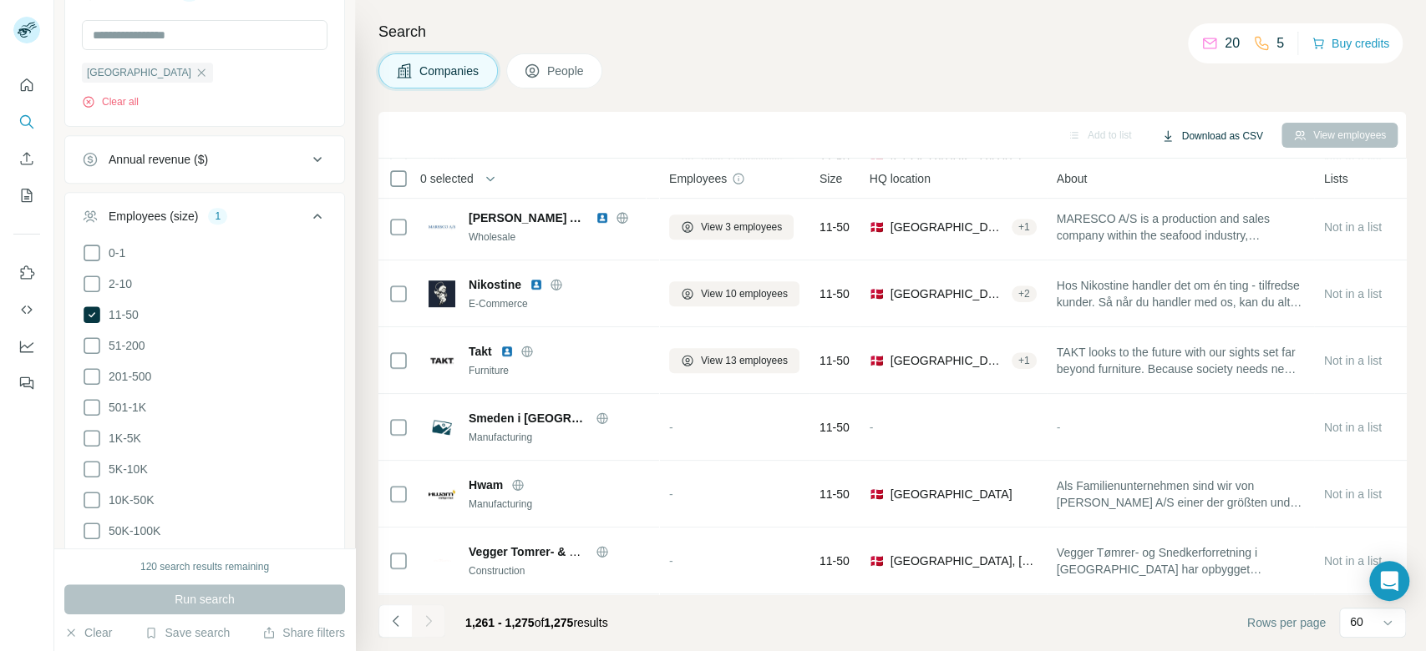
click at [1220, 130] on button "Download as CSV" at bounding box center [1211, 136] width 124 height 25
click at [1230, 201] on div "All viewed companies (1275)" at bounding box center [1238, 201] width 170 height 30
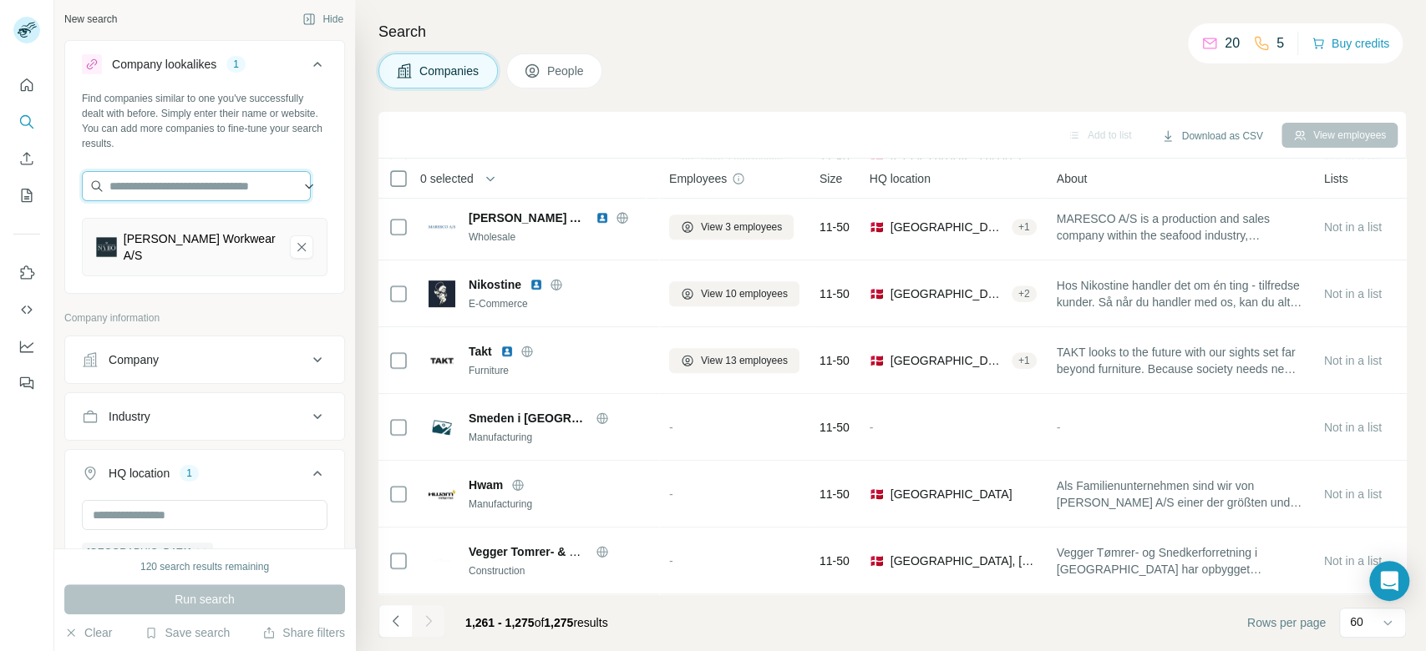
click at [209, 195] on input "text" at bounding box center [196, 186] width 229 height 30
paste input "**********"
type input "**********"
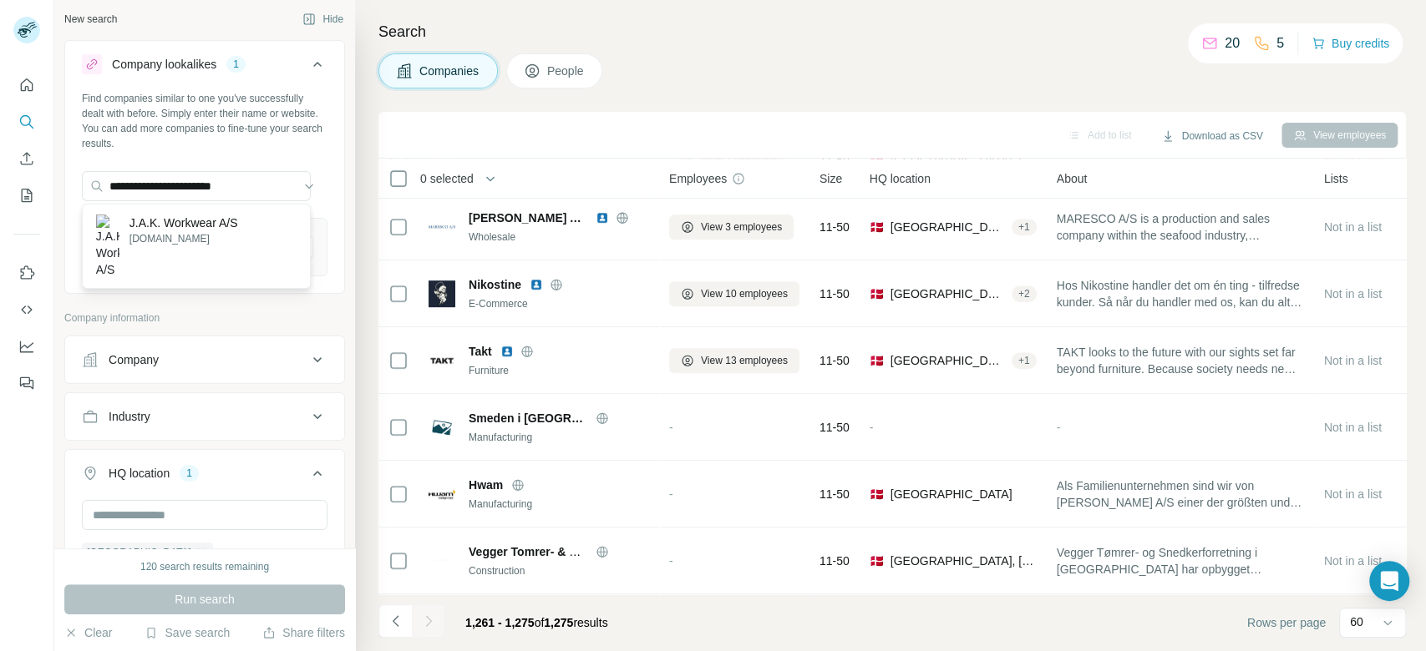
click at [232, 231] on p "J.A.K. Workwear A/S" at bounding box center [183, 223] width 109 height 17
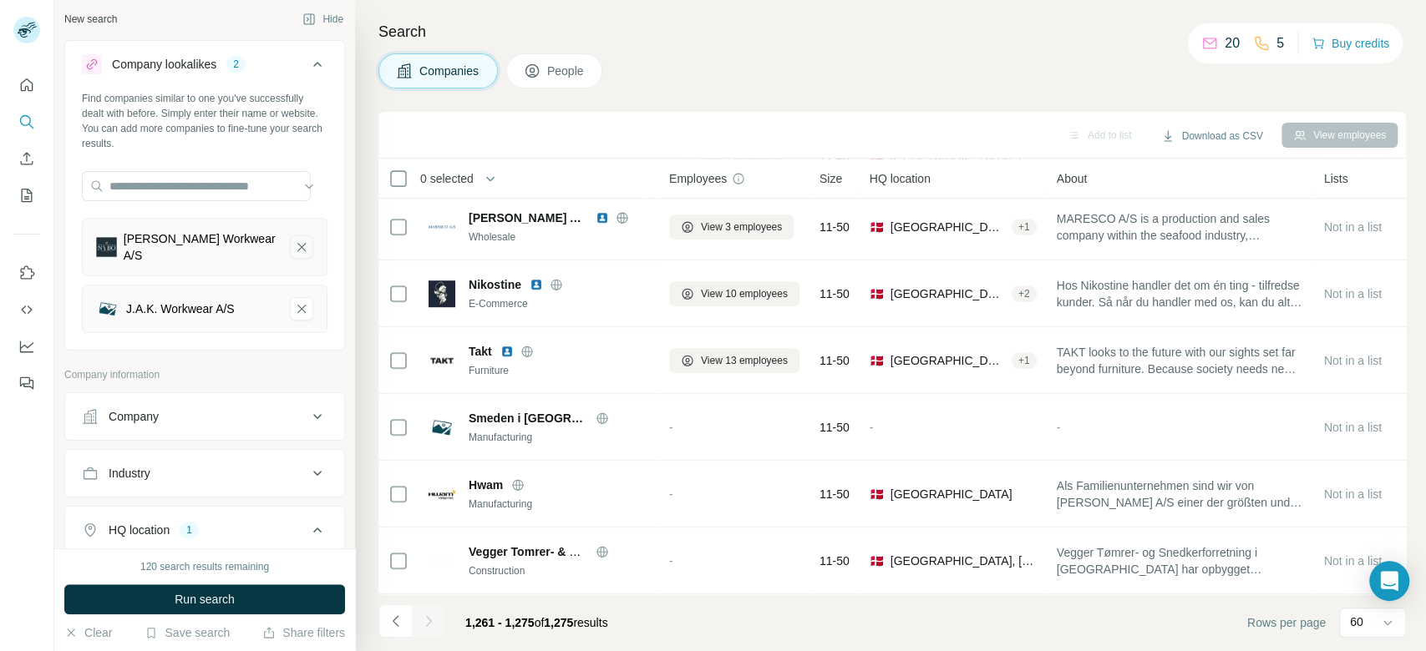
click at [294, 250] on icon "Nybo Workwear A/S-remove-button" at bounding box center [301, 247] width 15 height 17
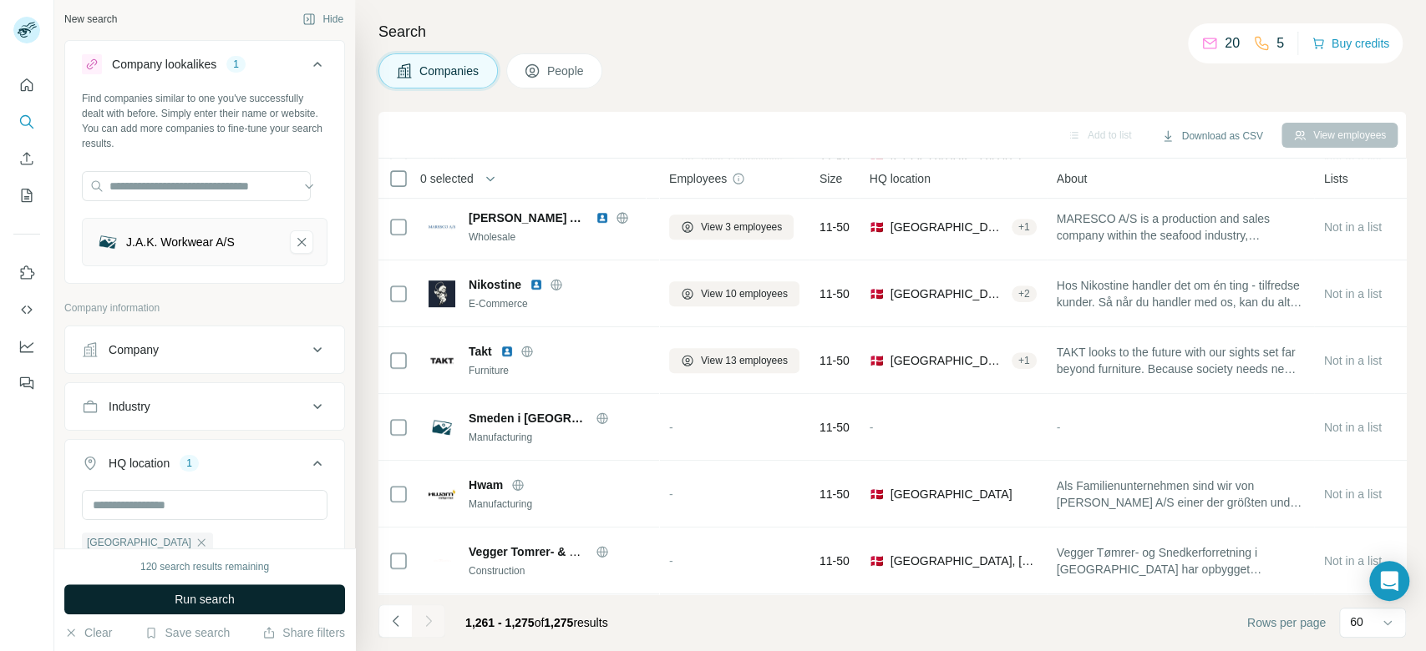
click at [274, 597] on button "Run search" at bounding box center [204, 600] width 281 height 30
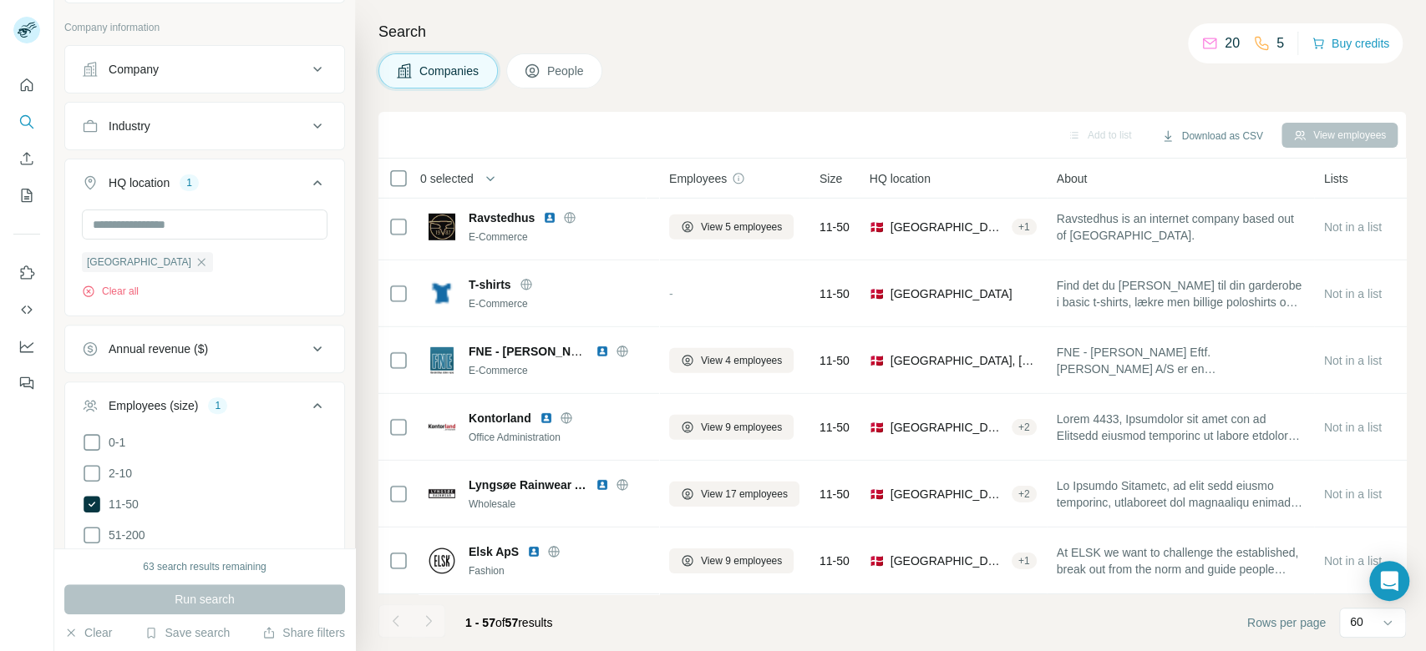
scroll to position [352, 0]
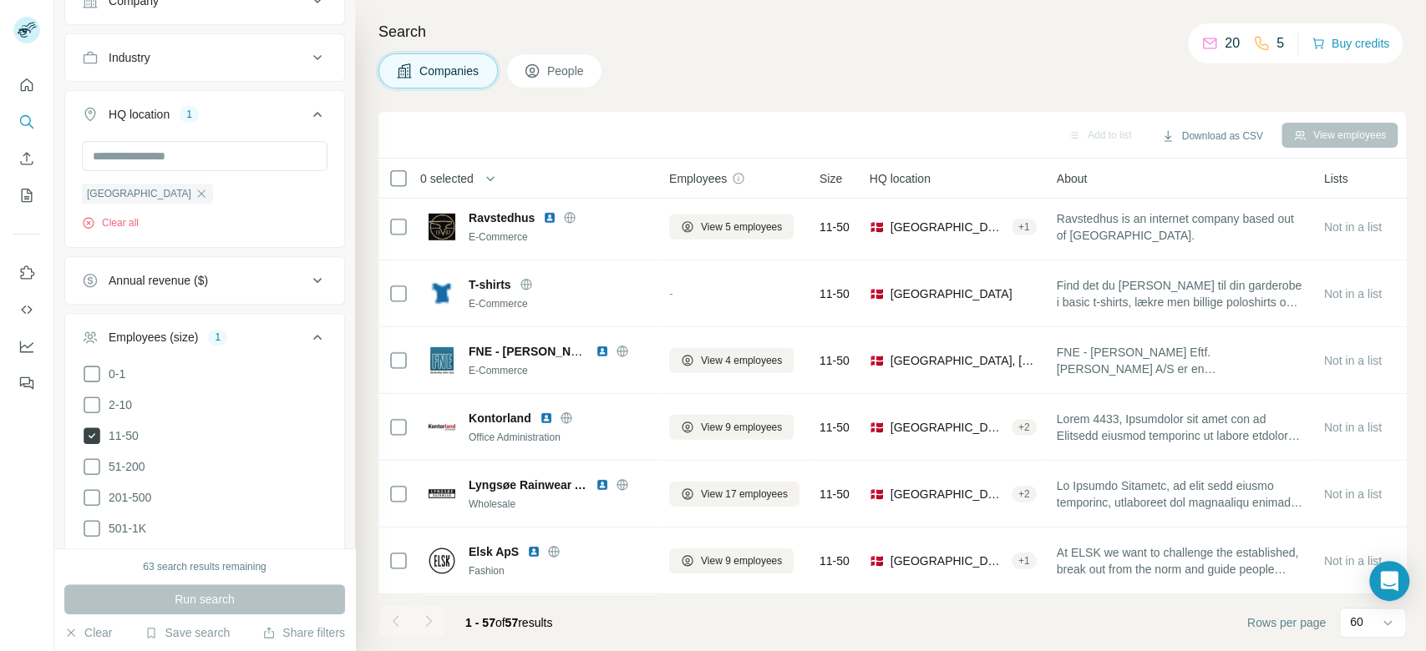
click at [127, 431] on span "11-50" at bounding box center [120, 436] width 37 height 17
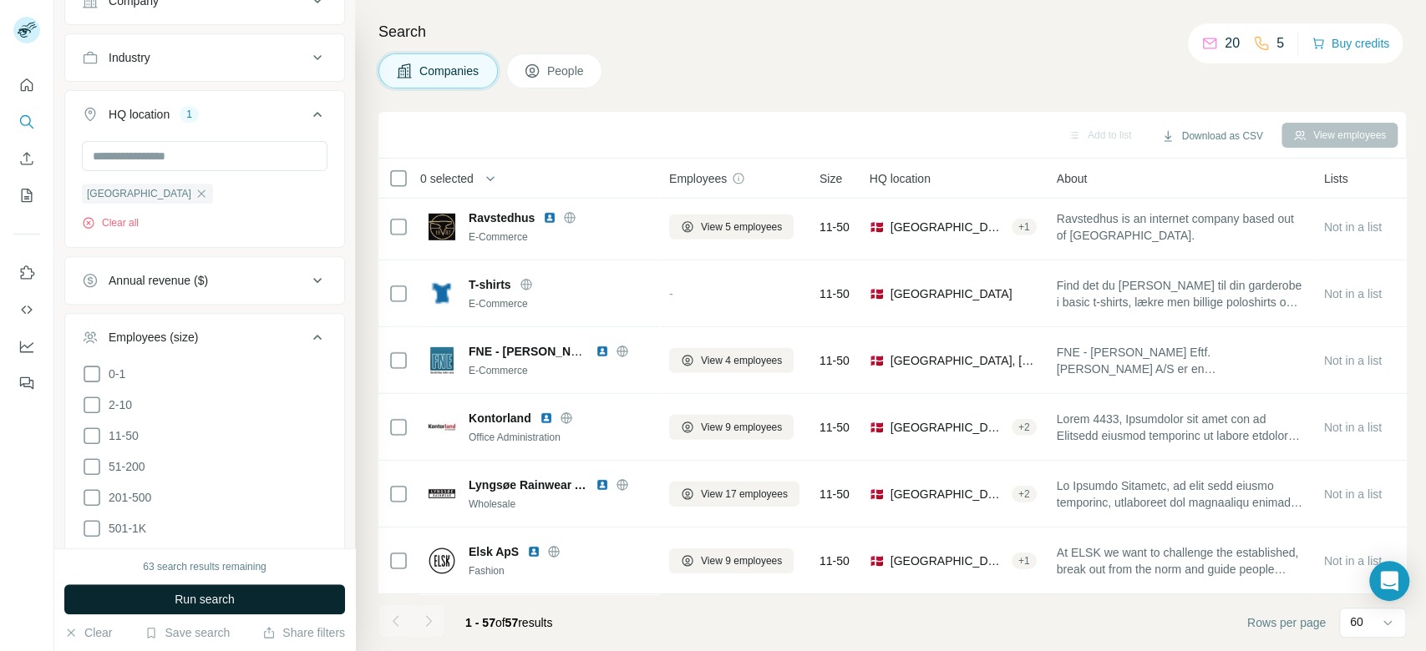
click at [281, 602] on button "Run search" at bounding box center [204, 600] width 281 height 30
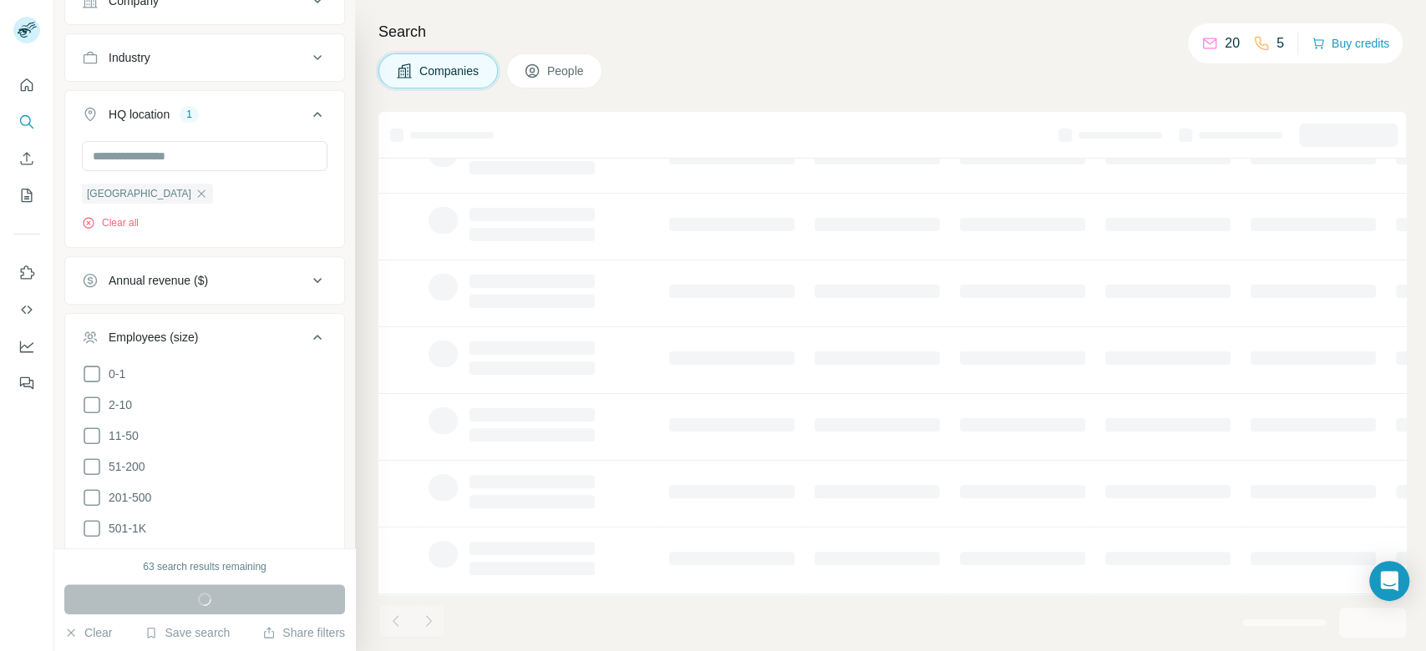
scroll to position [282, 0]
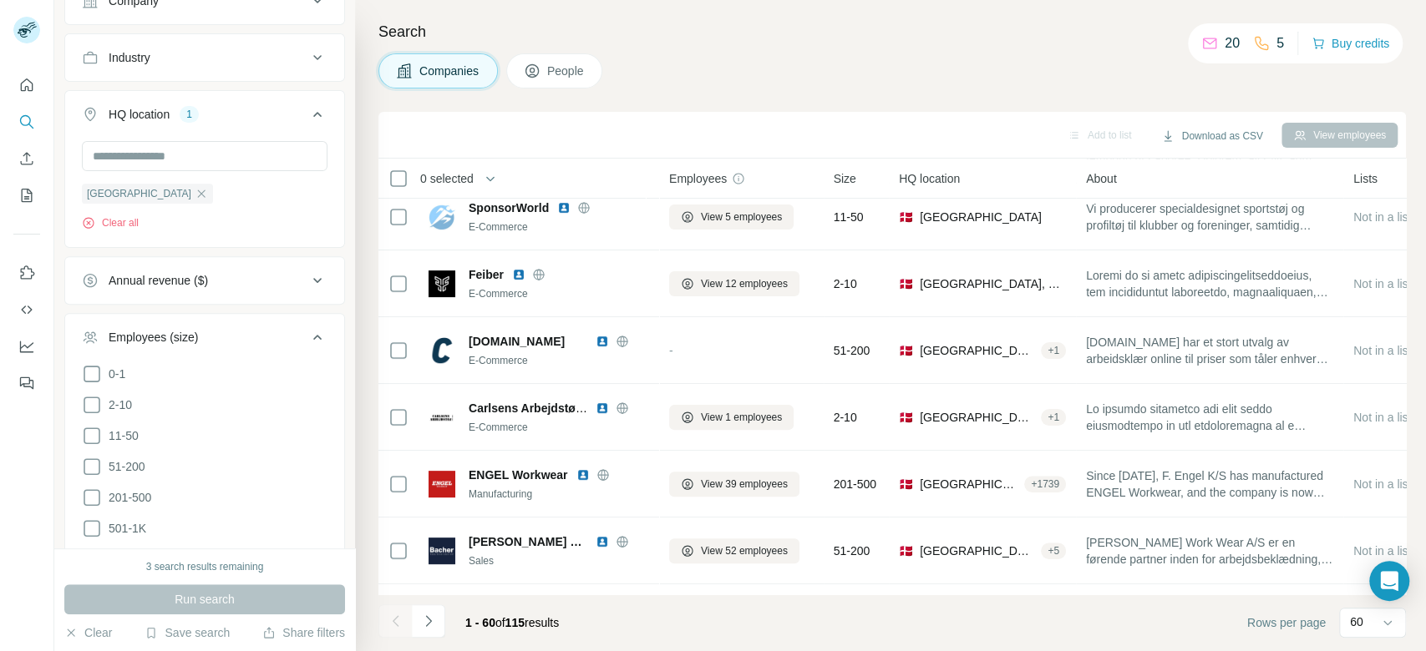
scroll to position [3623, 0]
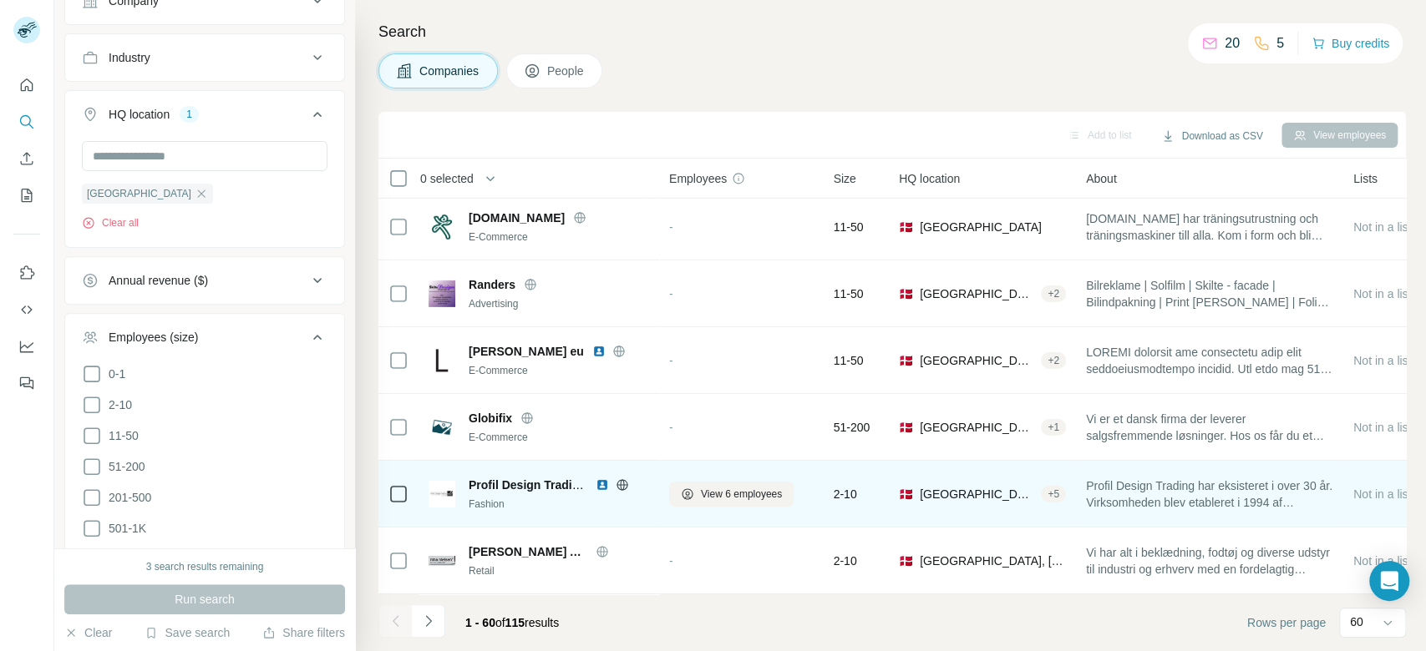
click at [621, 479] on icon at bounding box center [622, 484] width 4 height 11
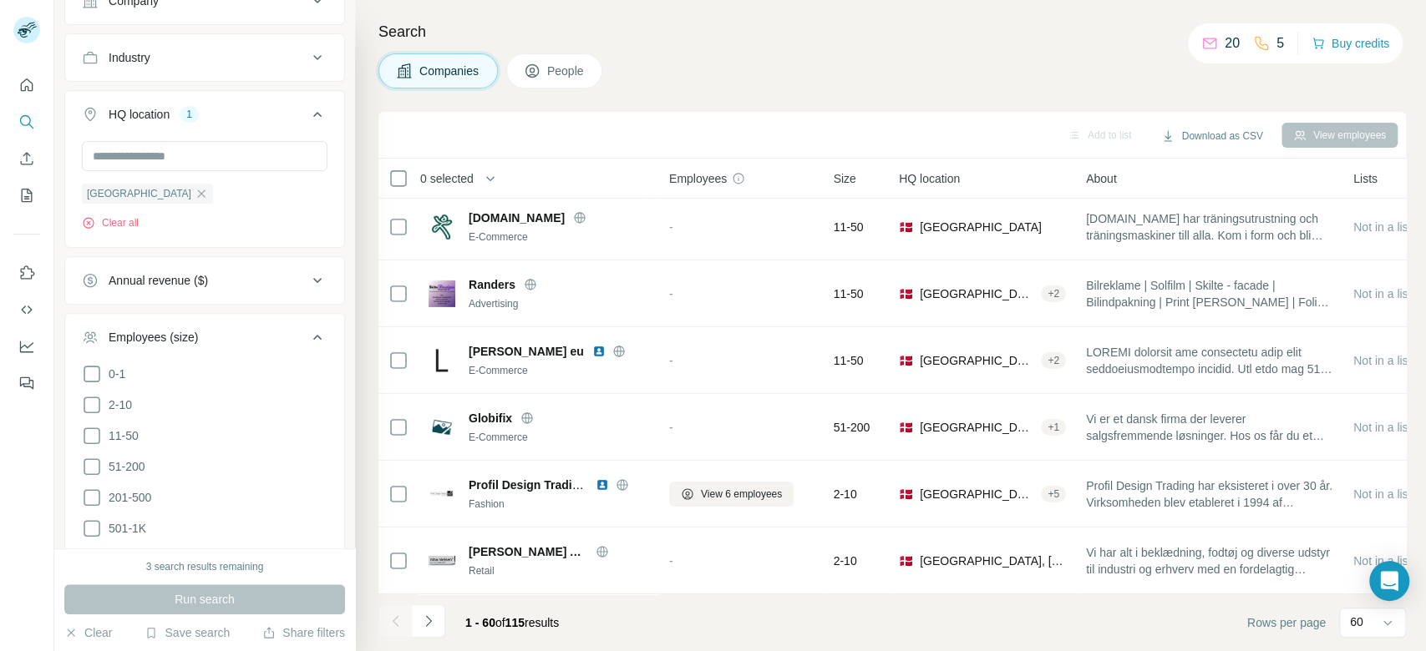
scroll to position [0, 0]
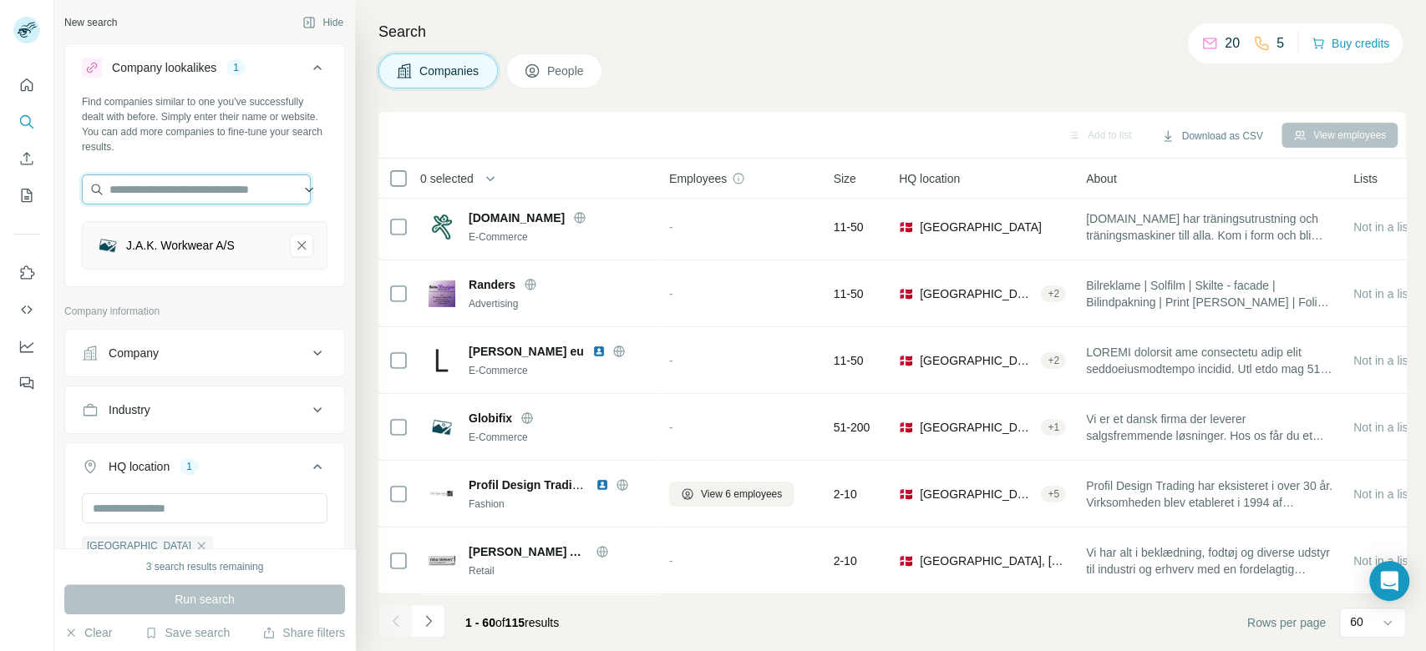
click at [222, 192] on input "text" at bounding box center [196, 190] width 229 height 30
paste input "**********"
type input "**********"
drag, startPoint x: 241, startPoint y: 221, endPoint x: 253, endPoint y: 229, distance: 13.9
click at [241, 223] on div "Uneek Clothing [DOMAIN_NAME]" at bounding box center [196, 234] width 220 height 45
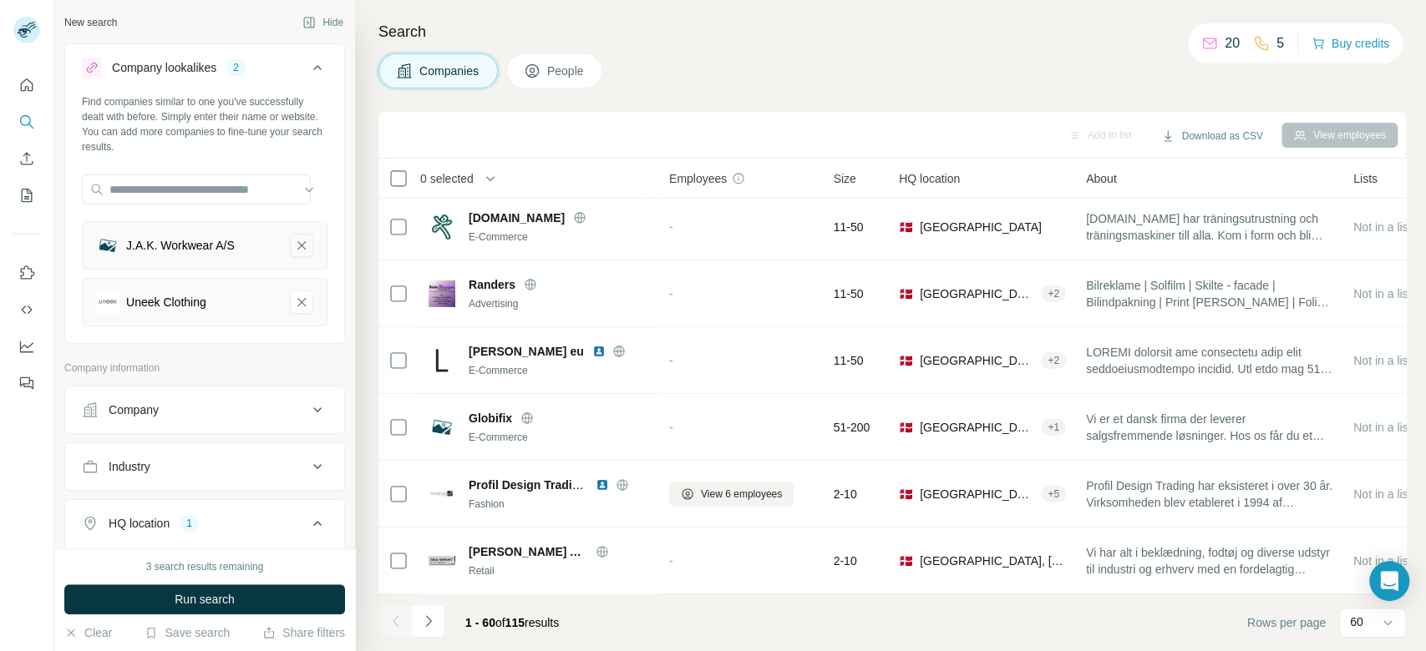
click at [292, 246] on button "J.A.K. Workwear A/S-remove-button" at bounding box center [301, 245] width 23 height 23
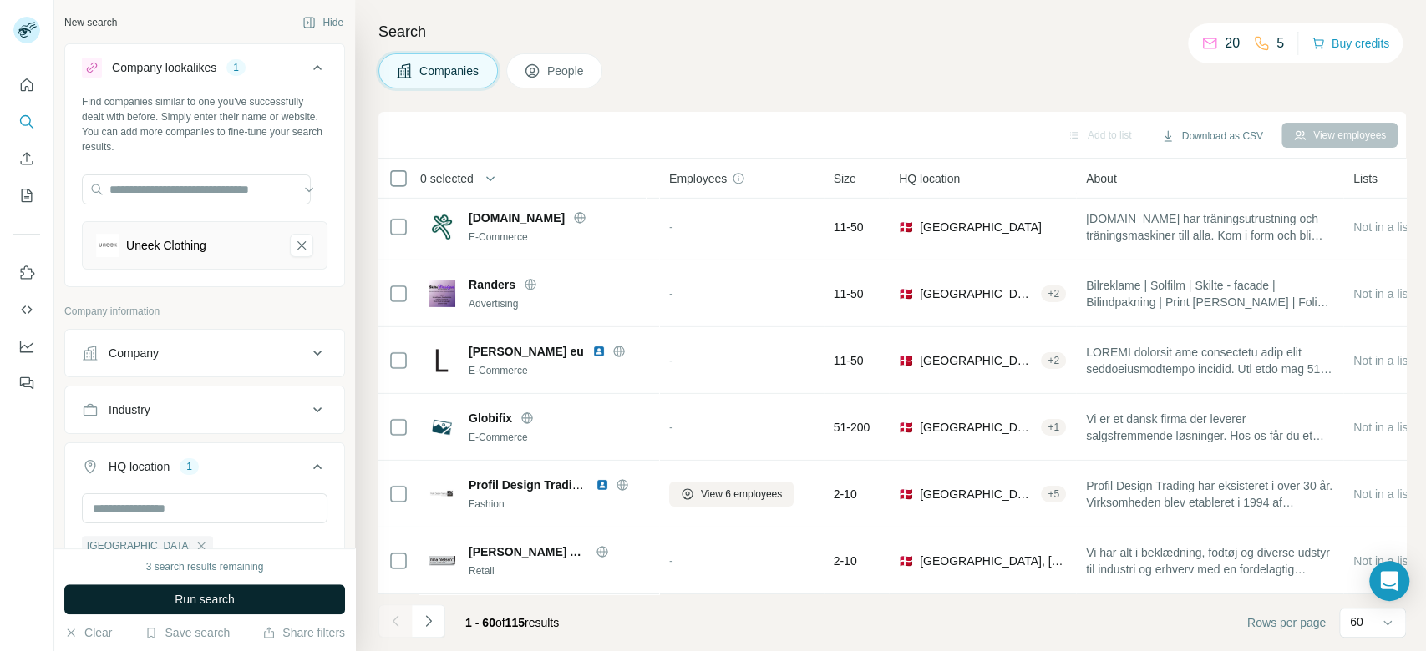
click at [215, 594] on span "Run search" at bounding box center [205, 599] width 60 height 17
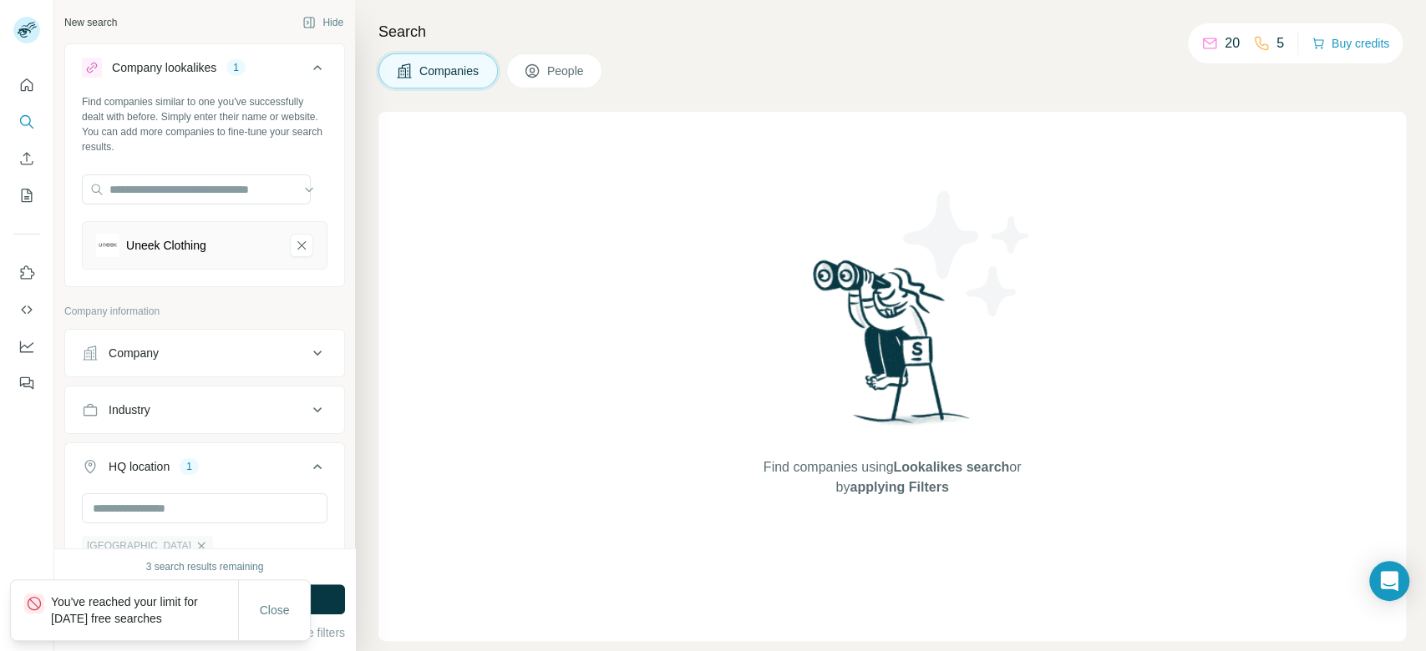
click at [195, 547] on icon "button" at bounding box center [201, 546] width 13 height 13
click at [336, 588] on button "Run search" at bounding box center [204, 600] width 281 height 30
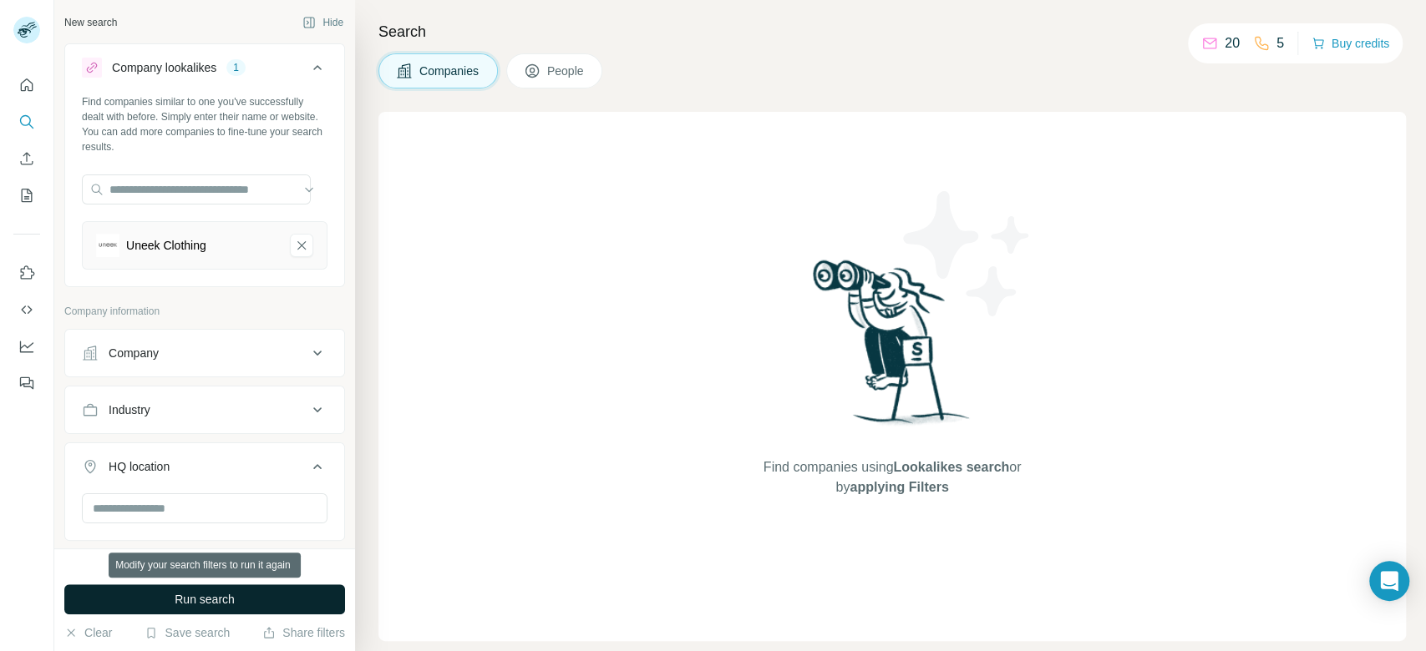
click at [299, 596] on button "Run search" at bounding box center [204, 600] width 281 height 30
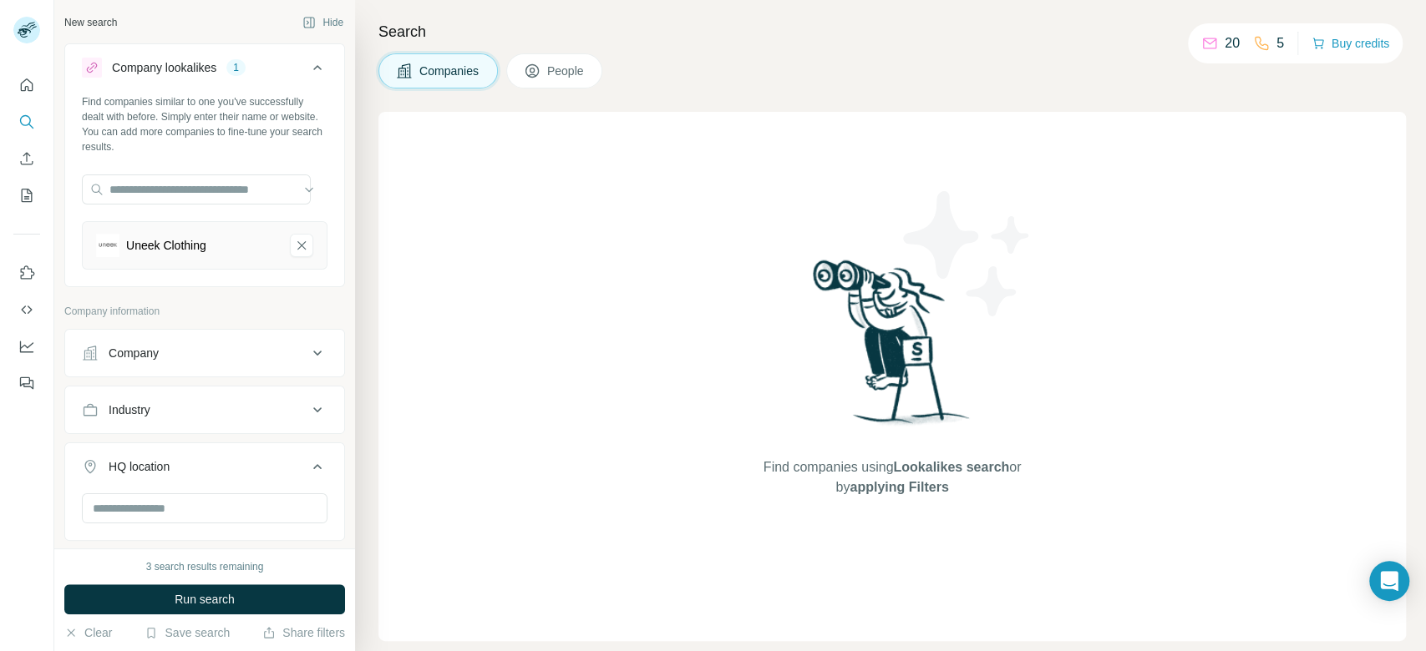
click at [762, 104] on div "Search Companies People Find companies using Lookalikes search or by applying F…" at bounding box center [890, 325] width 1071 height 651
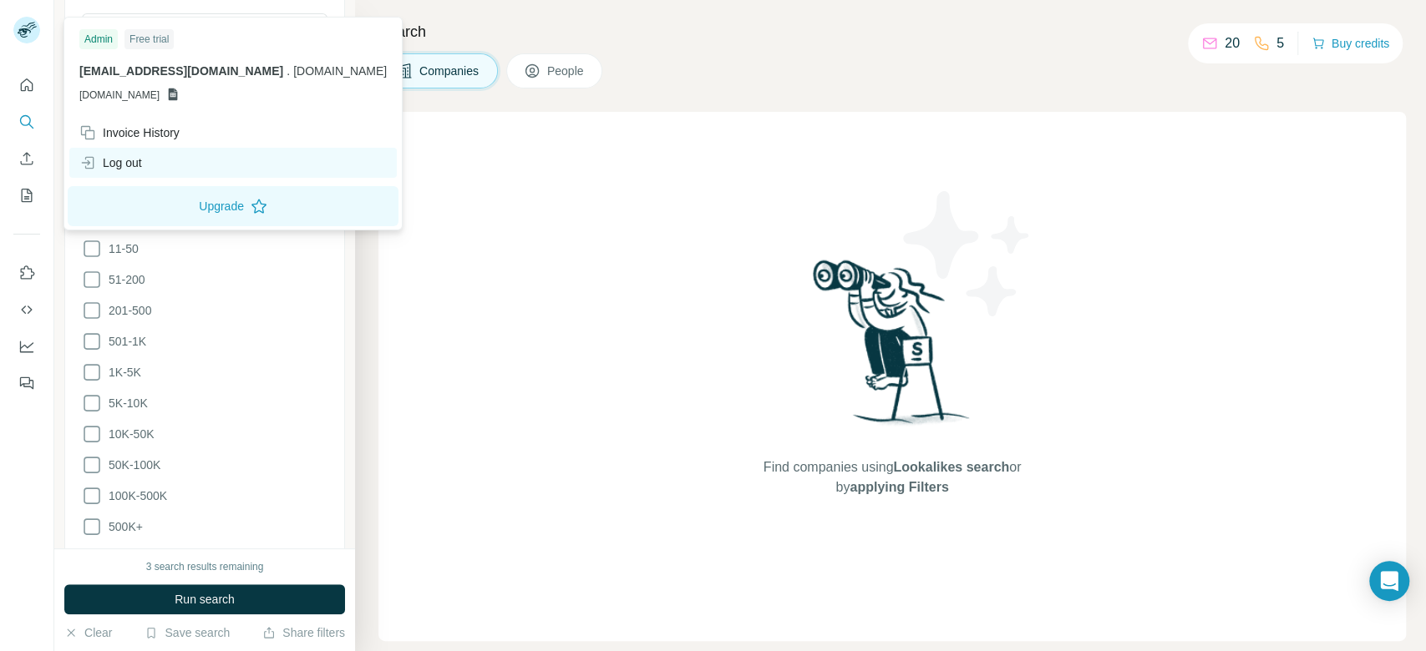
click at [168, 166] on div "Log out" at bounding box center [232, 163] width 327 height 30
